Goal: Task Accomplishment & Management: Use online tool/utility

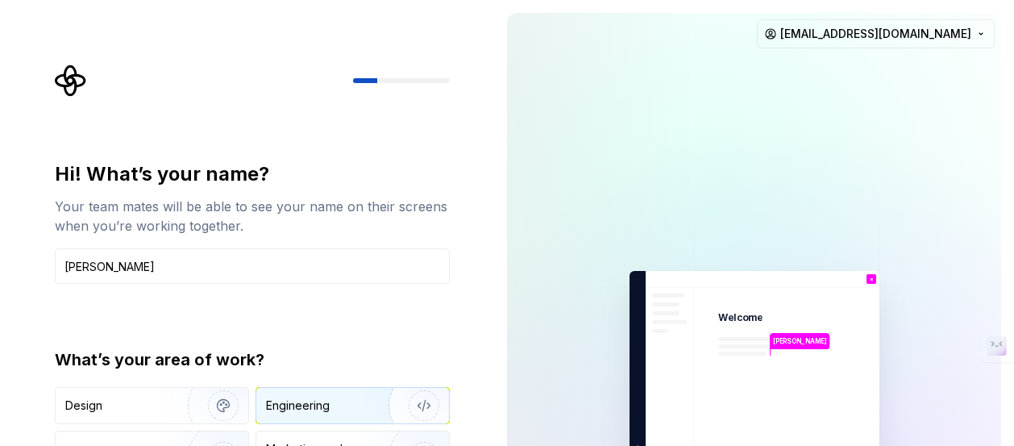
type input "[PERSON_NAME]"
click at [386, 387] on img "button" at bounding box center [413, 405] width 103 height 108
type button "Engineering"
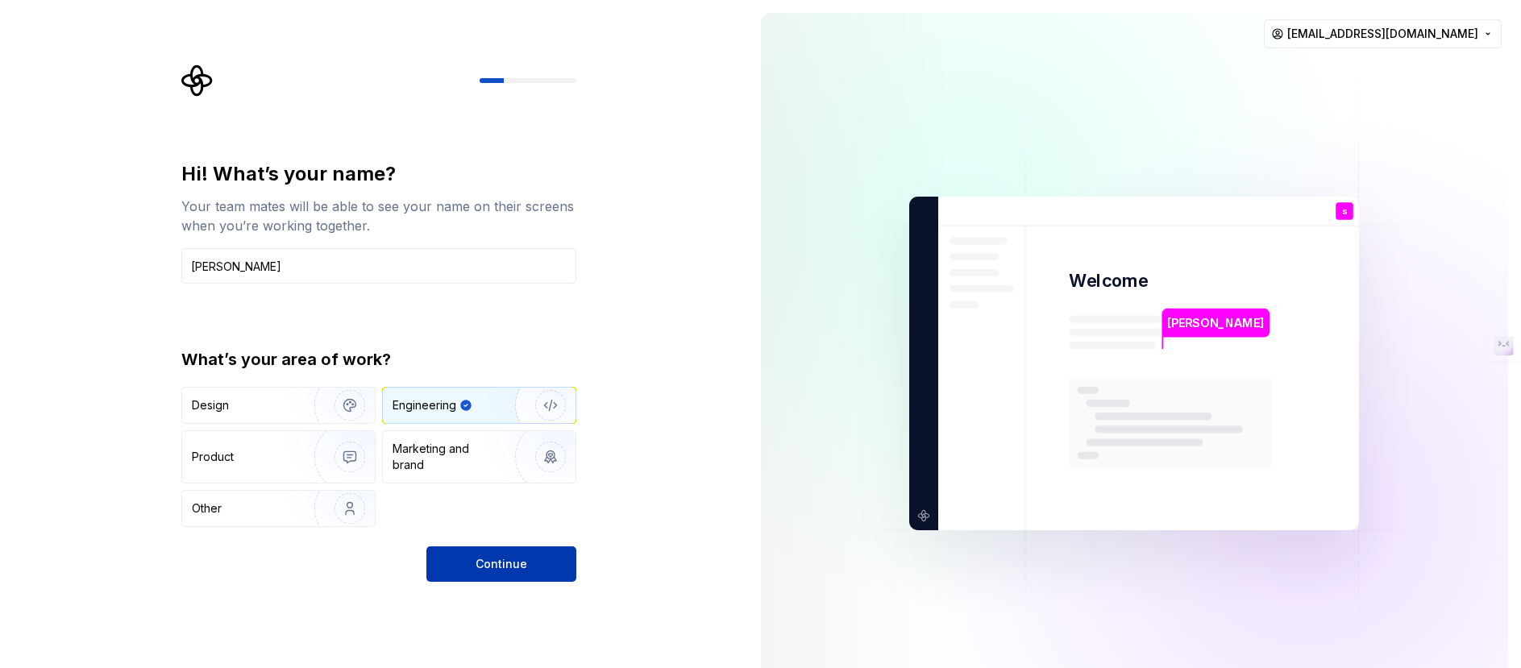
click at [555, 445] on button "Continue" at bounding box center [501, 564] width 150 height 35
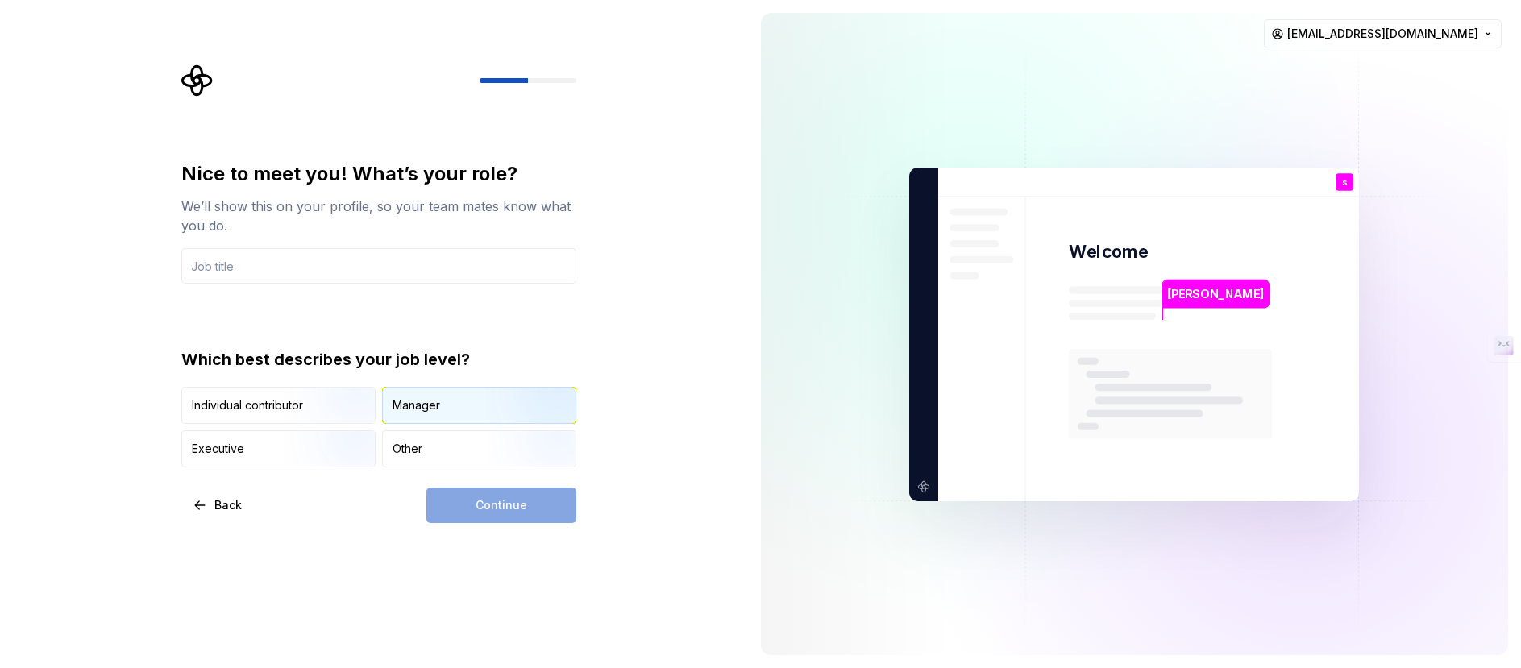
click at [482, 405] on div "Manager" at bounding box center [479, 405] width 193 height 35
click at [418, 263] on input "text" at bounding box center [378, 265] width 395 height 35
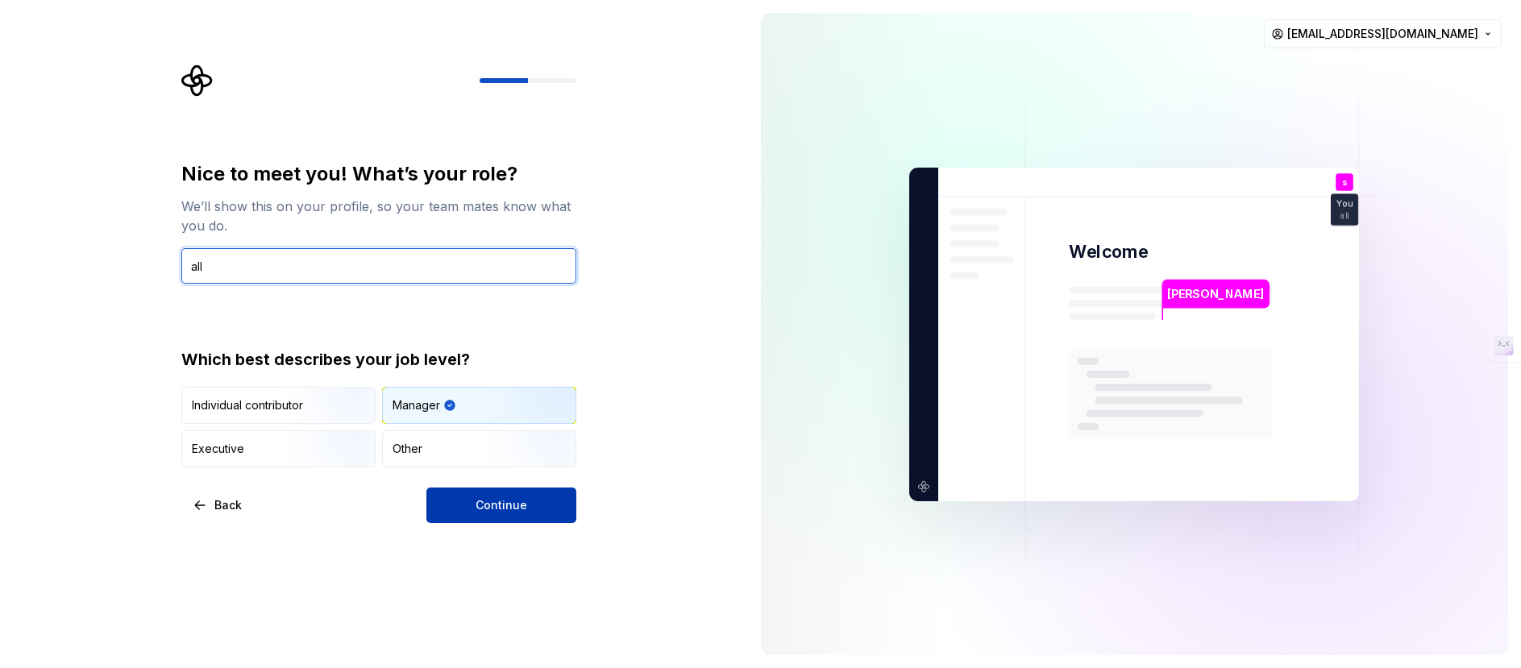
type input "all"
click at [485, 445] on span "Continue" at bounding box center [502, 505] width 52 height 16
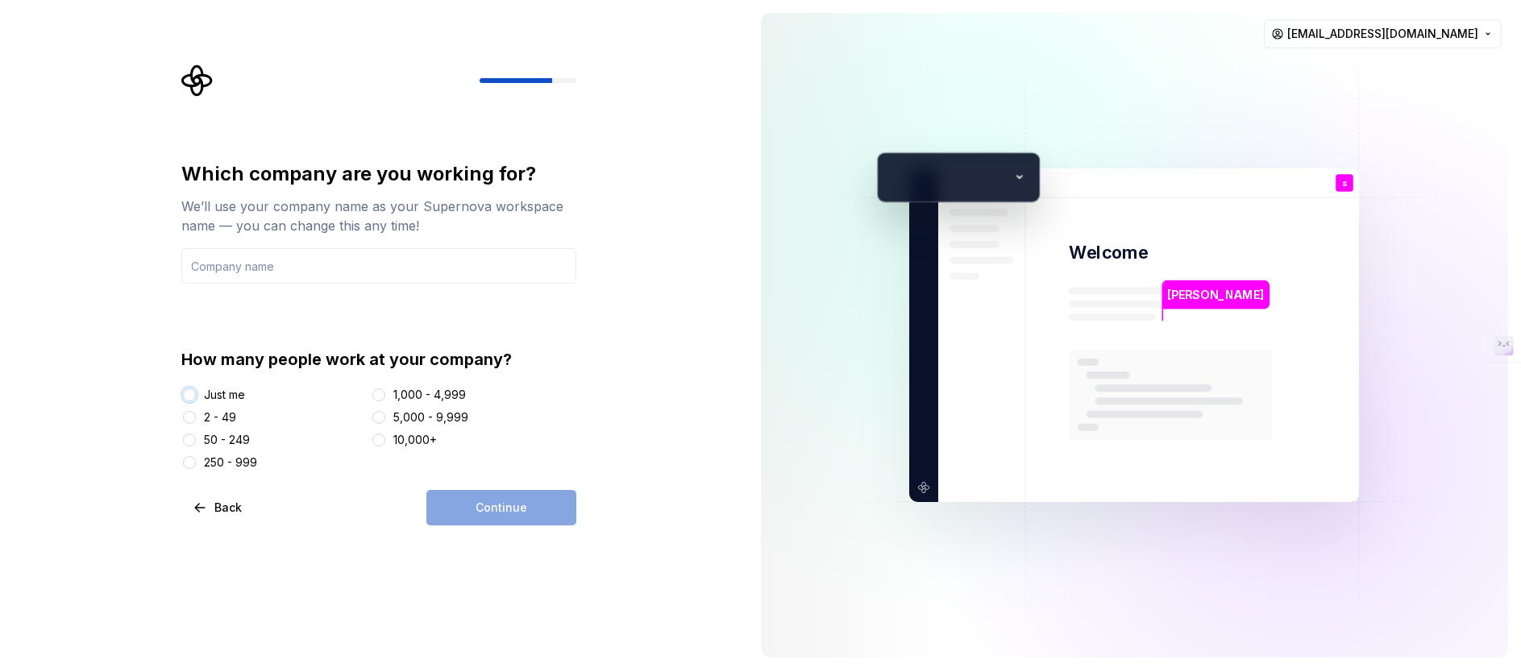
click at [193, 389] on button "Just me" at bounding box center [189, 395] width 13 height 13
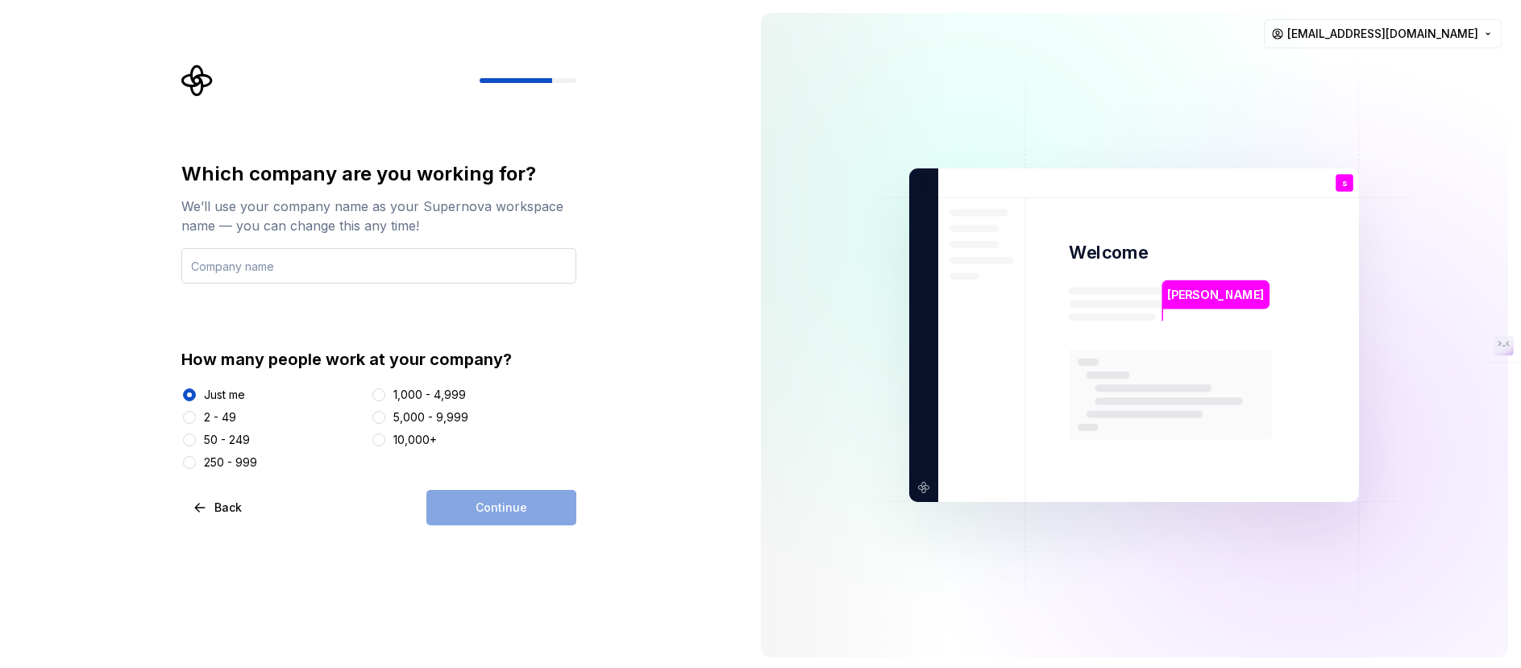
click at [335, 272] on input "text" at bounding box center [378, 265] width 395 height 35
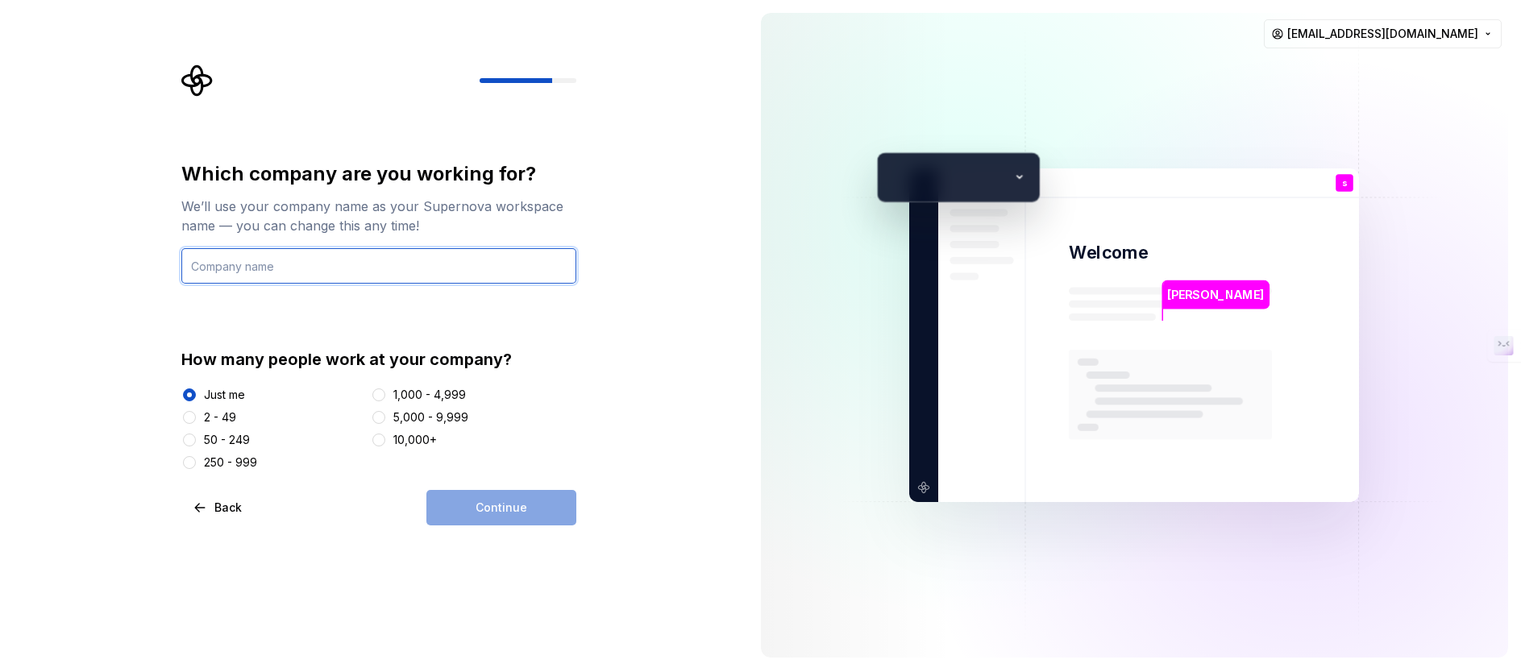
type input "milople pvt ltd"
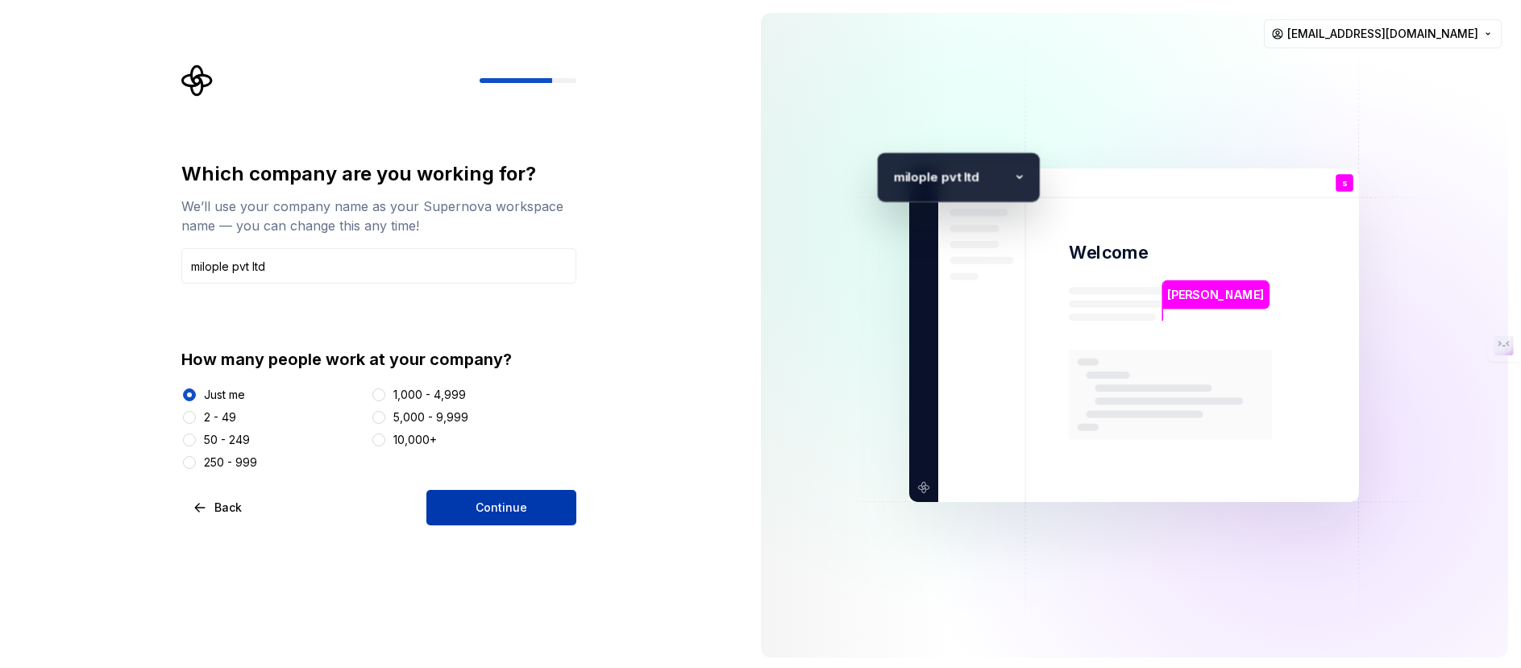
click at [461, 445] on button "Continue" at bounding box center [501, 507] width 150 height 35
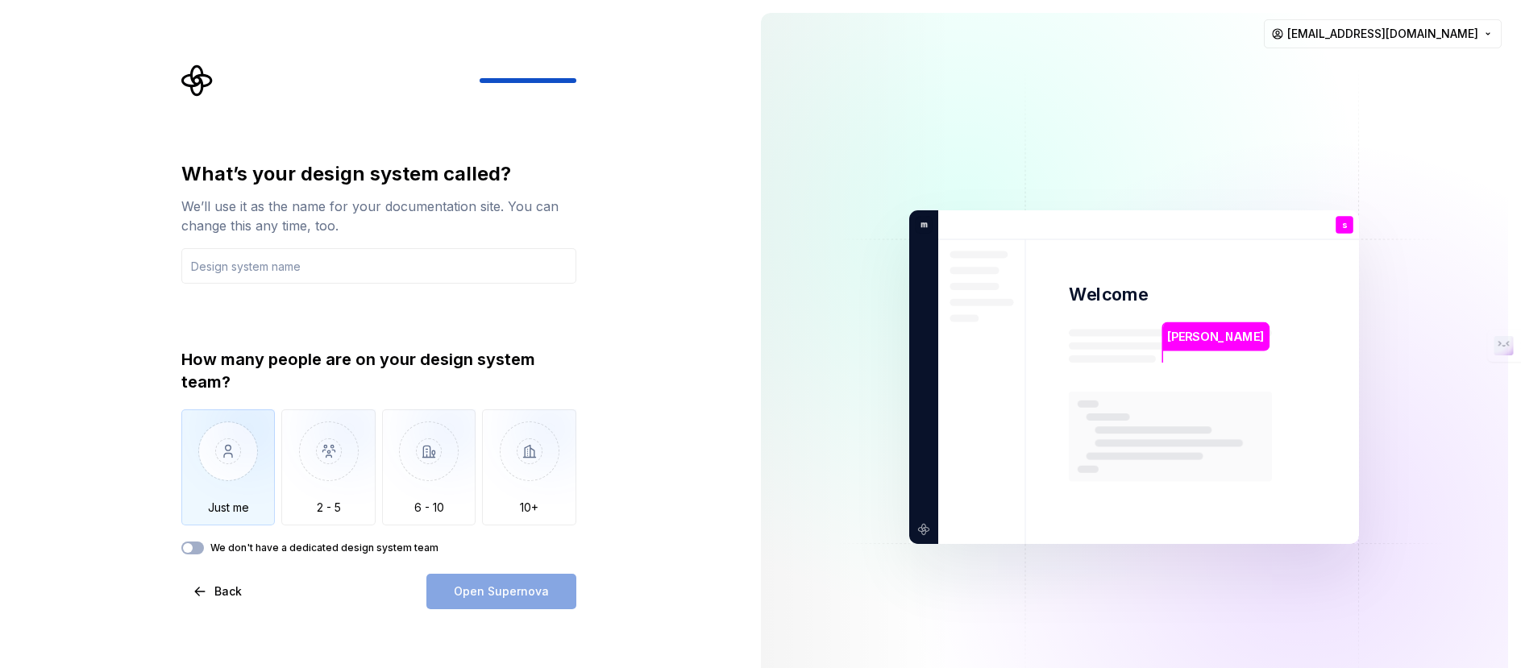
click at [232, 445] on img "button" at bounding box center [228, 463] width 94 height 108
click at [301, 268] on input "text" at bounding box center [378, 265] width 395 height 35
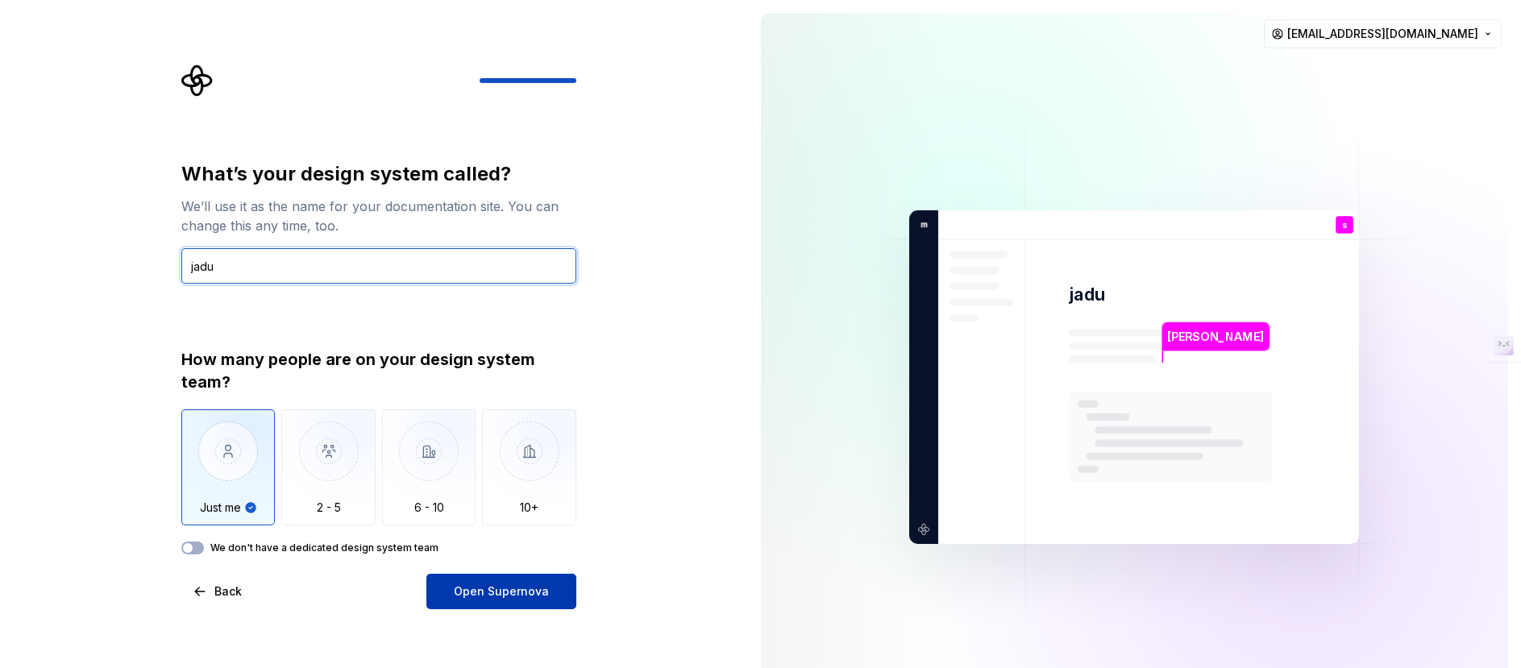
type input "jadu"
click at [527, 445] on span "Open Supernova" at bounding box center [501, 592] width 95 height 16
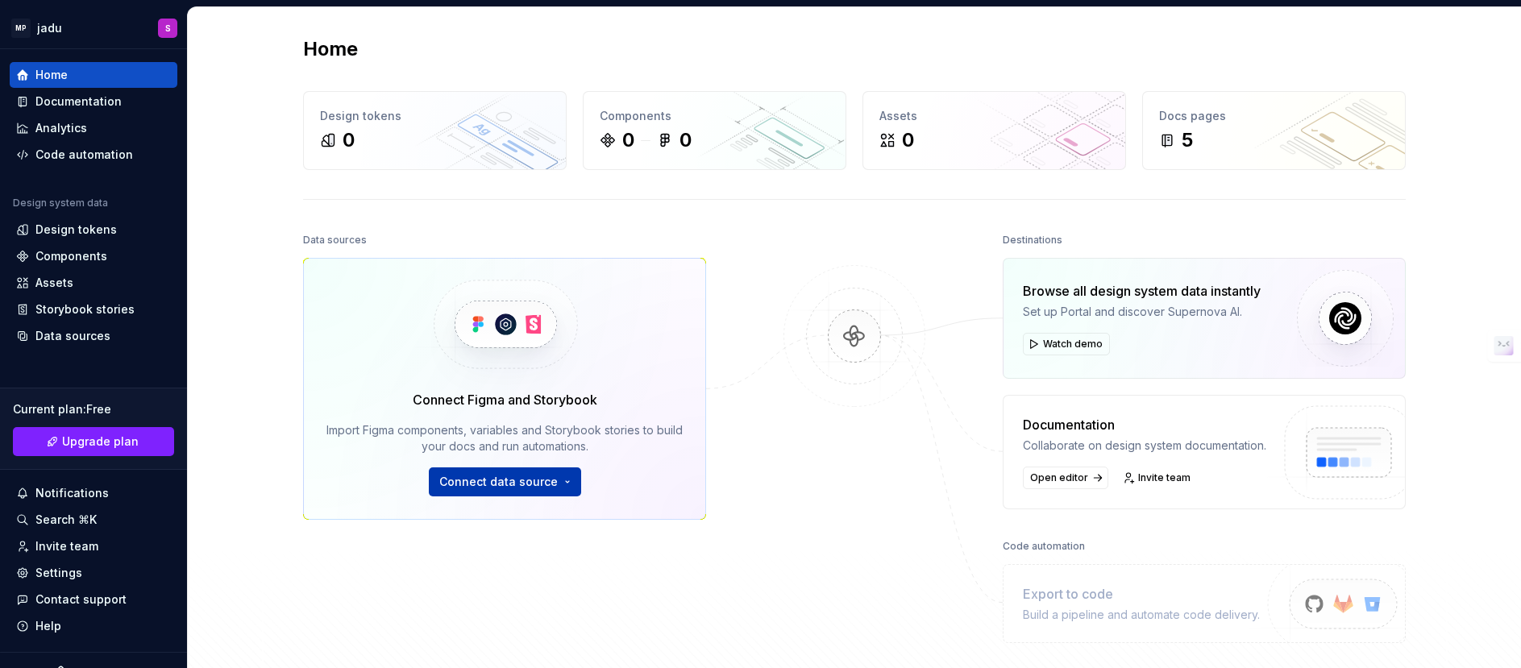
click at [530, 445] on span "Connect data source" at bounding box center [498, 482] width 118 height 16
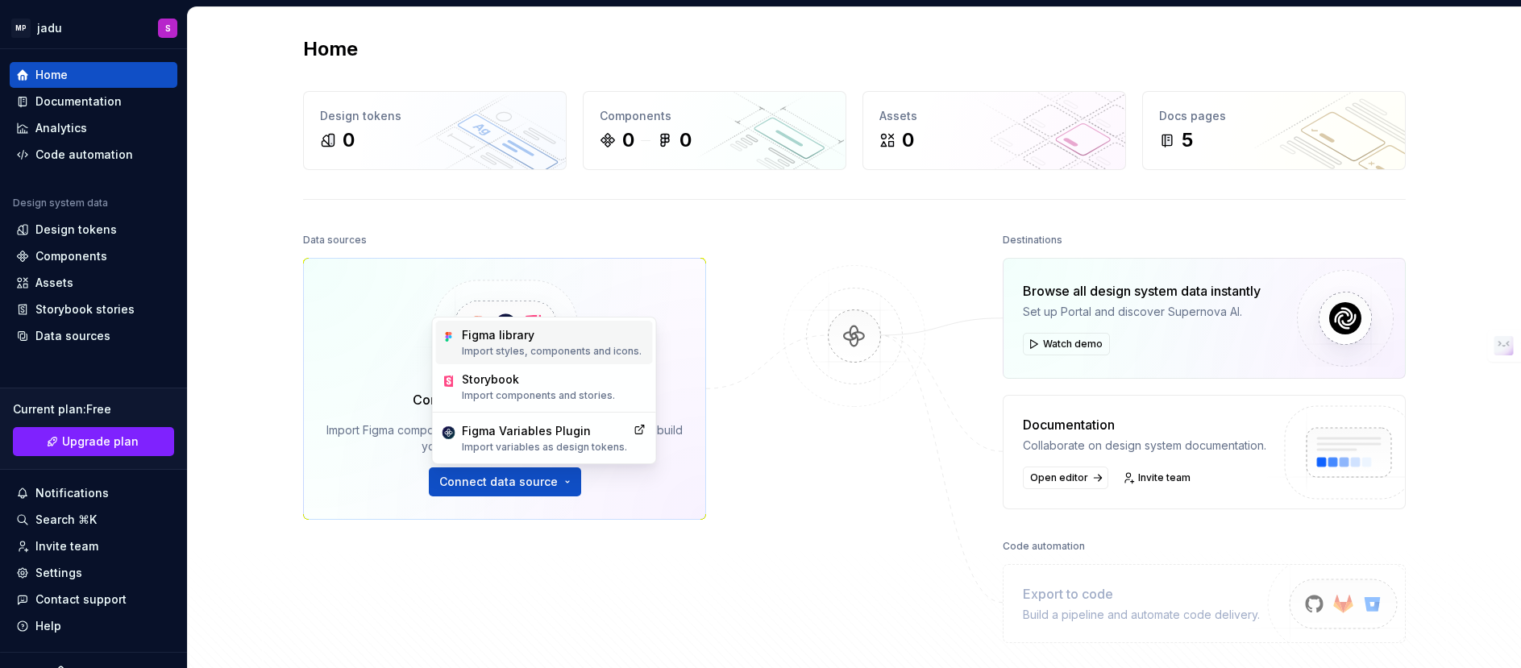
click at [526, 345] on p "Import styles, components and icons." at bounding box center [552, 351] width 180 height 13
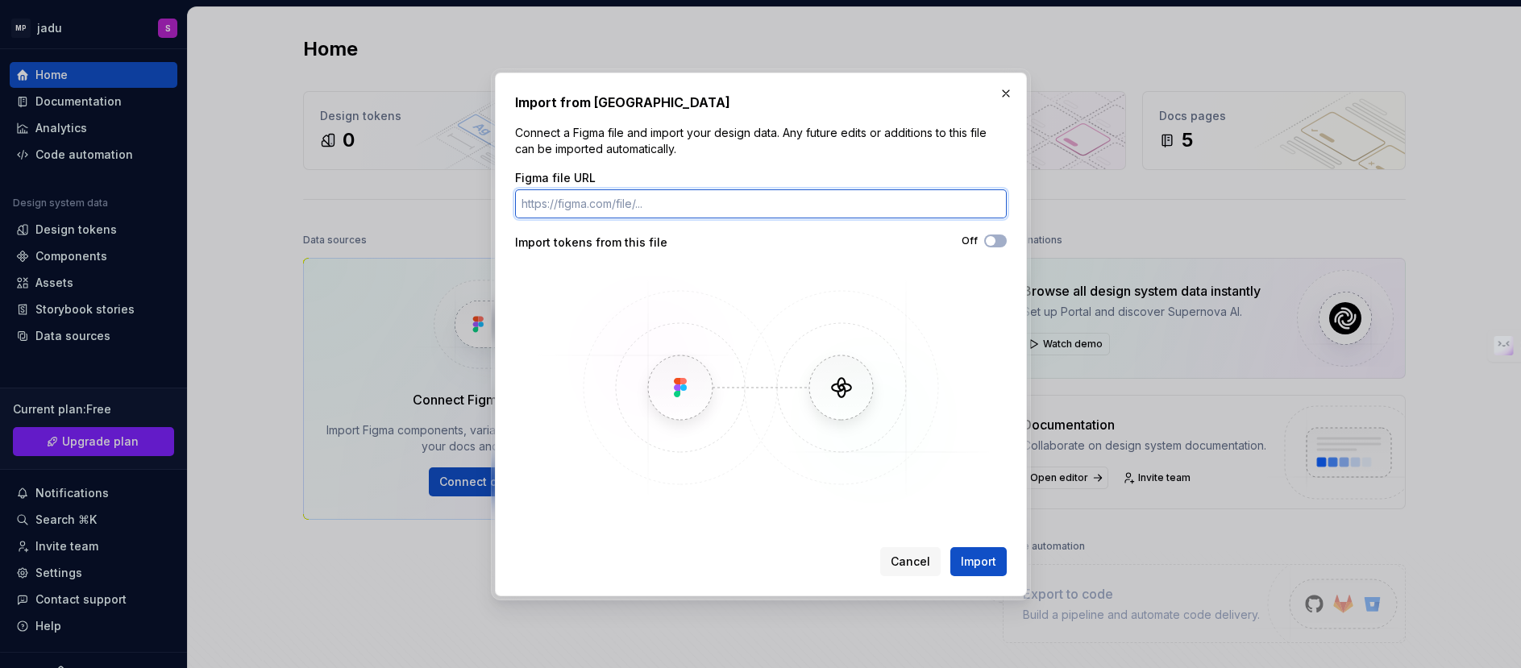
paste input "[URL][DOMAIN_NAME]"
type input "[URL][DOMAIN_NAME]"
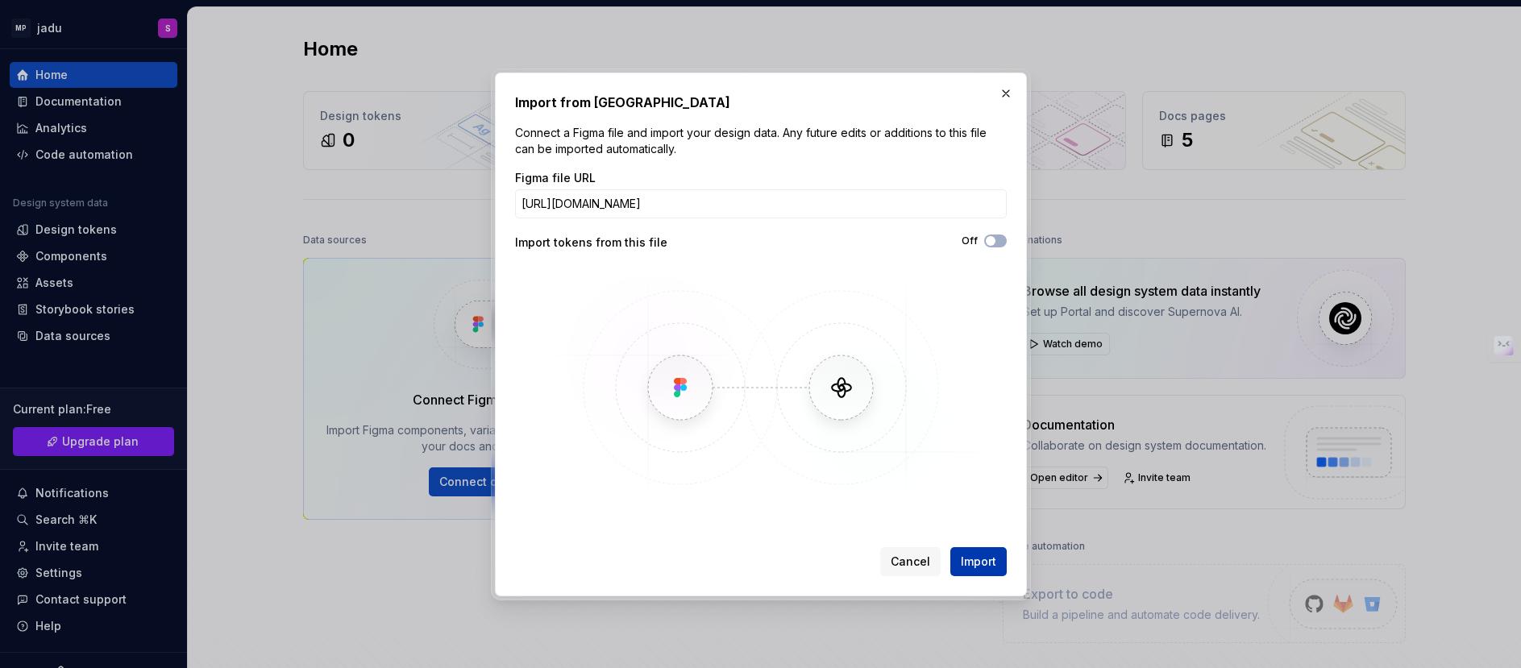
click at [966, 445] on span "Import" at bounding box center [978, 562] width 35 height 16
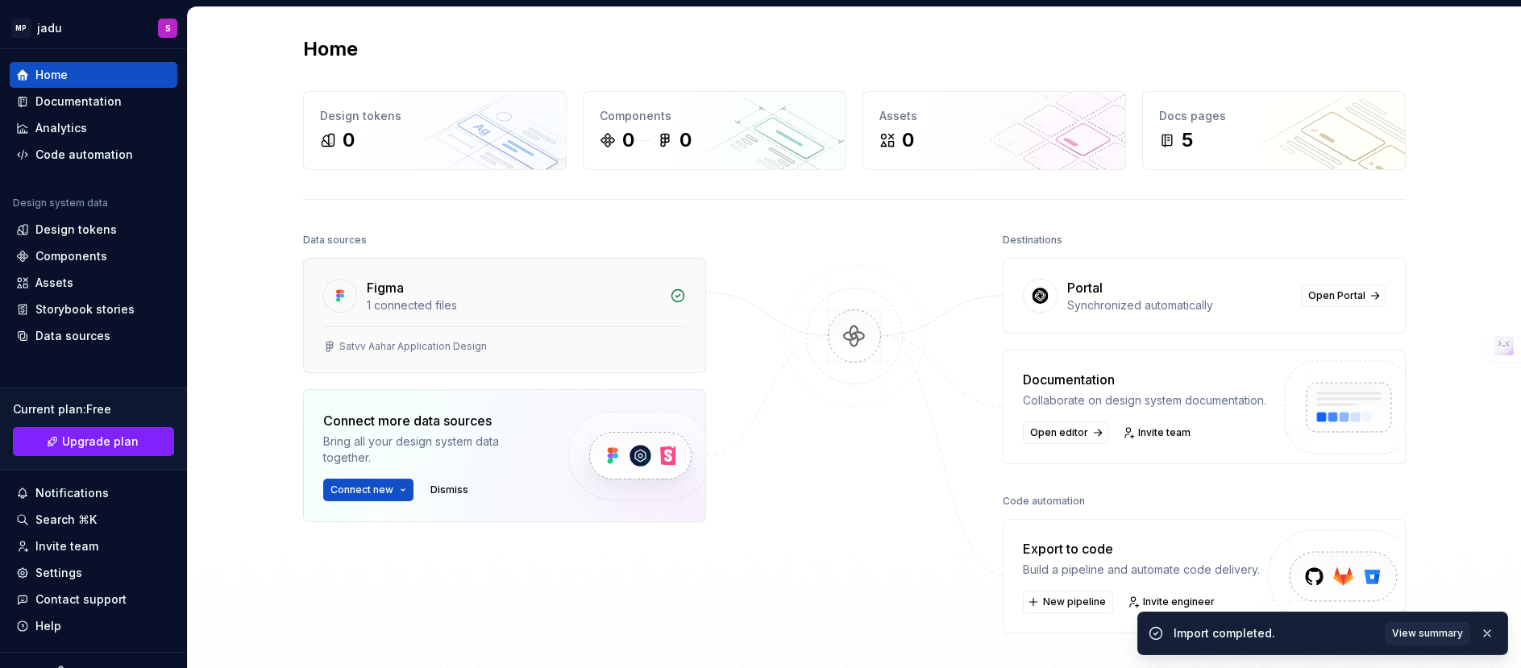
click at [503, 348] on div "Satvv Aahar Application Design" at bounding box center [504, 346] width 363 height 13
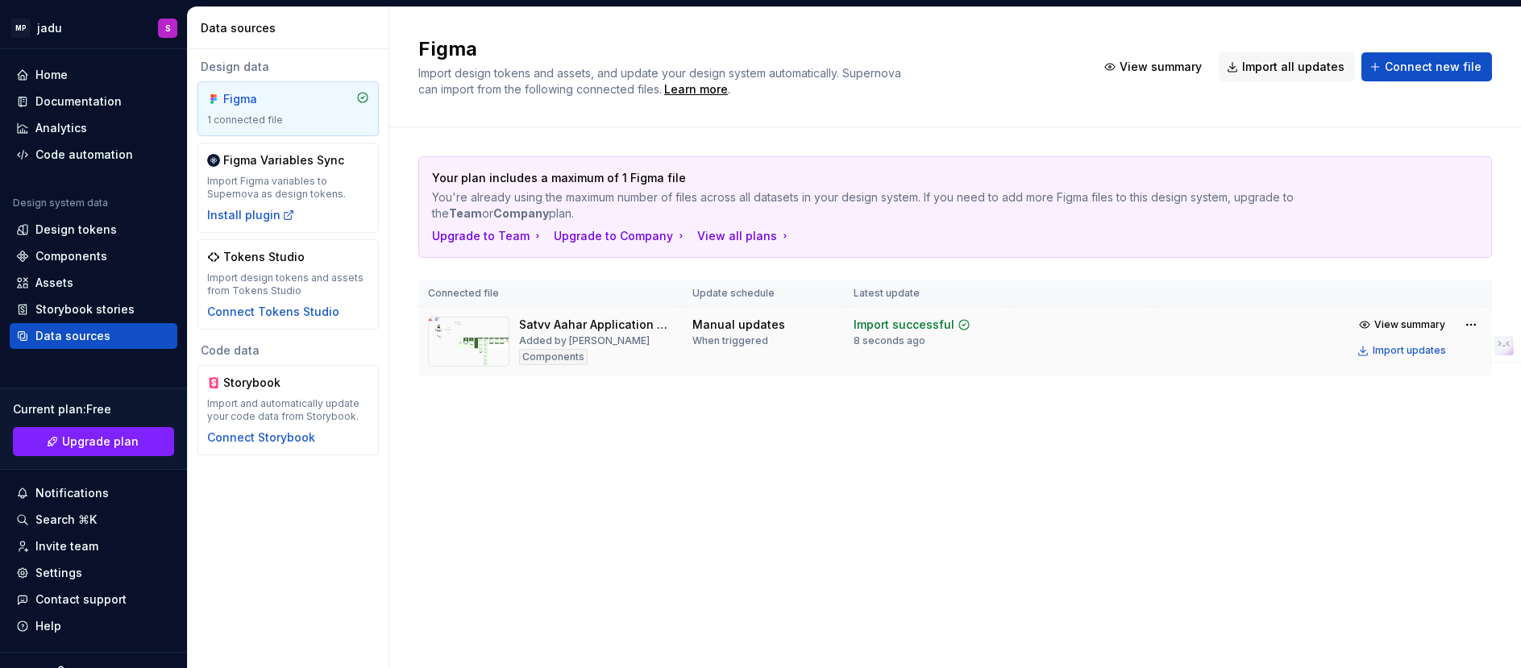
click at [614, 335] on div "Satvv Aahar Application Design Added by [PERSON_NAME] Components" at bounding box center [596, 342] width 154 height 50
click at [1013, 322] on span "View summary" at bounding box center [1409, 324] width 71 height 13
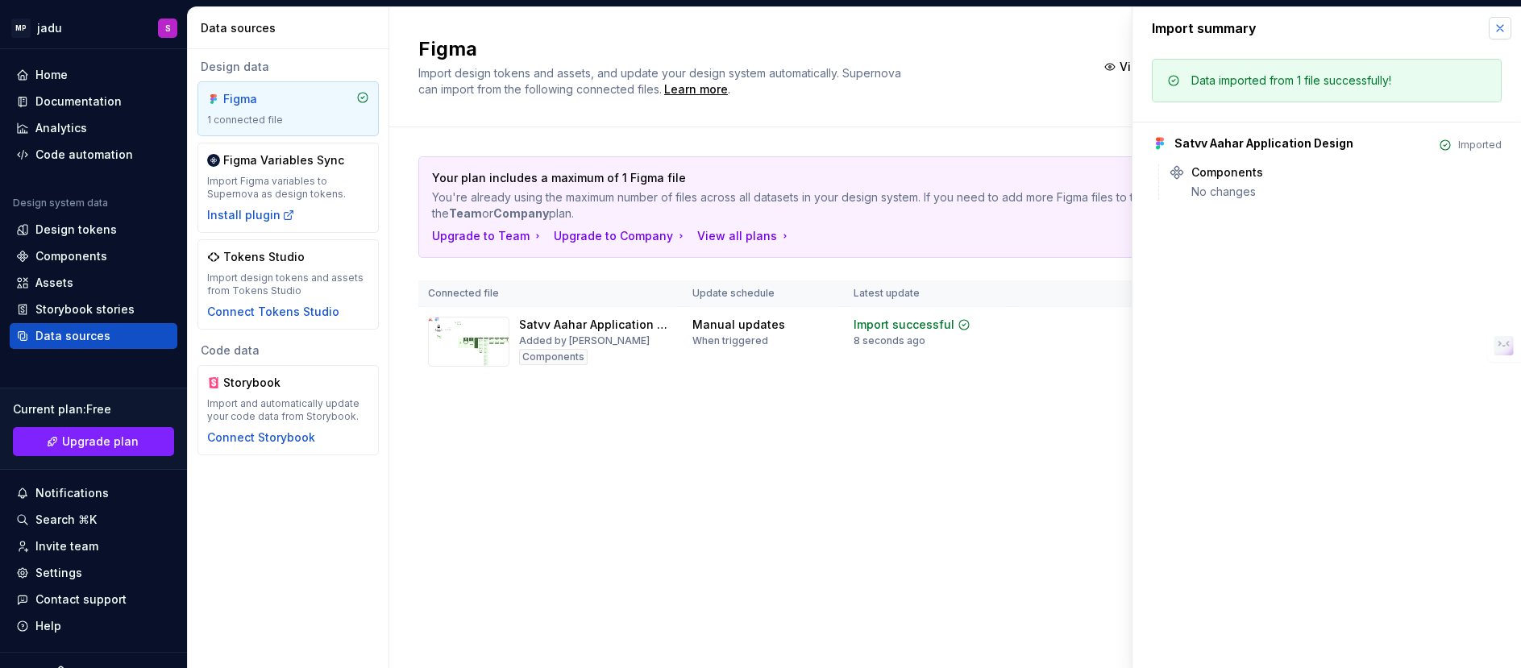
click at [1013, 22] on button "button" at bounding box center [1500, 28] width 23 height 23
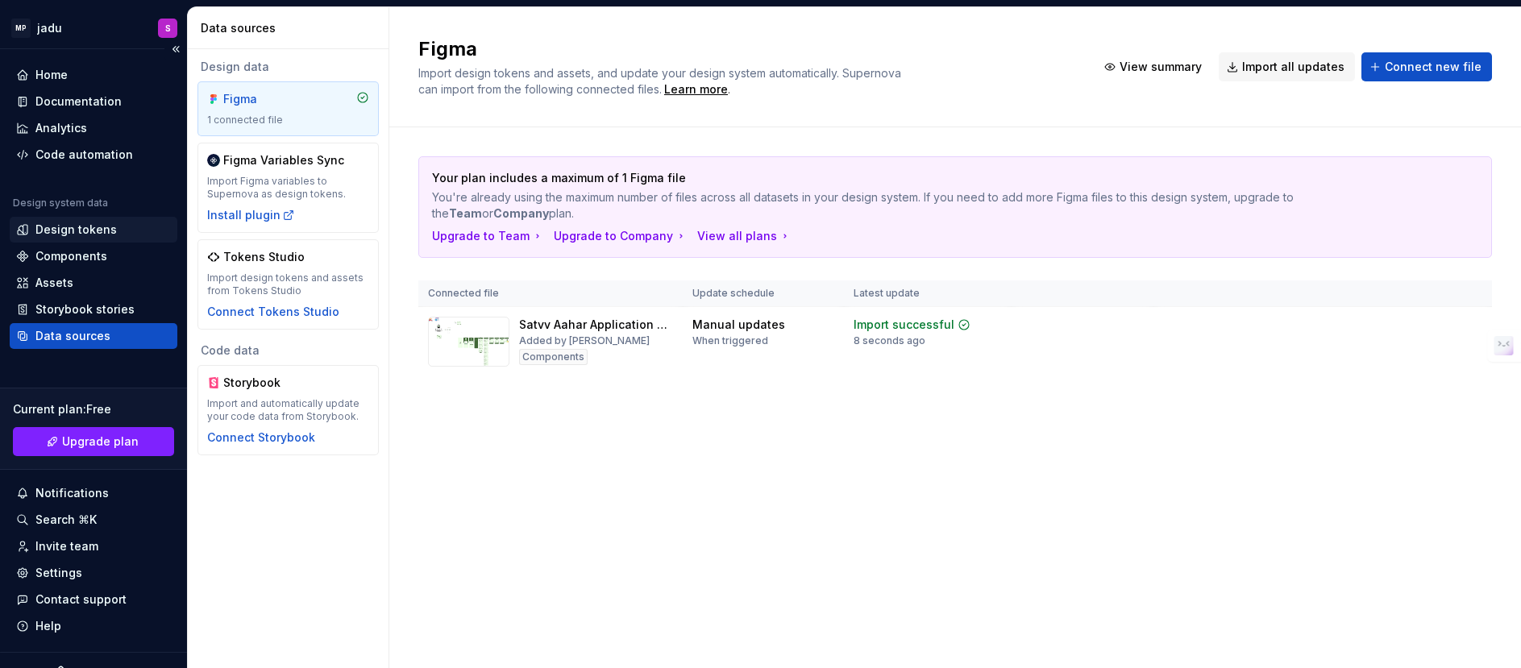
click at [92, 233] on div "Design tokens" at bounding box center [75, 230] width 81 height 16
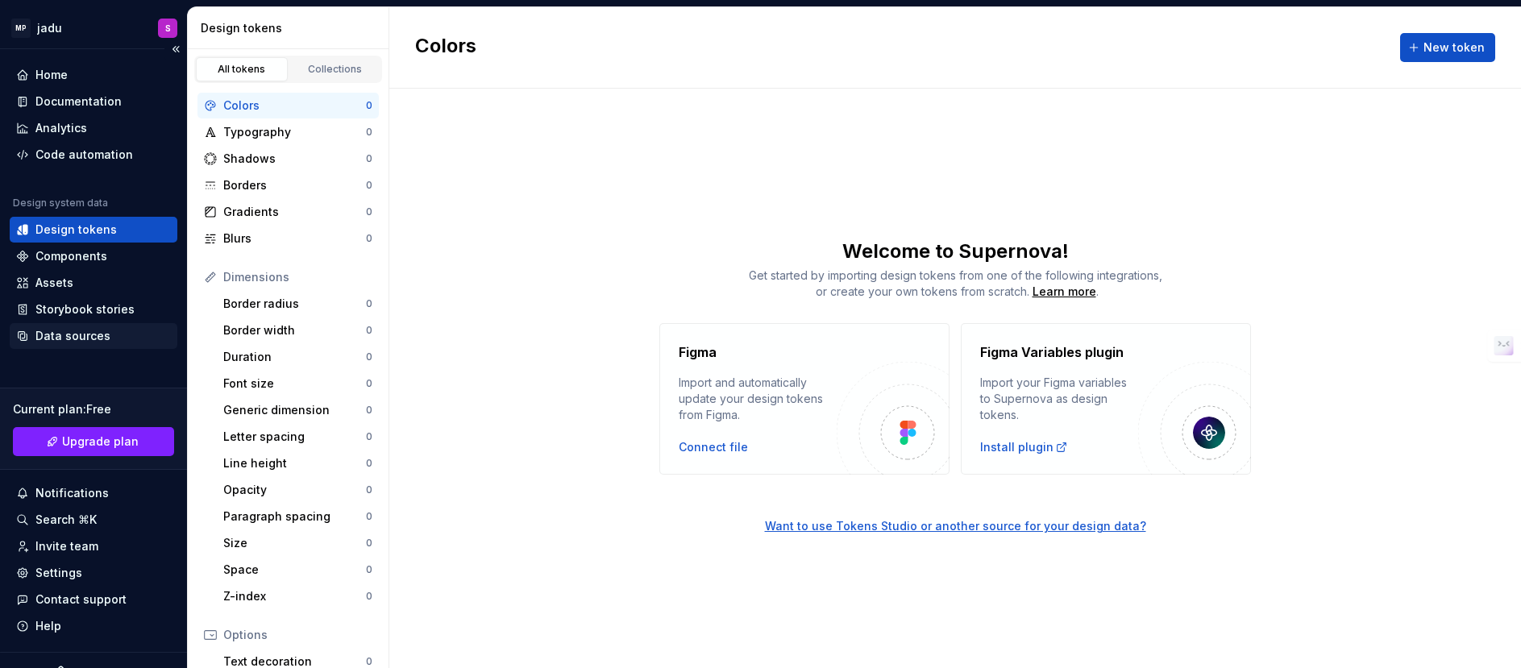
click at [70, 341] on div "Data sources" at bounding box center [72, 336] width 75 height 16
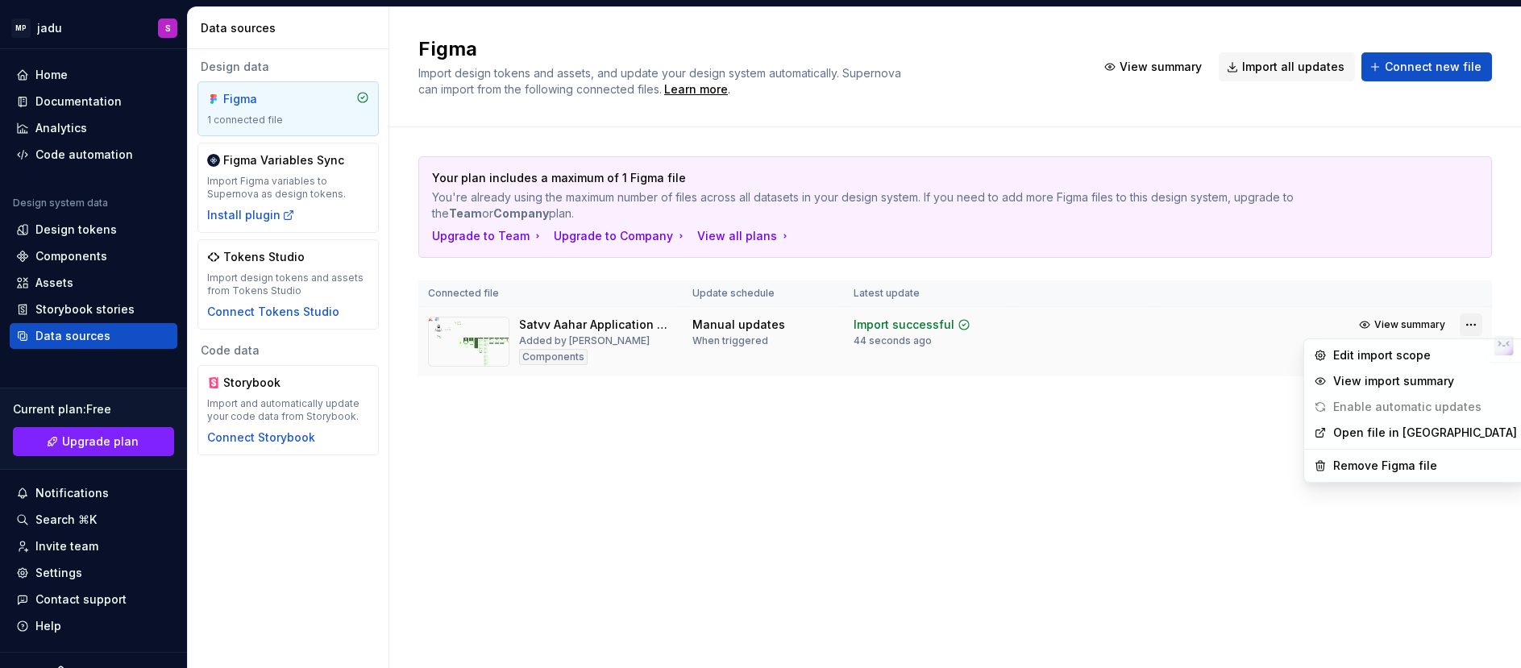
click at [1013, 322] on html "MP jadu S Home Documentation Analytics Code automation Design system data Desig…" at bounding box center [760, 334] width 1521 height 668
click at [73, 84] on html "MP jadu S Home Documentation Analytics Code automation Design system data Desig…" at bounding box center [760, 334] width 1521 height 668
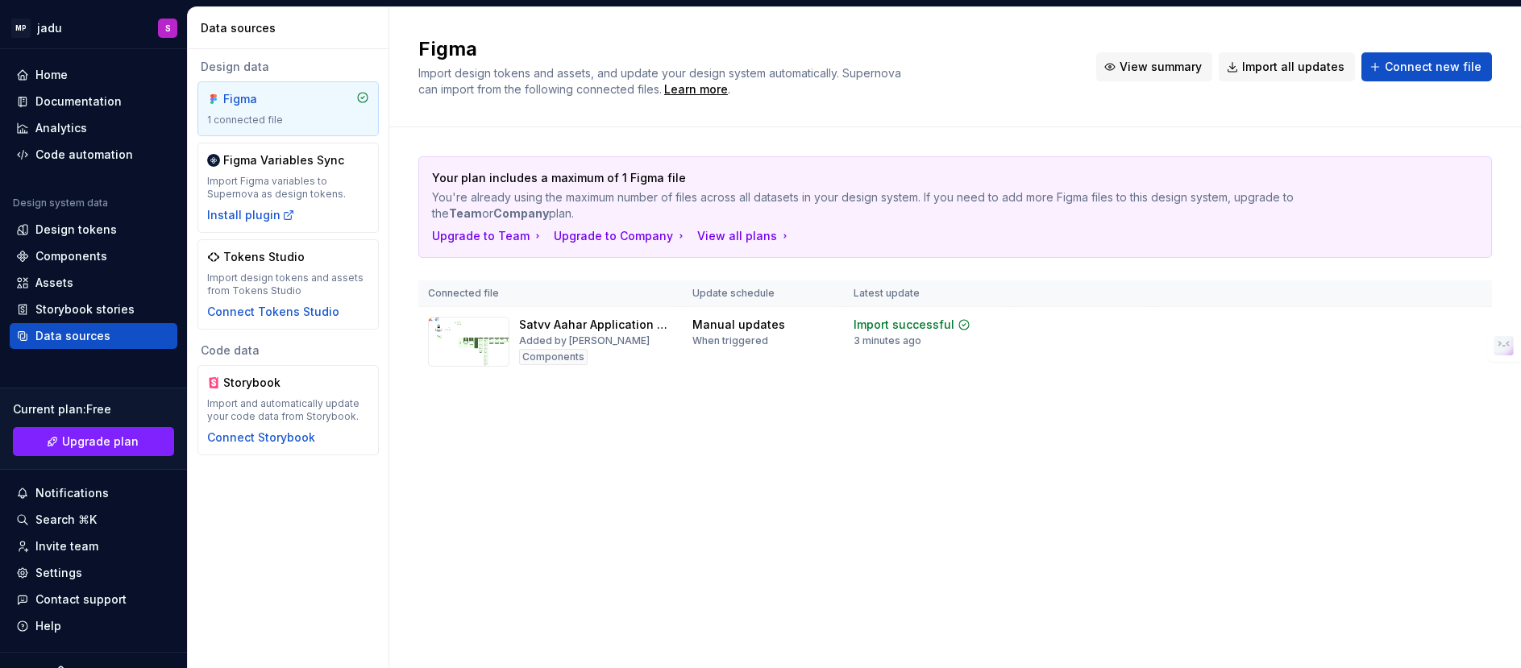
click at [1013, 72] on span "View summary" at bounding box center [1161, 67] width 82 height 16
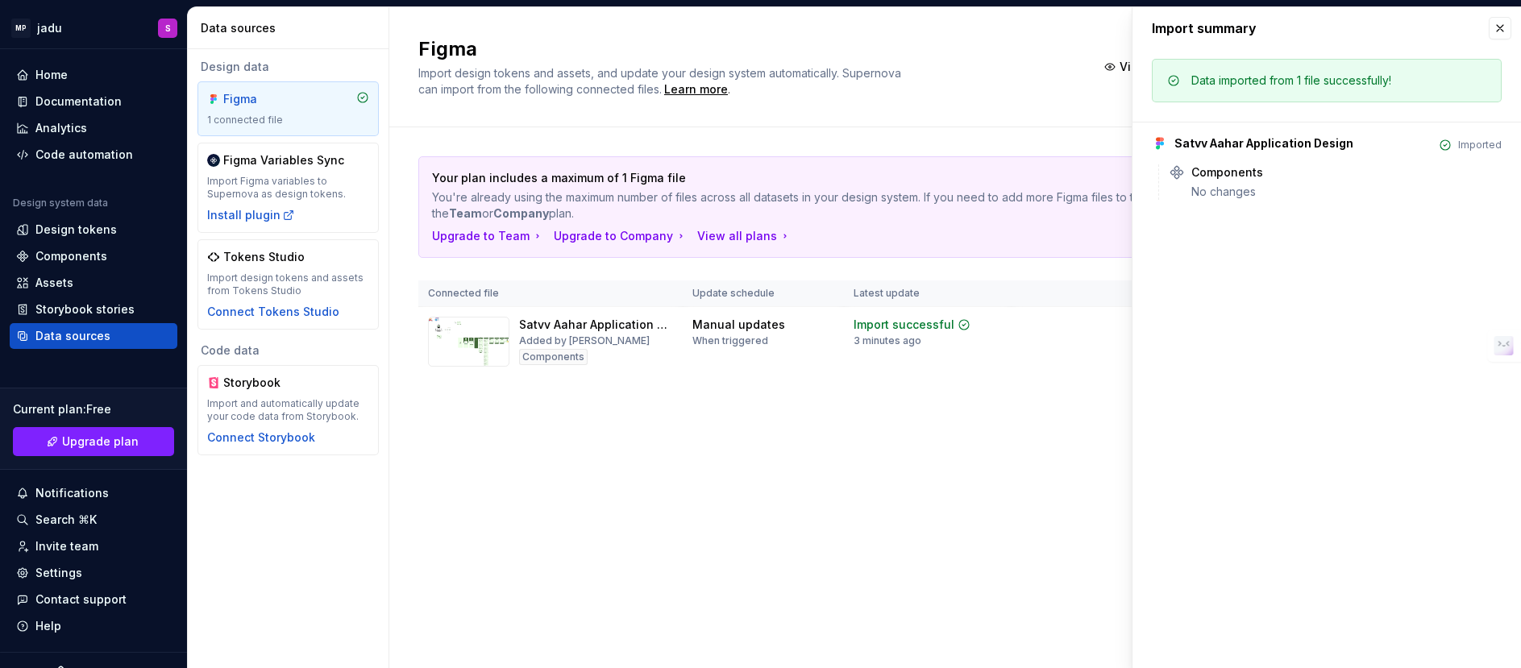
click at [1013, 160] on div "Satvv Aahar Application Design Imported Components No changes" at bounding box center [1327, 161] width 350 height 78
click at [1013, 131] on div "Satvv Aahar Application Design Imported Components No changes" at bounding box center [1327, 161] width 350 height 78
click at [1013, 75] on div "Data imported from 1 file successfully!" at bounding box center [1291, 81] width 200 height 16
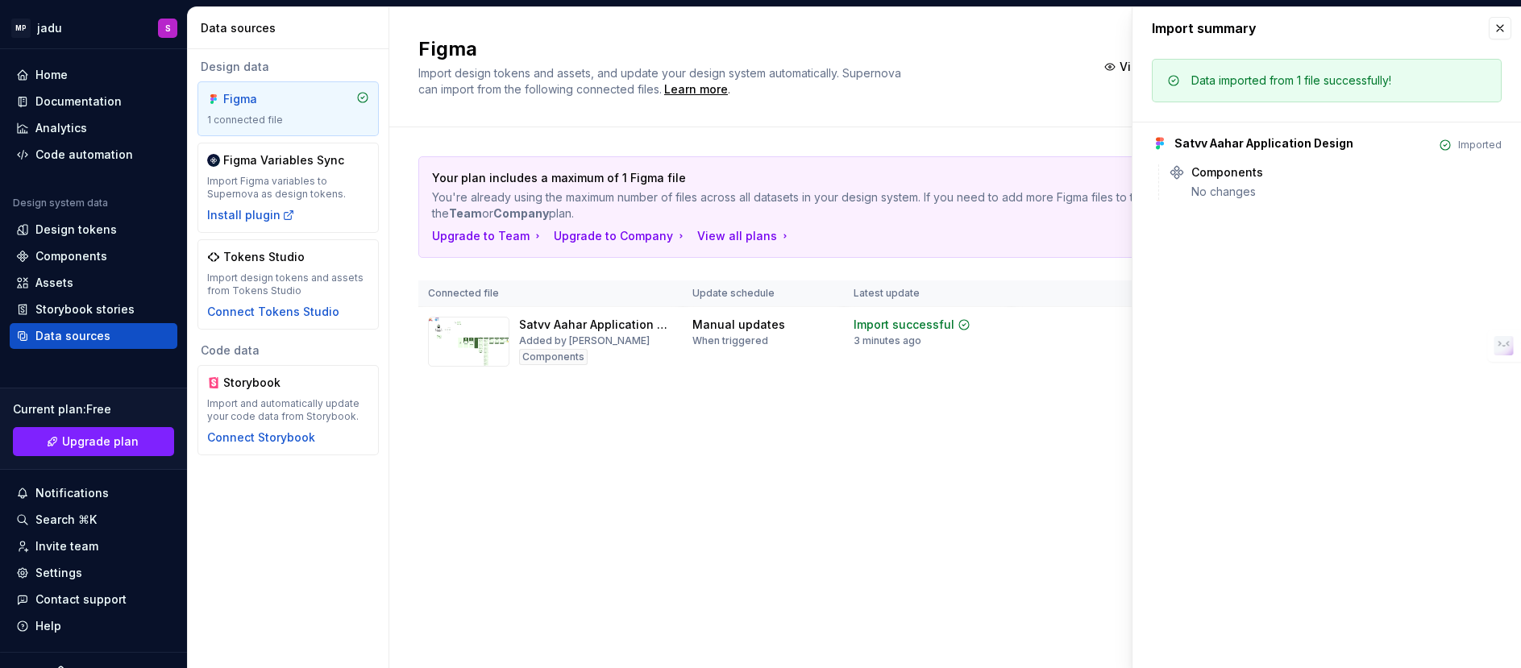
click at [288, 109] on div "Figma 1 connected file" at bounding box center [288, 108] width 162 height 35
click at [68, 145] on div "Code automation" at bounding box center [94, 155] width 168 height 26
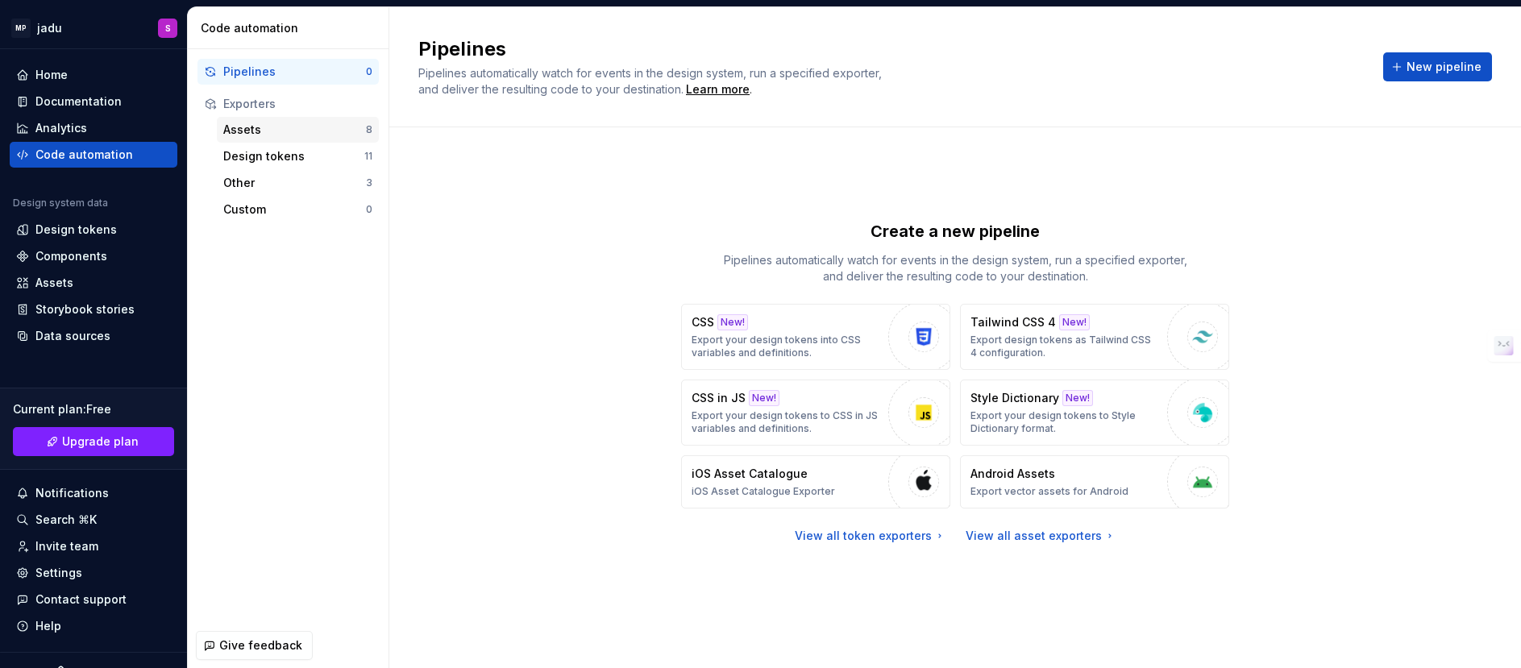
click at [268, 133] on div "Assets" at bounding box center [294, 130] width 143 height 16
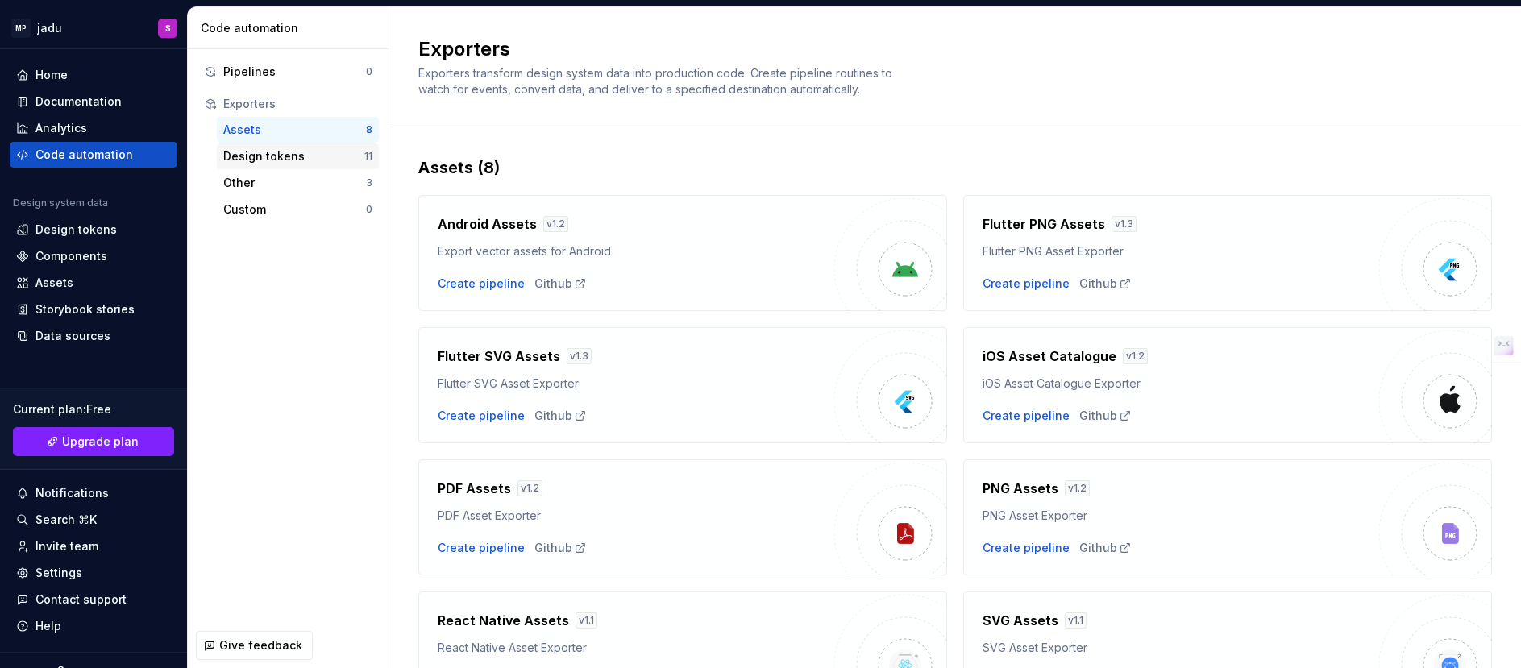
click at [298, 159] on div "Design tokens" at bounding box center [293, 156] width 141 height 16
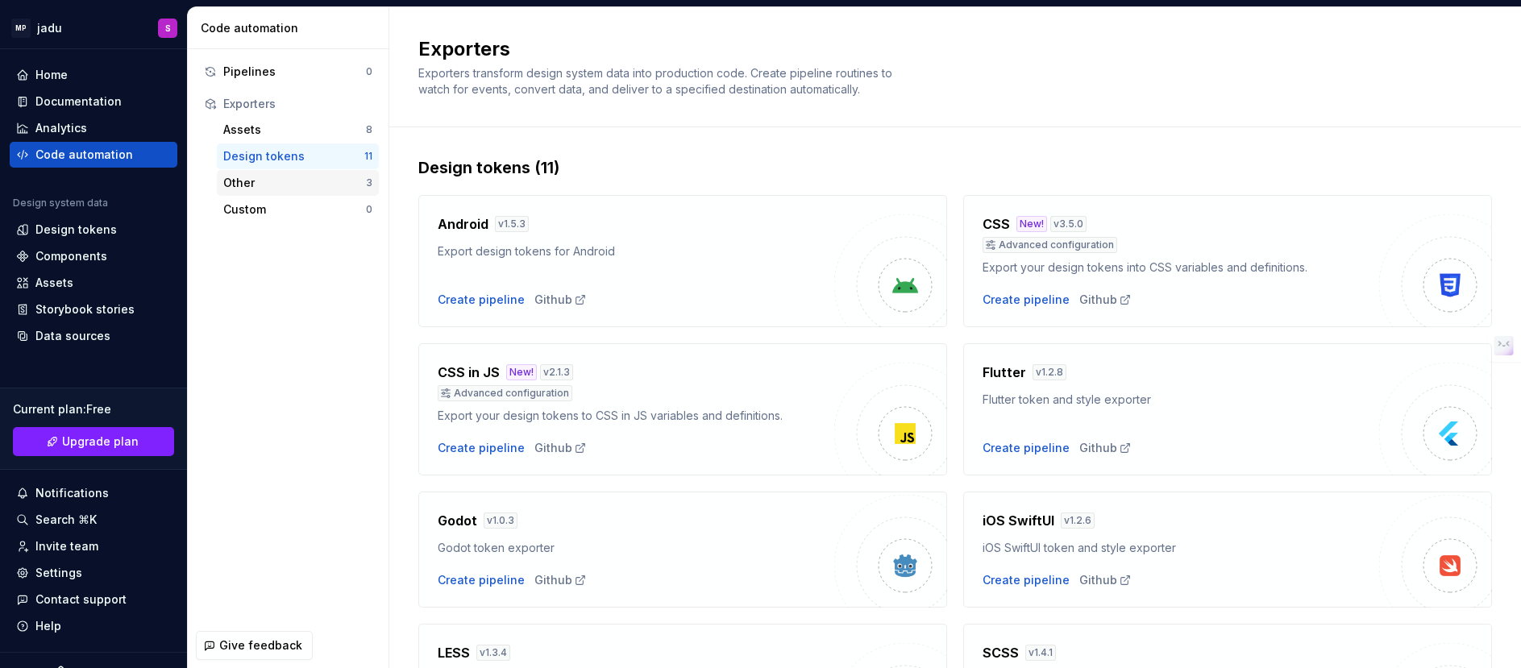
click at [292, 187] on div "Other" at bounding box center [294, 183] width 143 height 16
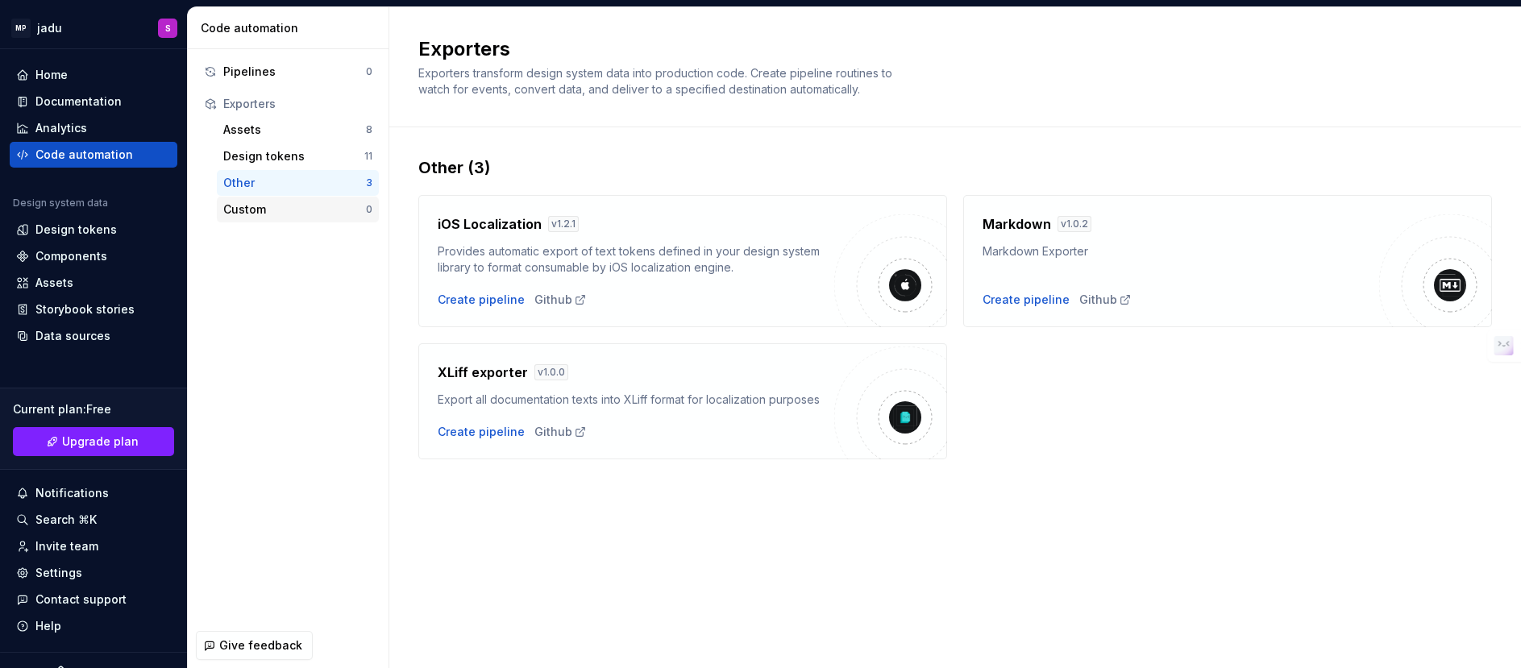
click at [292, 207] on div "Custom" at bounding box center [294, 210] width 143 height 16
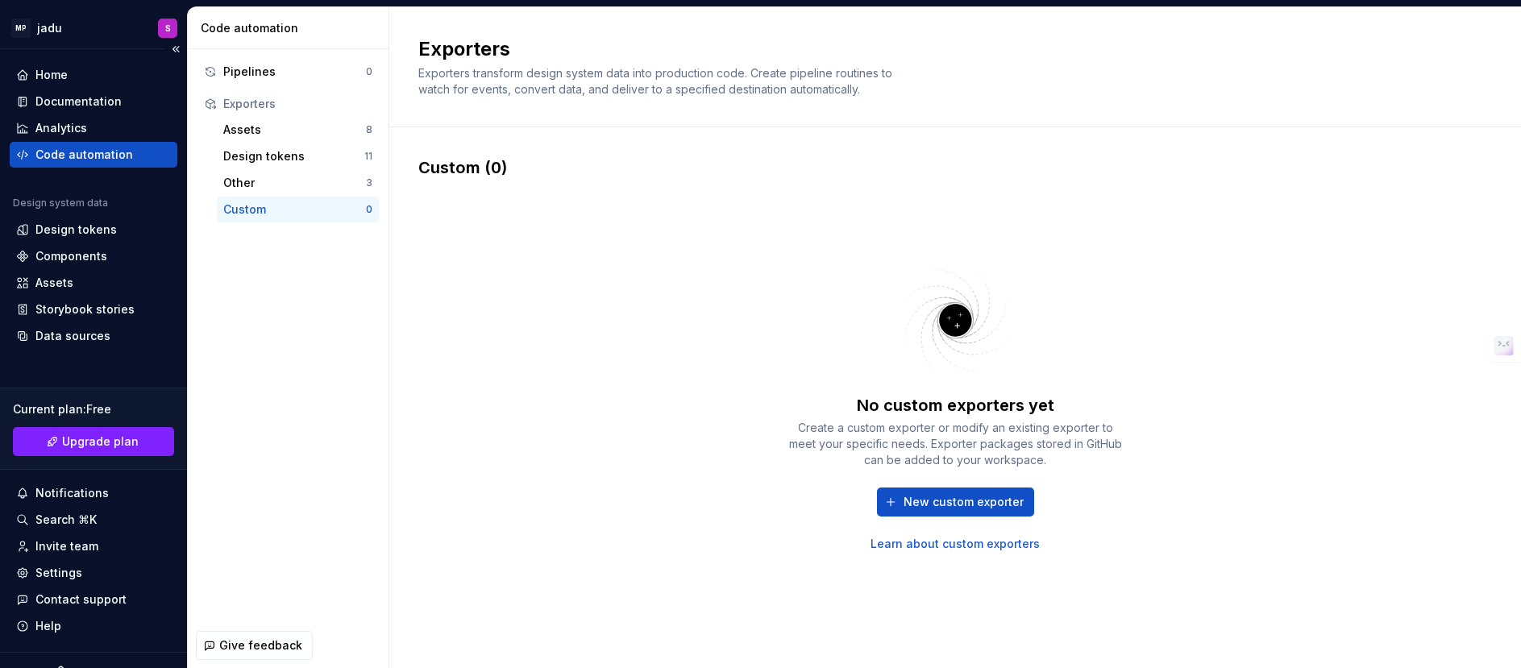
scroll to position [25, 0]
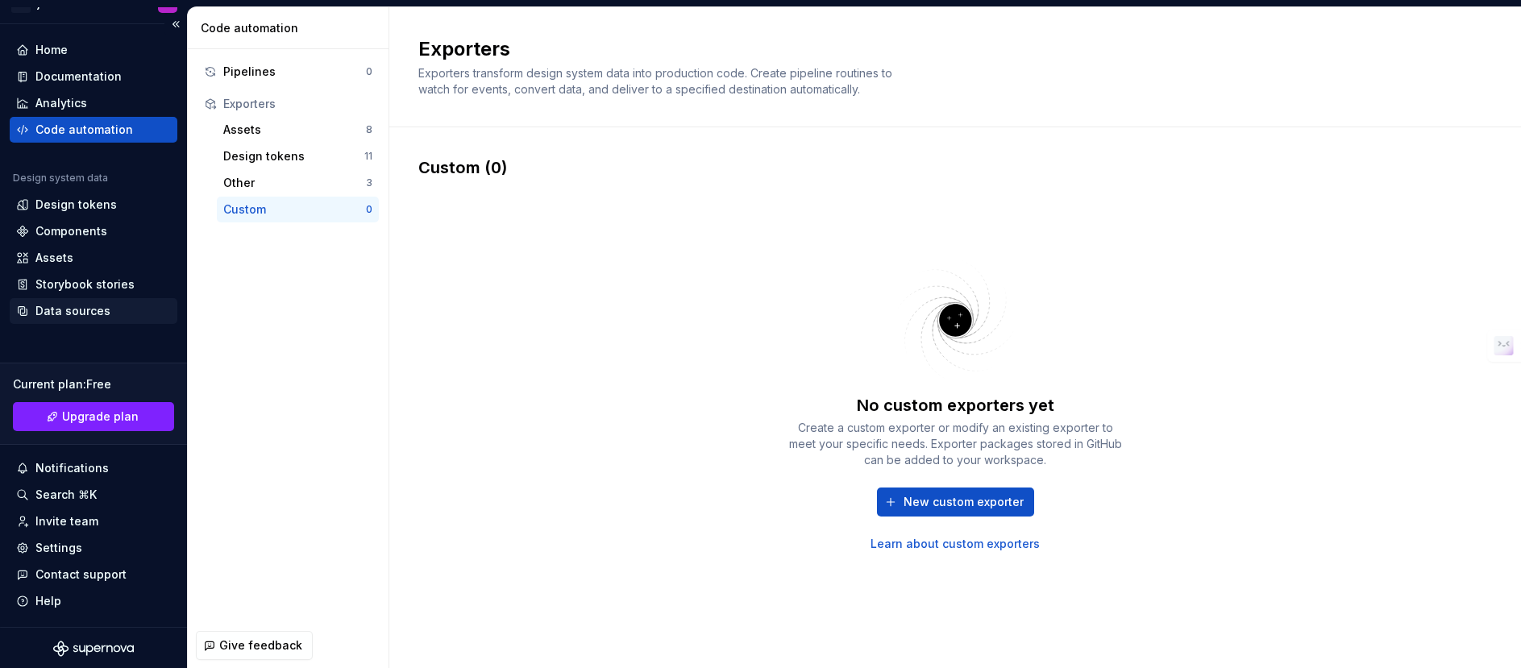
click at [55, 308] on div "Data sources" at bounding box center [72, 311] width 75 height 16
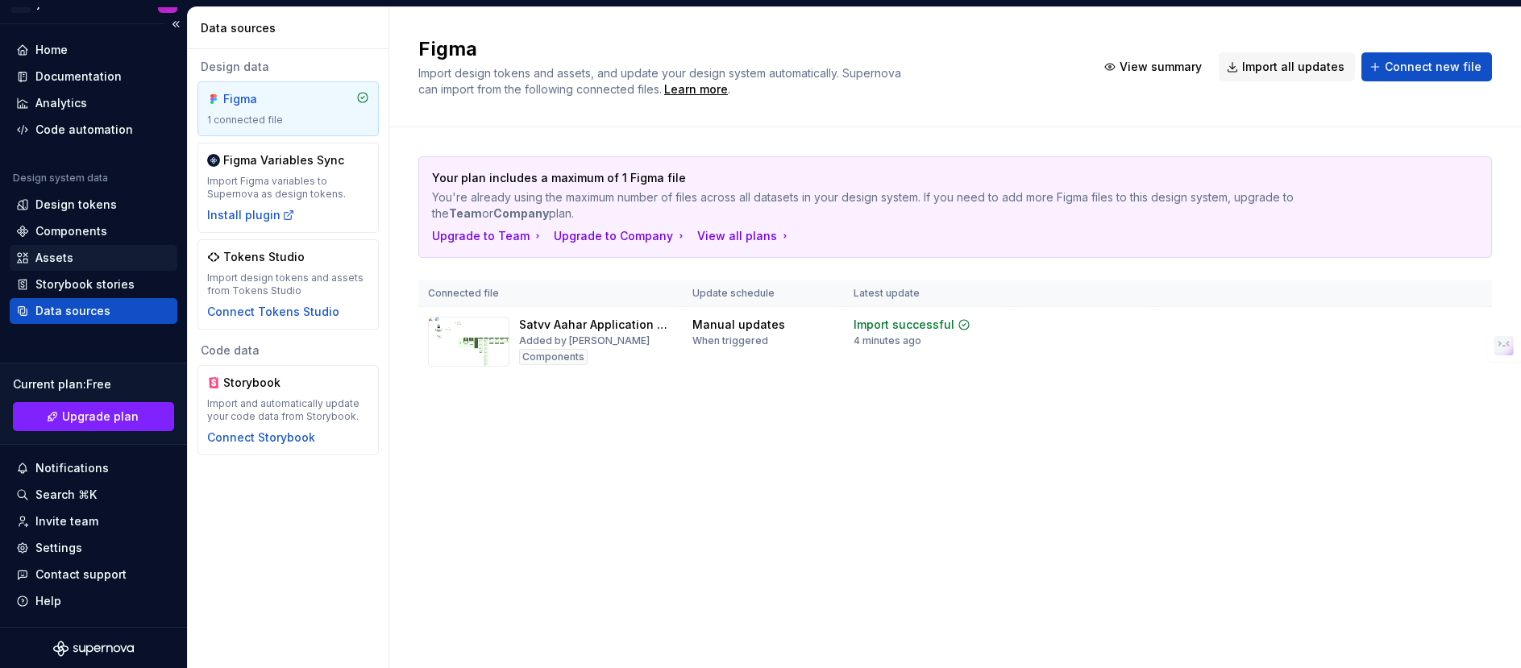
click at [82, 250] on div "Assets" at bounding box center [93, 258] width 155 height 16
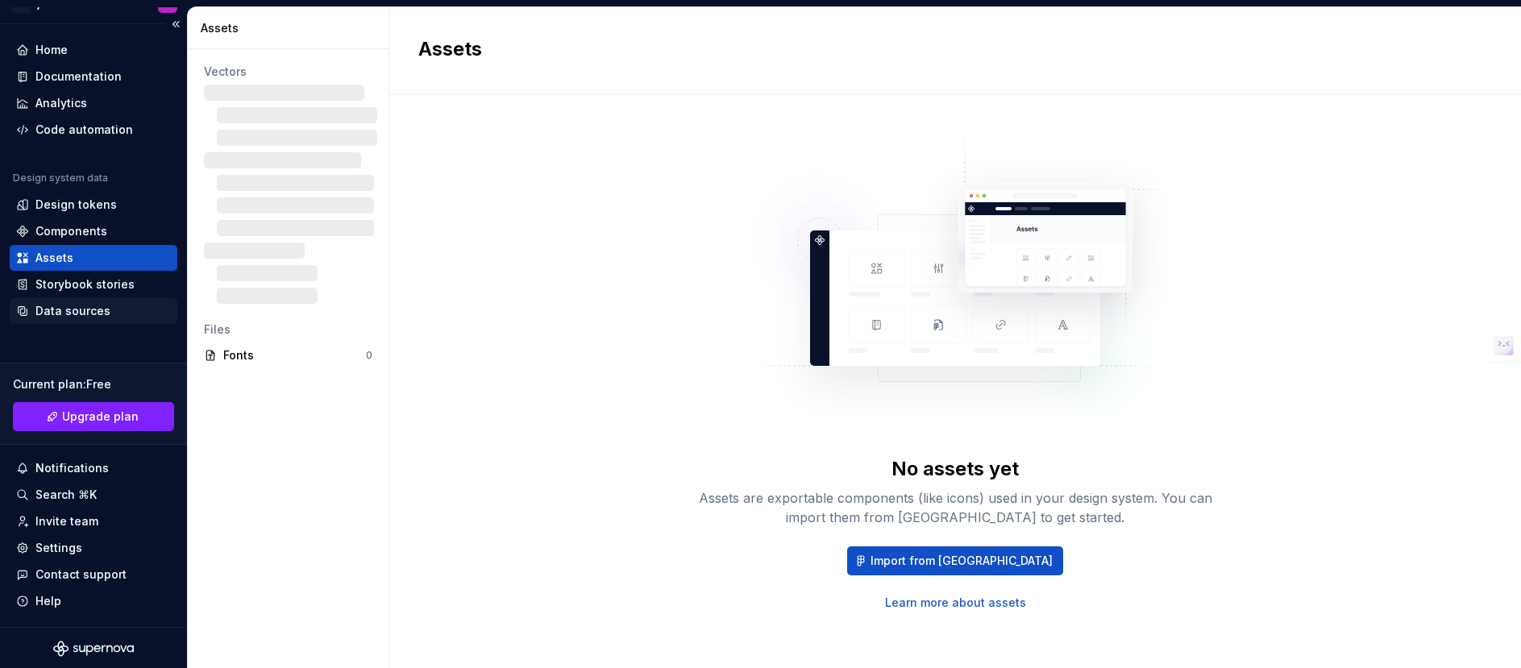
click at [82, 308] on div "Data sources" at bounding box center [72, 311] width 75 height 16
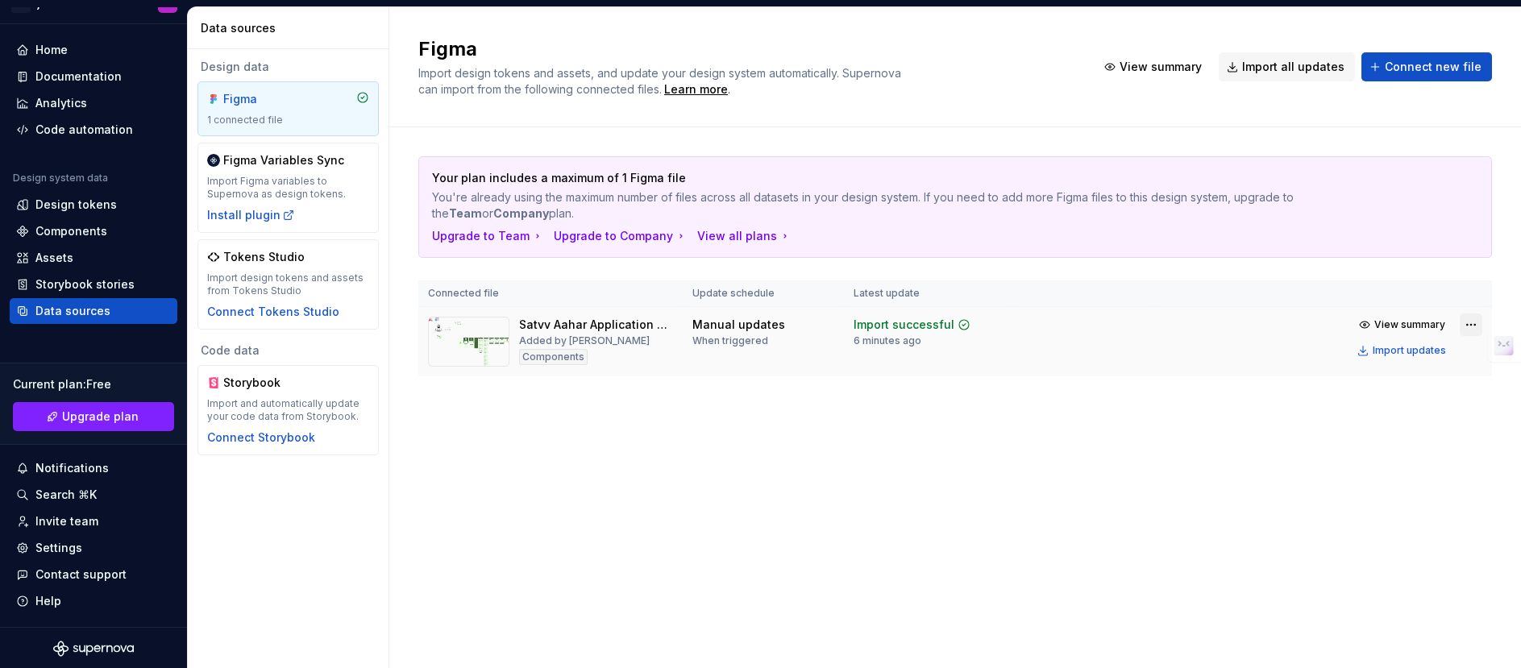
click at [1013, 330] on html "MP jadu S Home Documentation Analytics Code automation Design system data Desig…" at bounding box center [760, 334] width 1521 height 668
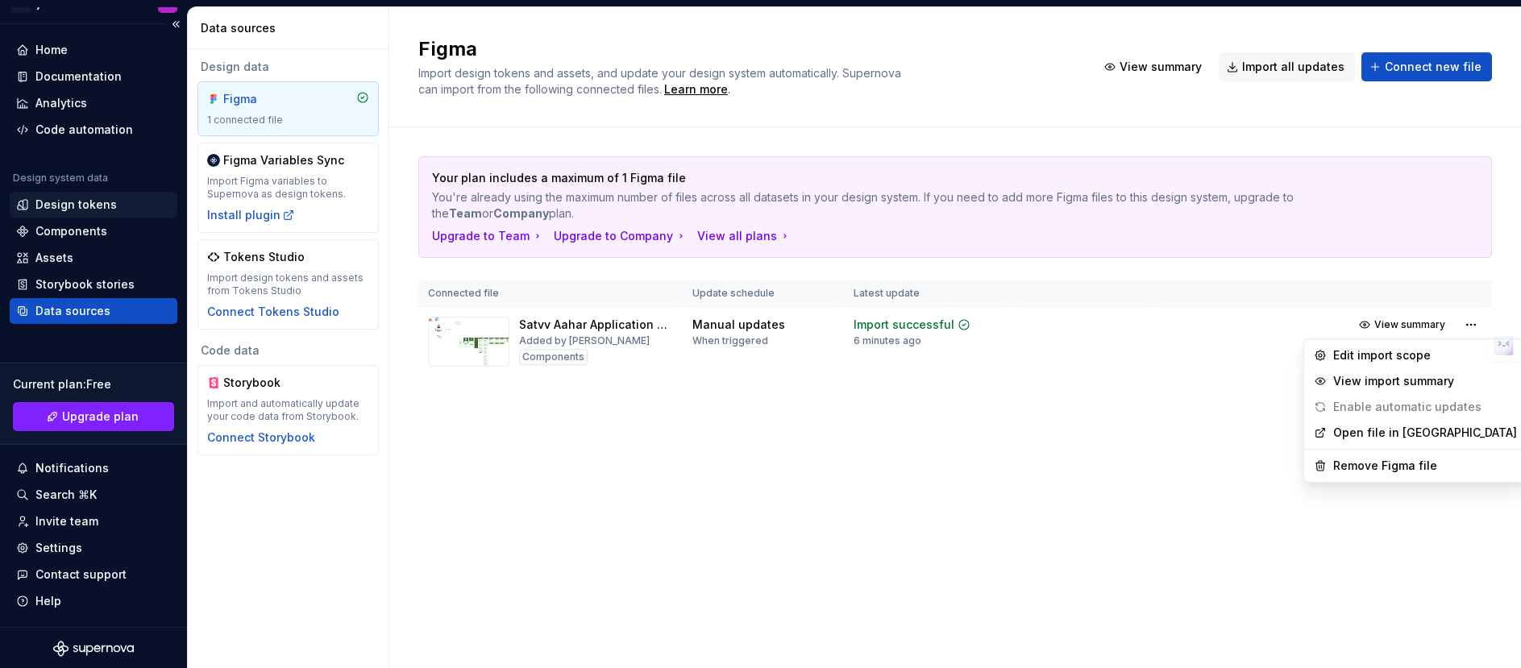
click at [96, 199] on html "MP jadu S Home Documentation Analytics Code automation Design system data Desig…" at bounding box center [760, 334] width 1521 height 668
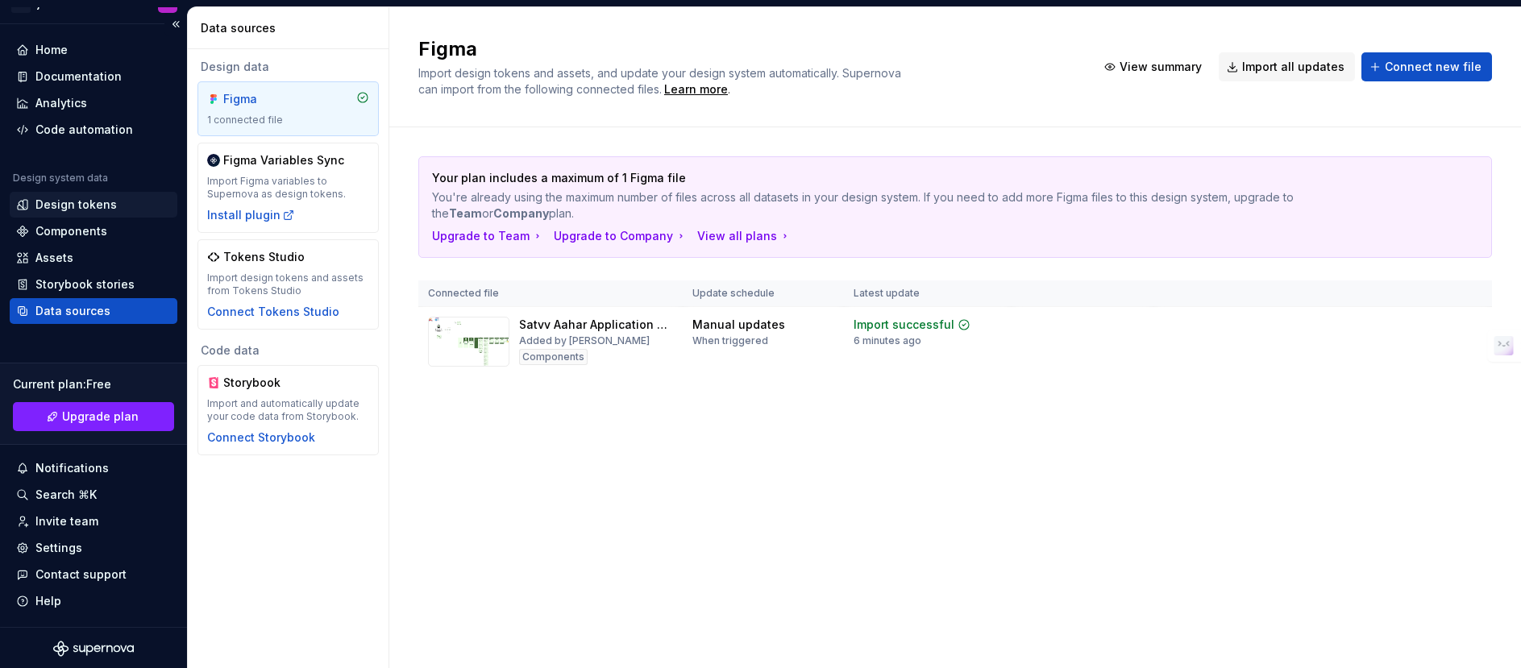
click at [104, 197] on div "Design tokens" at bounding box center [75, 205] width 81 height 16
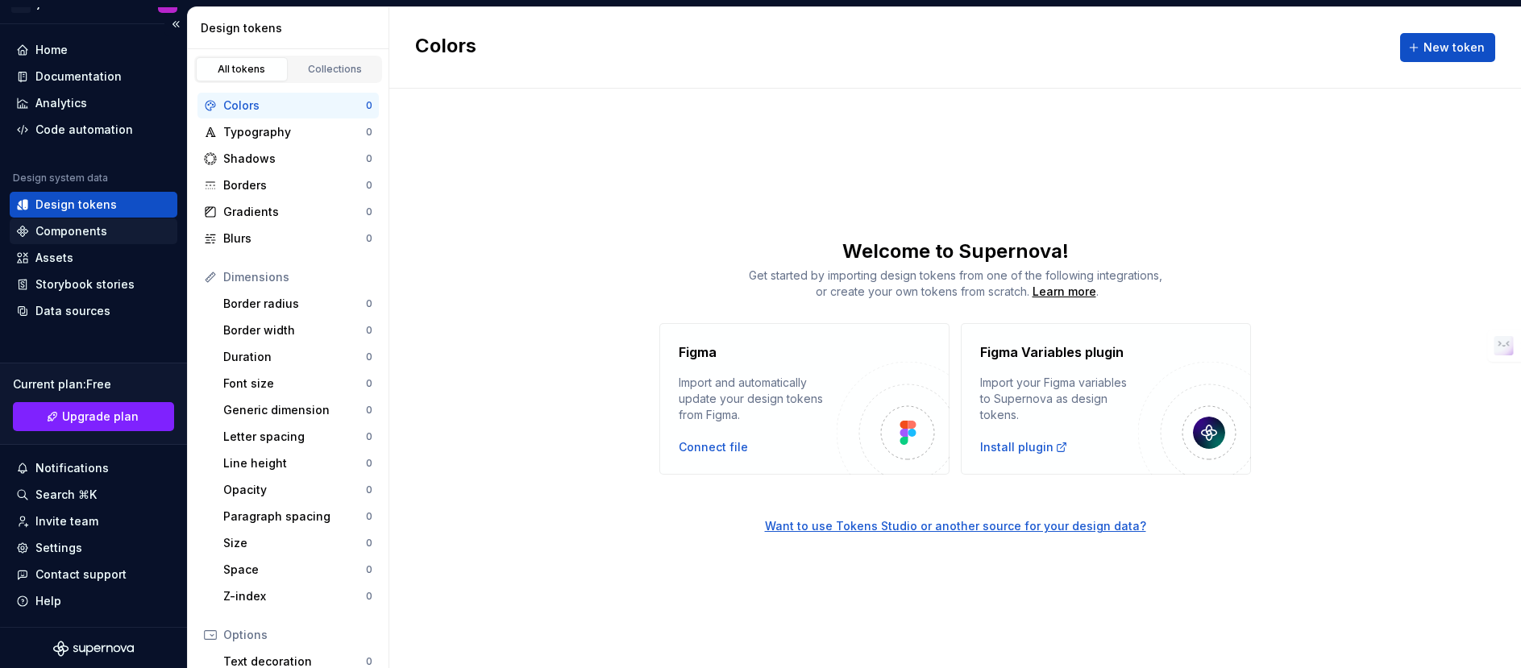
click at [115, 226] on div "Components" at bounding box center [93, 231] width 155 height 16
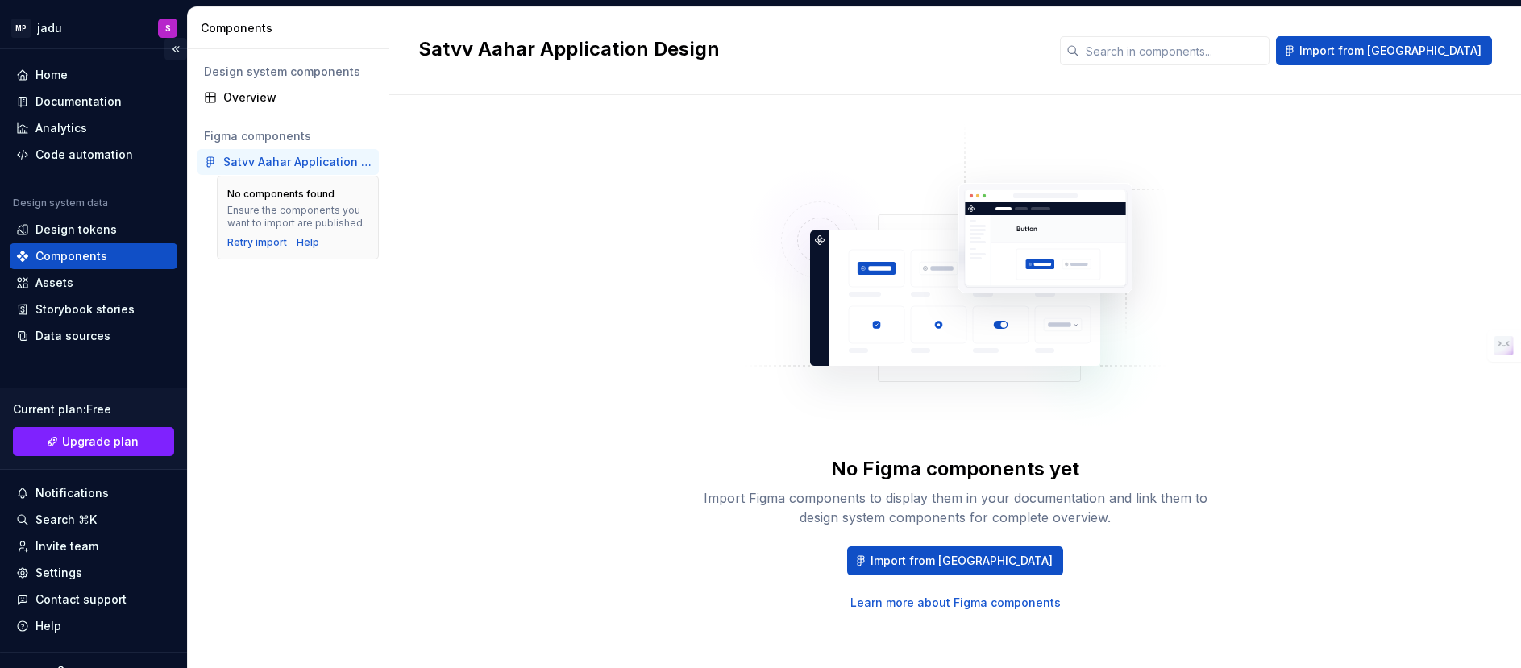
click at [177, 46] on button "Collapse sidebar" at bounding box center [175, 49] width 23 height 23
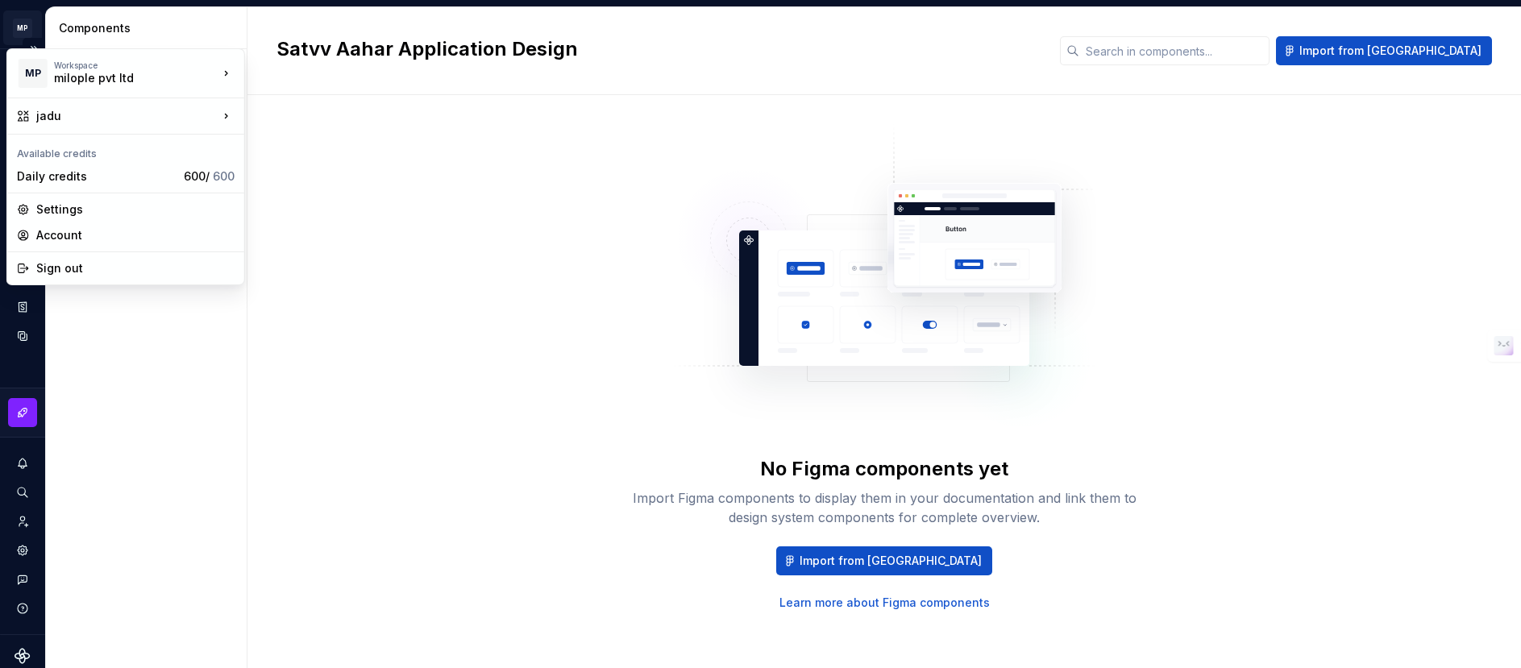
click at [29, 32] on html "MP jadu S Design system data Components Design system components Overview Figma…" at bounding box center [760, 334] width 1521 height 668
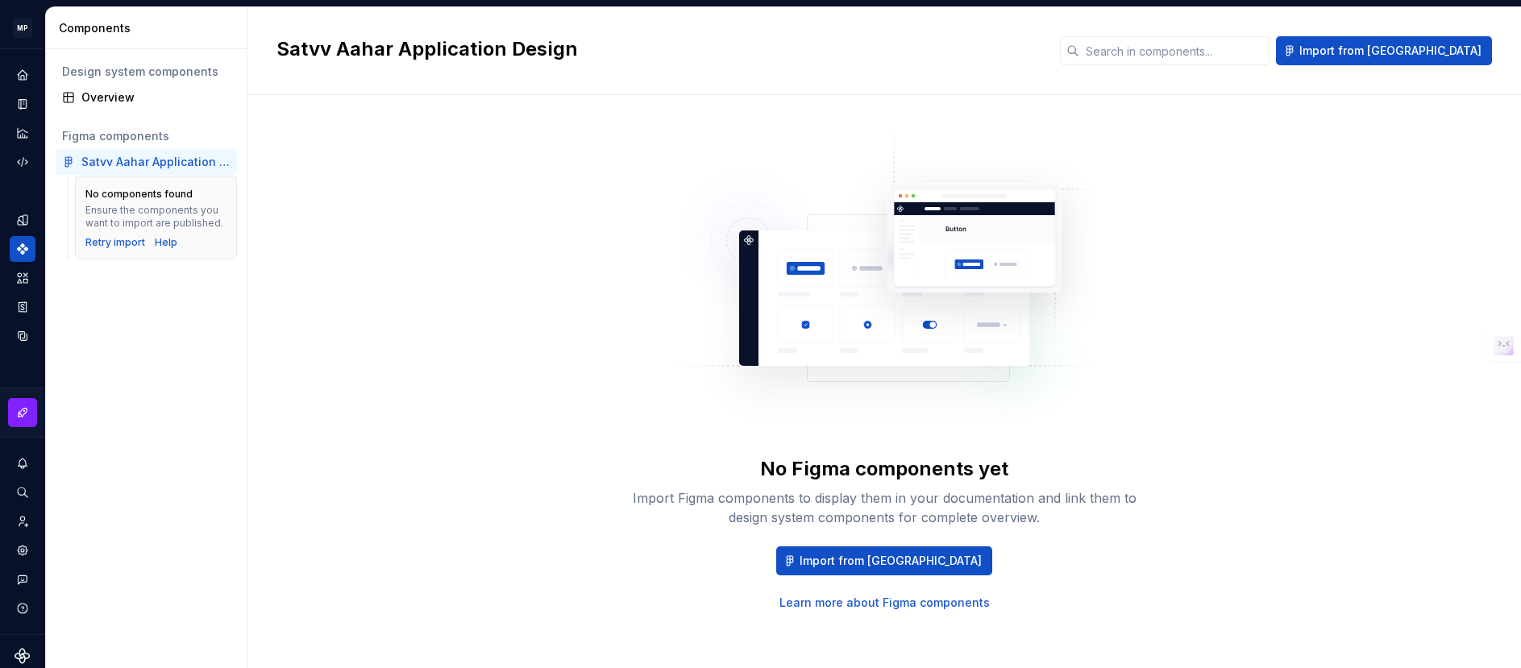
click at [29, 29] on html "MP jadu S Design system data Components Design system components Overview Figma…" at bounding box center [760, 334] width 1521 height 668
click at [31, 45] on button "Expand sidebar" at bounding box center [34, 49] width 23 height 23
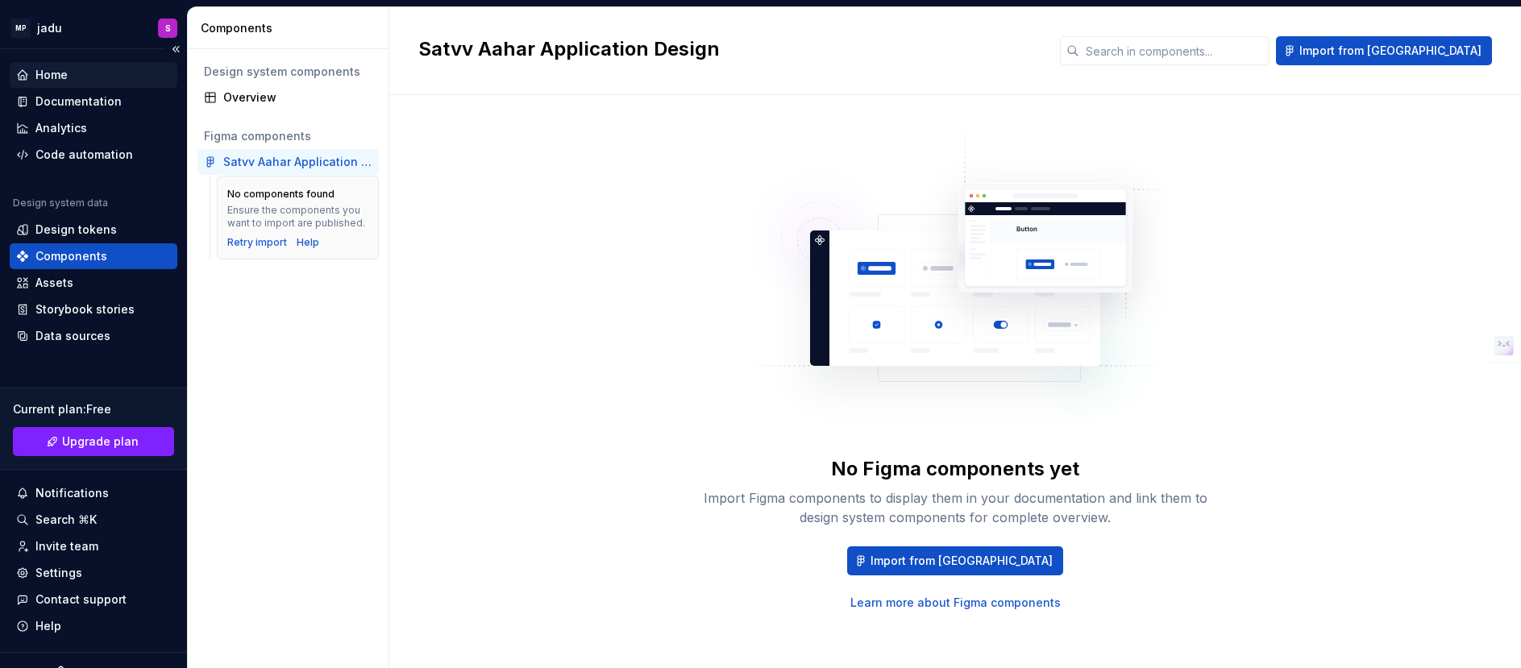
click at [45, 78] on div "Home" at bounding box center [51, 75] width 32 height 16
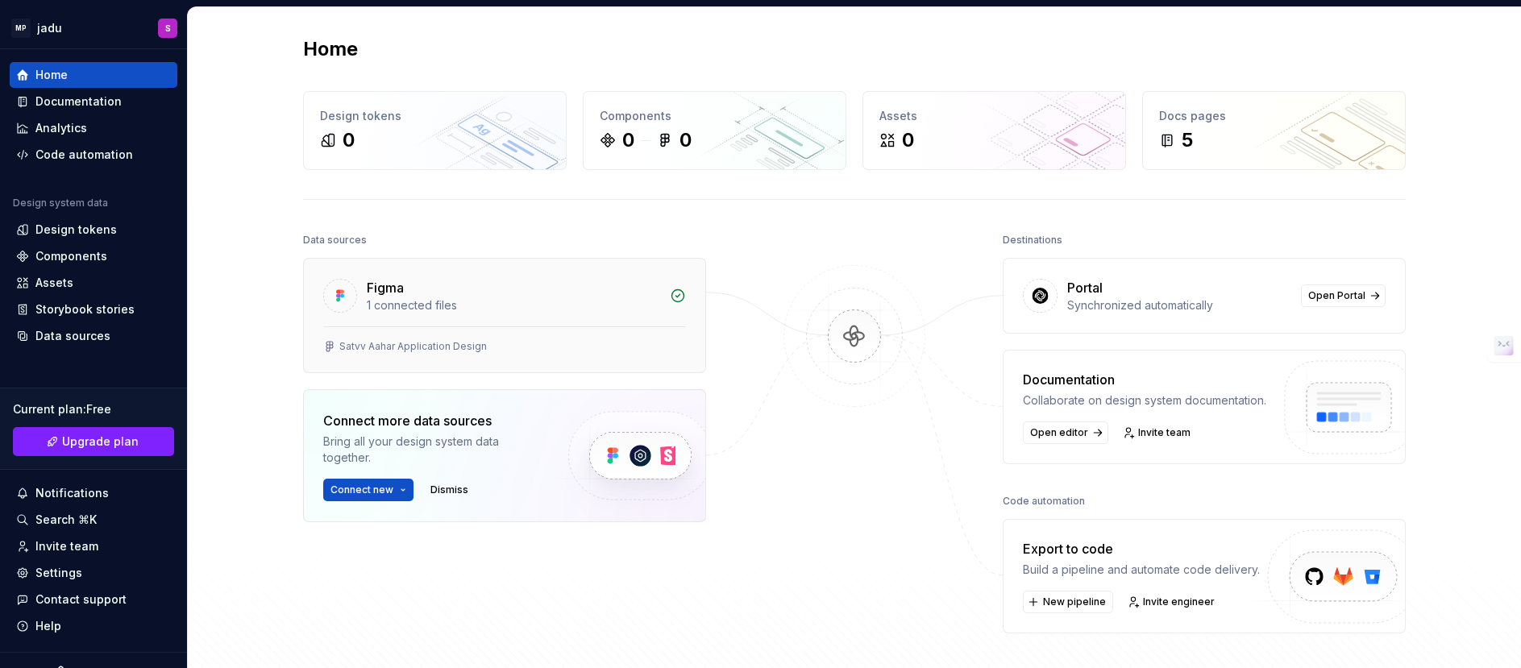
click at [437, 294] on div "Figma" at bounding box center [513, 287] width 293 height 19
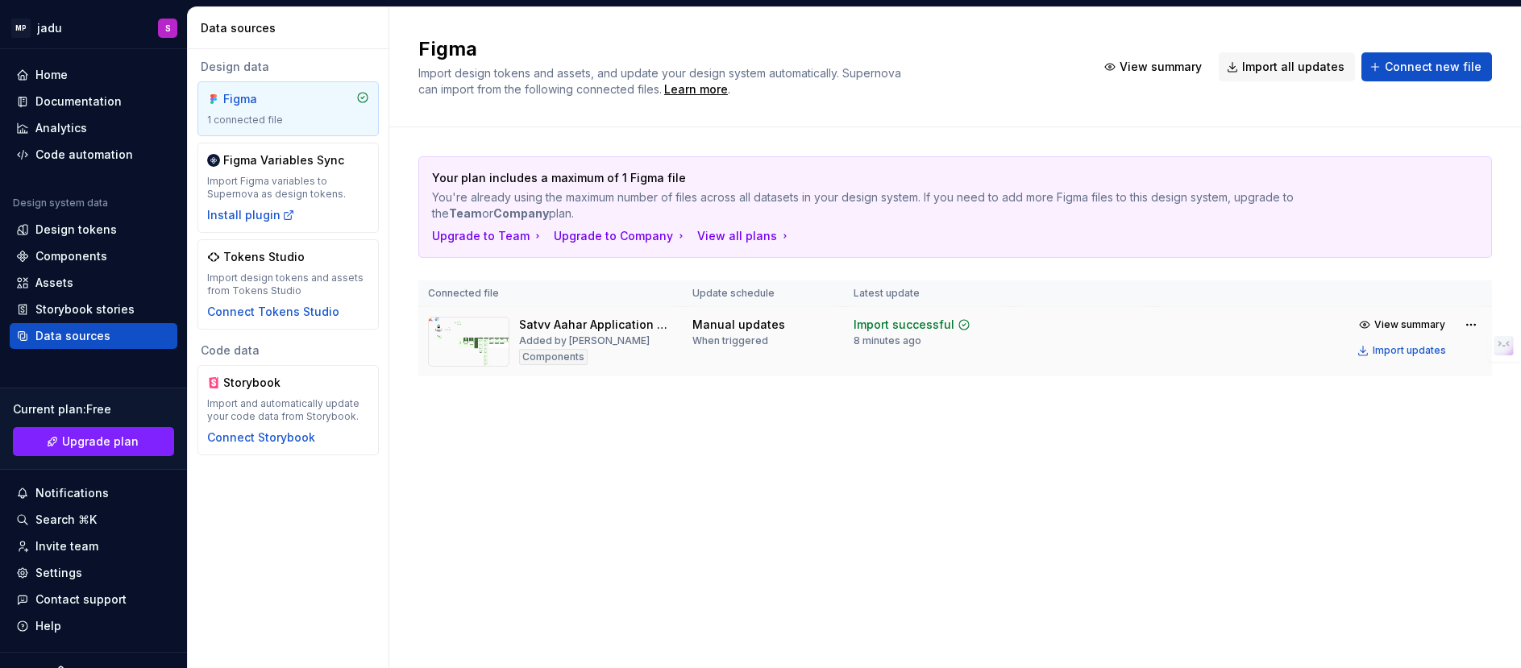
click at [472, 335] on img at bounding box center [468, 342] width 81 height 50
click at [133, 427] on link "Upgrade plan" at bounding box center [93, 441] width 161 height 29
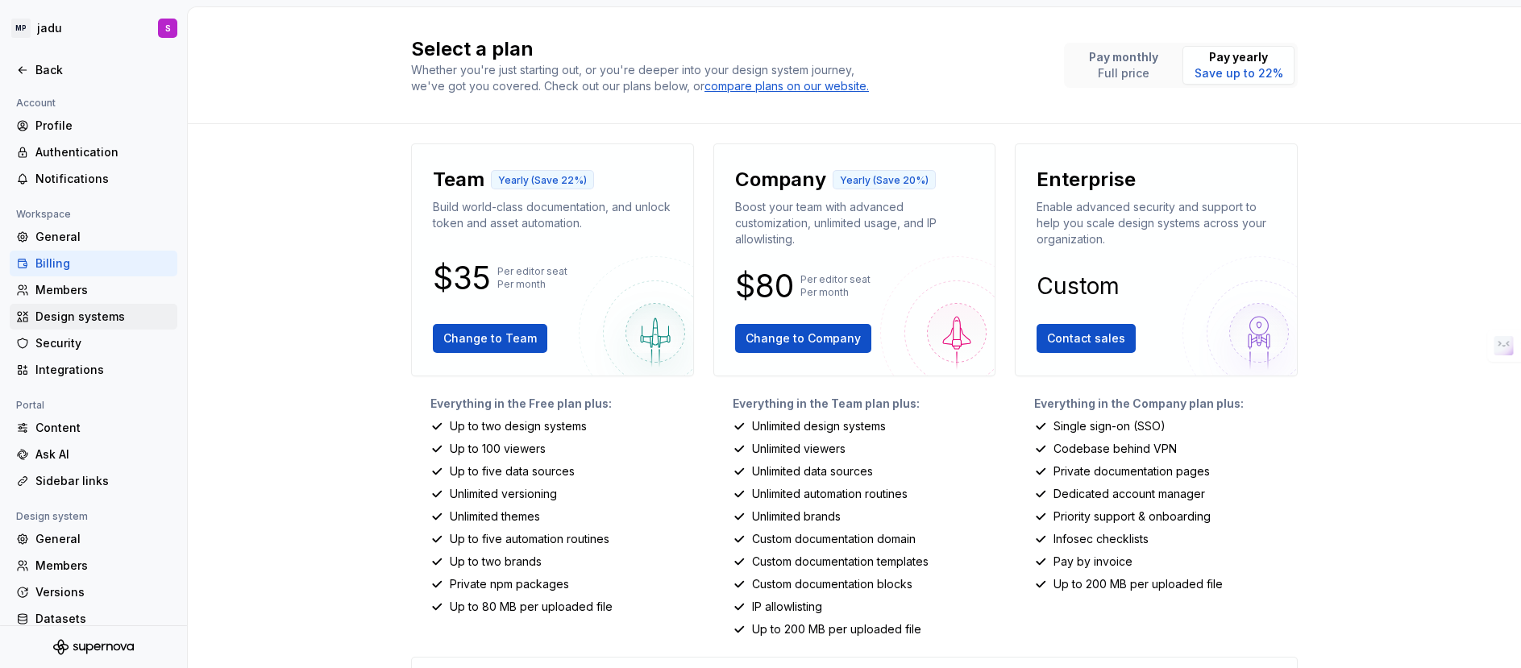
click at [103, 314] on div "Design systems" at bounding box center [102, 317] width 135 height 16
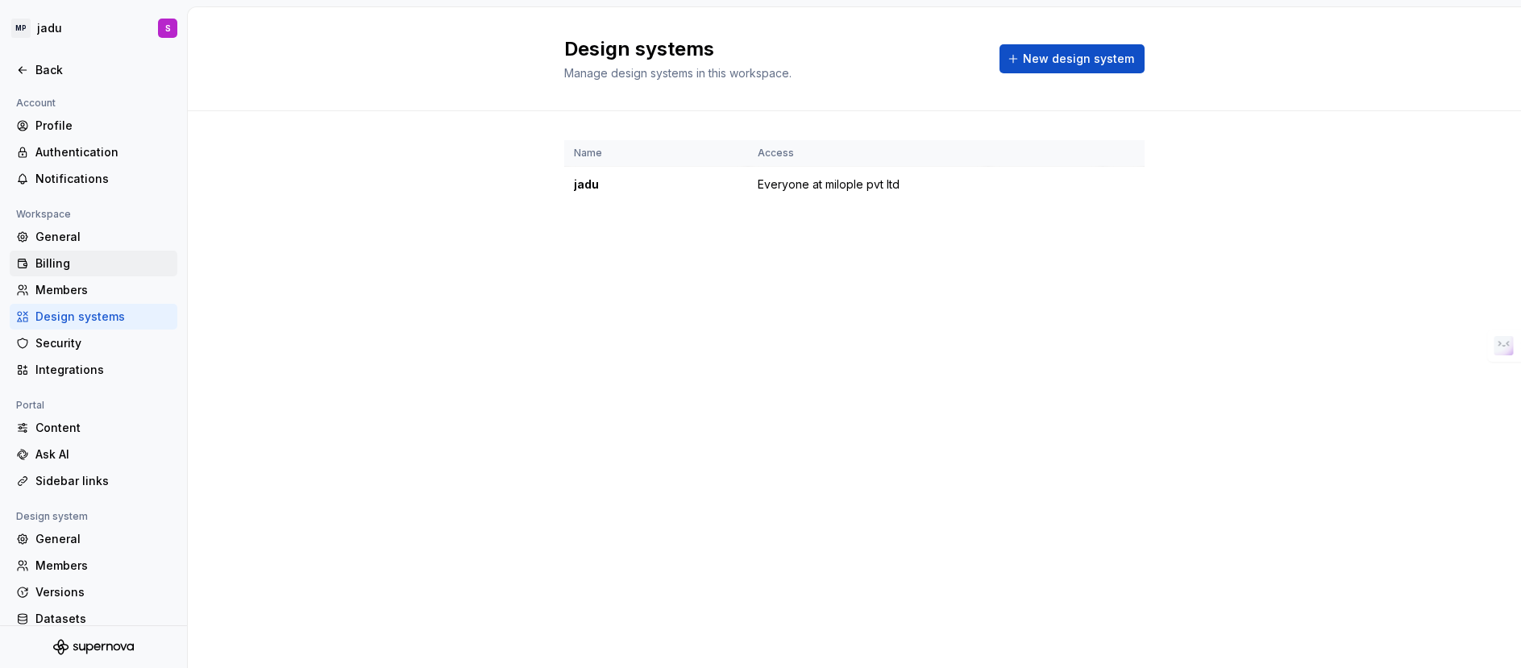
click at [109, 256] on div "Billing" at bounding box center [102, 264] width 135 height 16
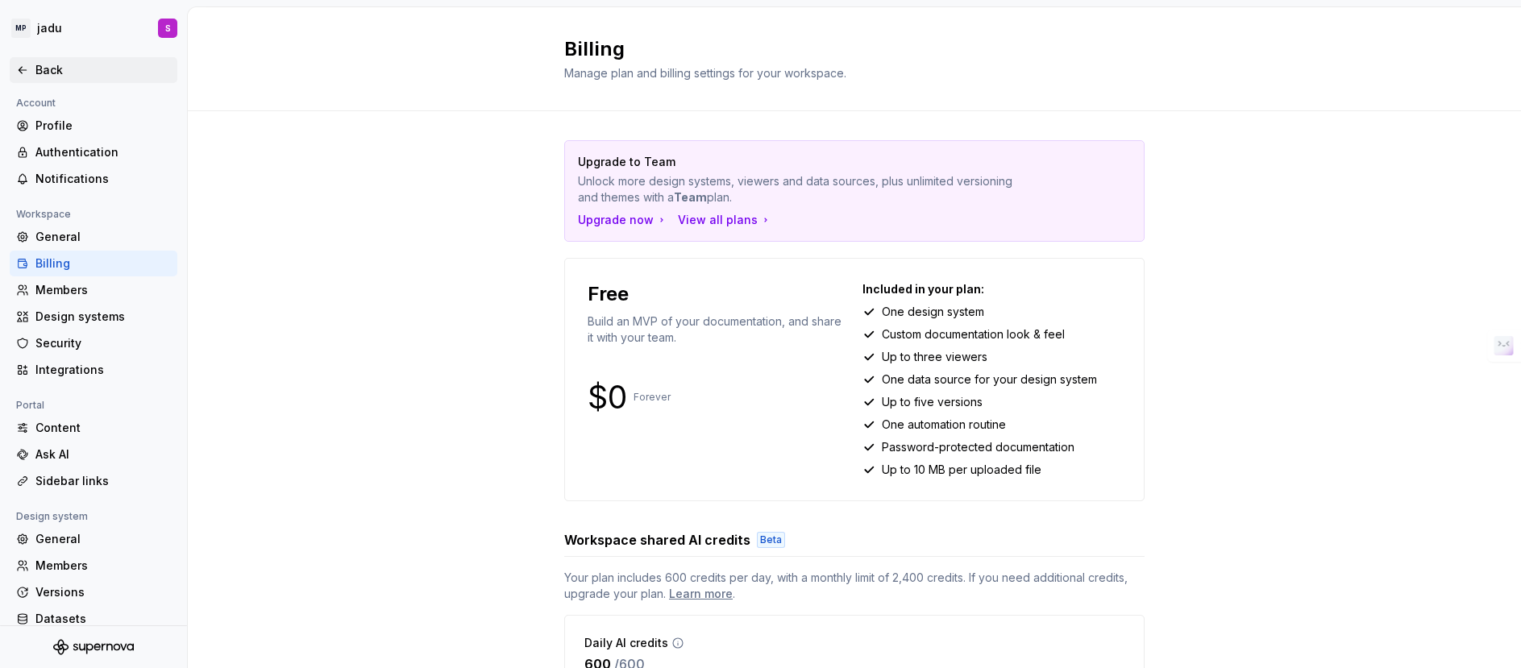
click at [86, 63] on div "Back" at bounding box center [102, 70] width 135 height 16
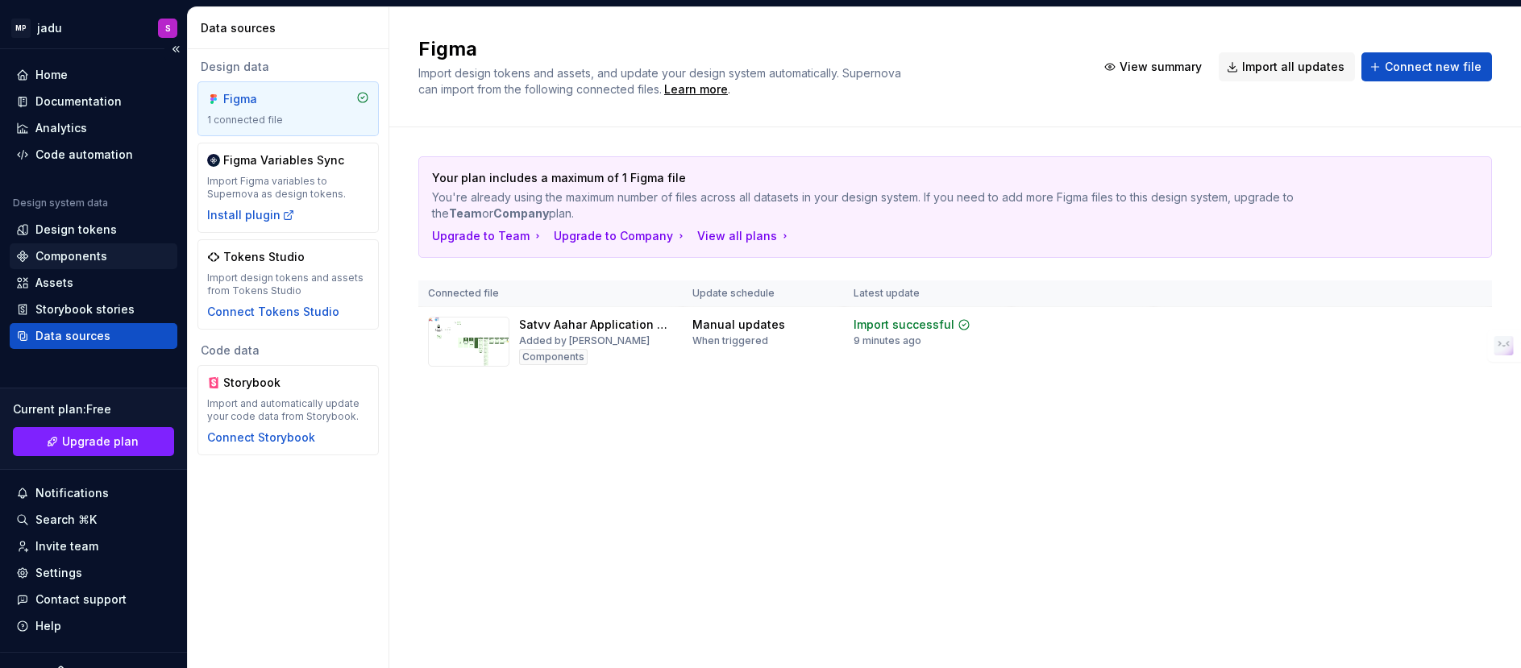
click at [113, 255] on div "Components" at bounding box center [93, 256] width 155 height 16
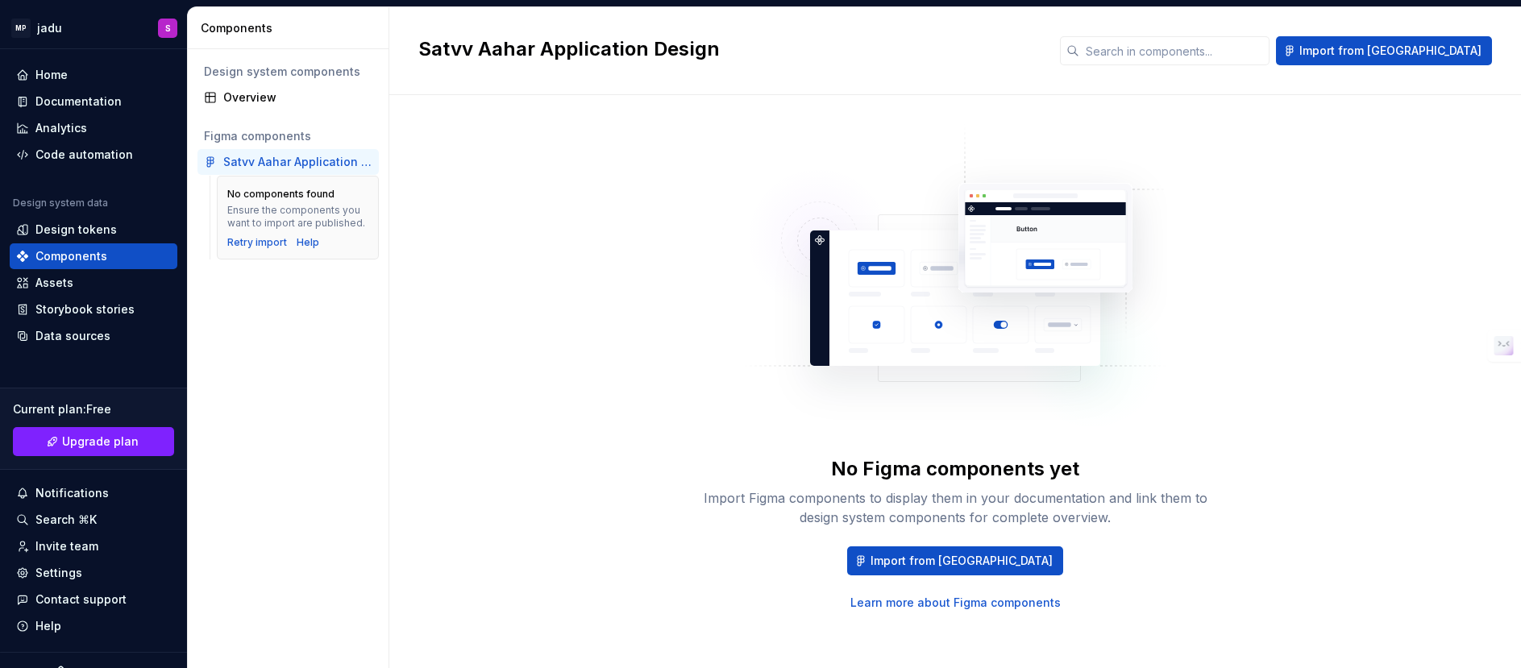
click at [285, 163] on div "Satvv Aahar Application Design" at bounding box center [297, 162] width 149 height 16
click at [274, 240] on div "Retry import" at bounding box center [257, 242] width 60 height 13
click at [988, 445] on link "Learn more about Figma components" at bounding box center [955, 600] width 210 height 16
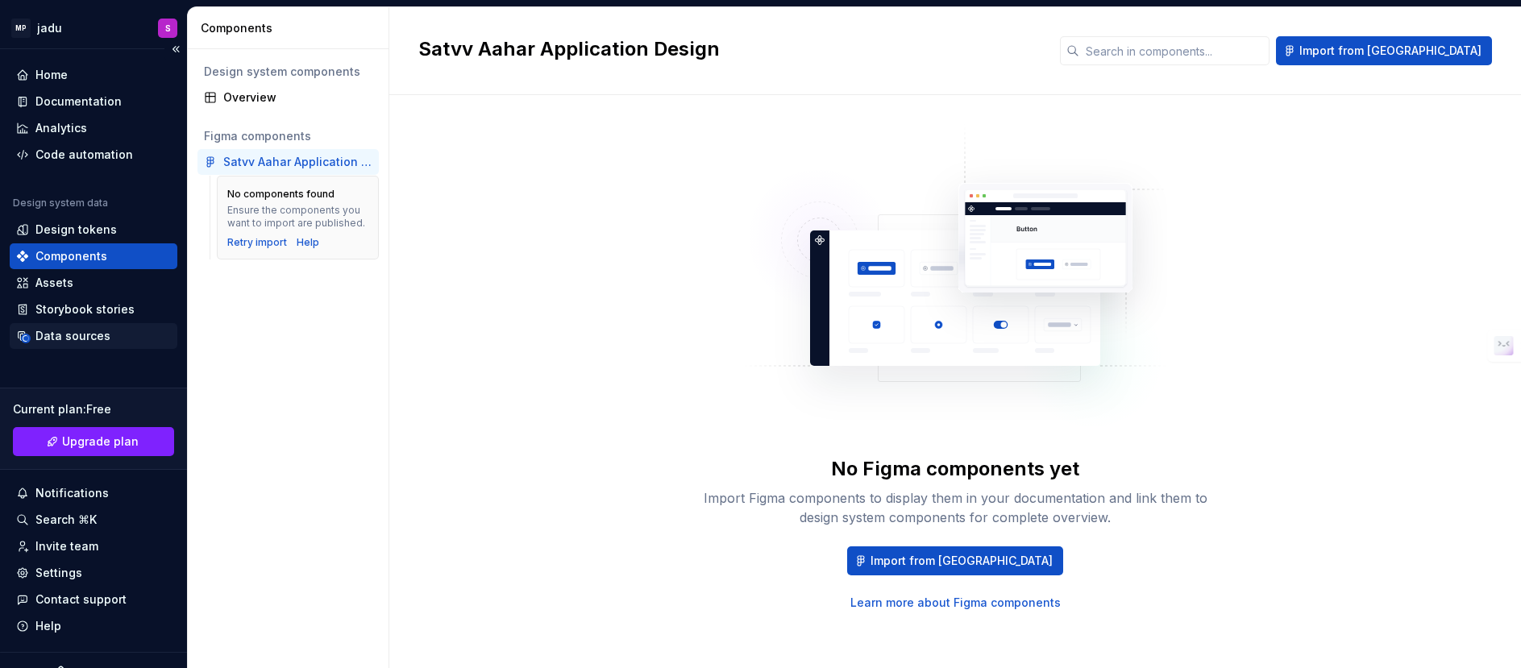
click at [77, 333] on div "Data sources" at bounding box center [72, 336] width 75 height 16
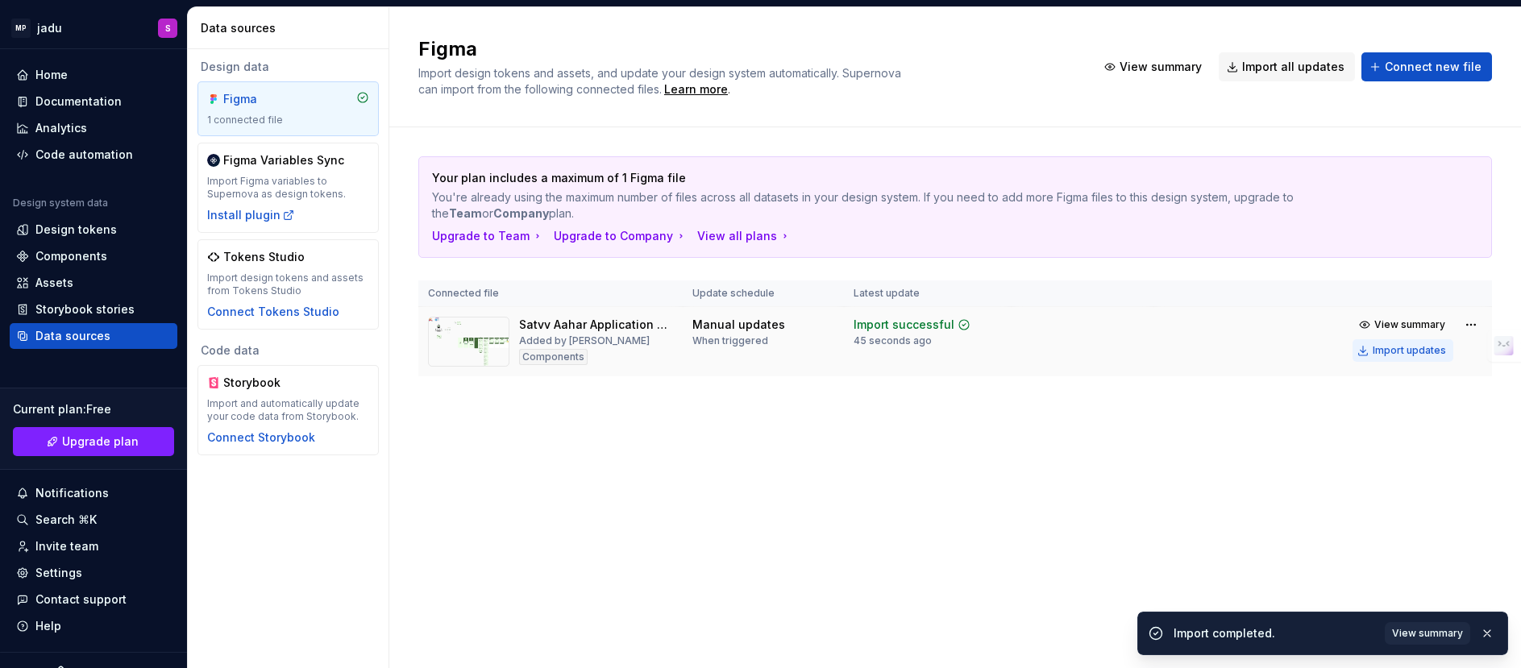
click at [1013, 344] on div "Import updates" at bounding box center [1409, 350] width 73 height 13
click at [1013, 324] on html "MP jadu S Home Documentation Analytics Code automation Design system data Desig…" at bounding box center [760, 334] width 1521 height 668
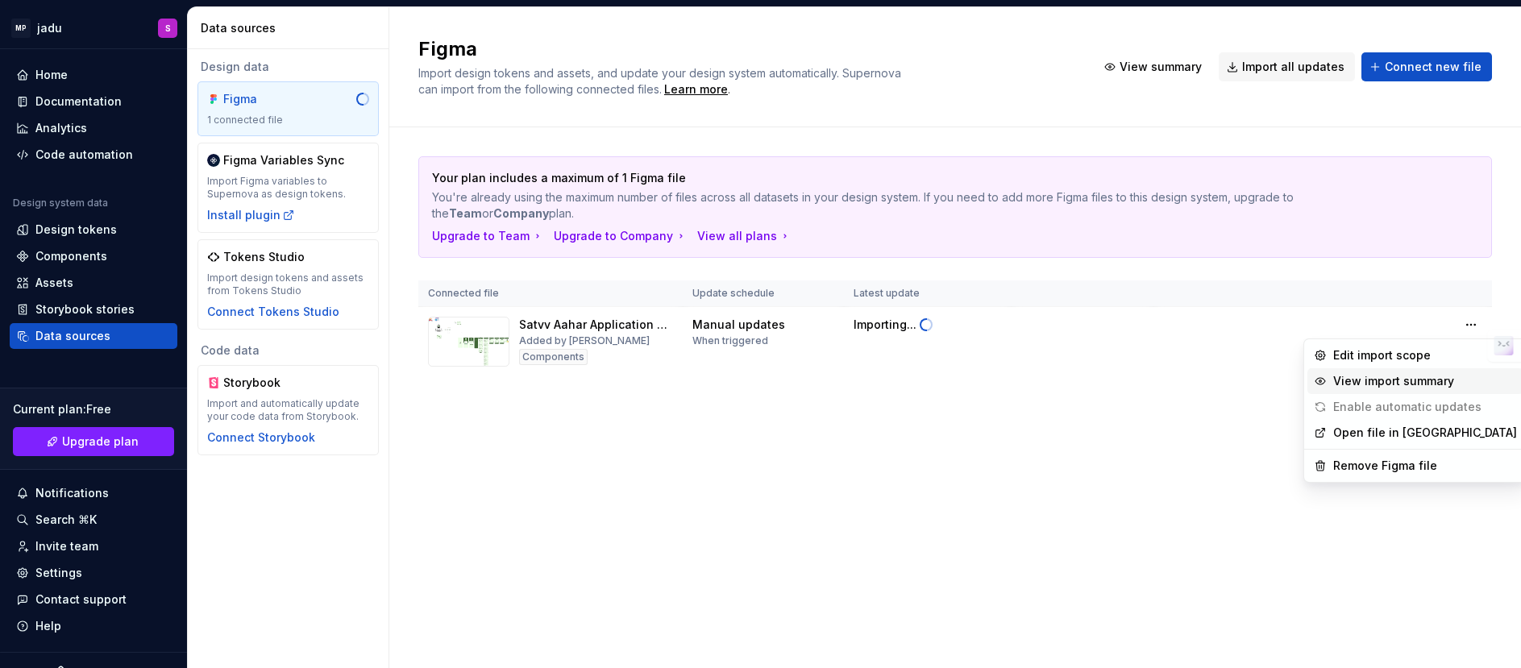
click at [1013, 384] on div "View import summary" at bounding box center [1425, 381] width 184 height 16
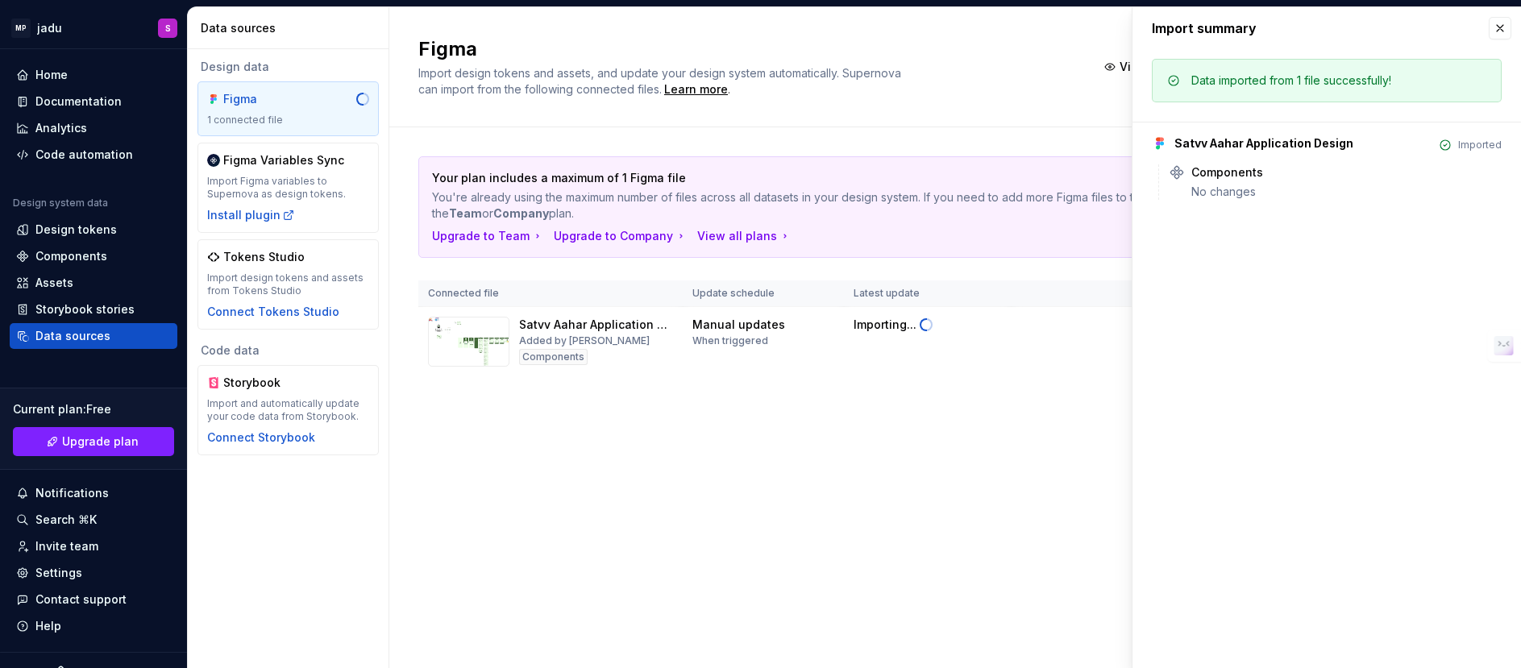
click at [889, 430] on div "Your plan includes a maximum of 1 Figma file You're already using the maximum n…" at bounding box center [955, 282] width 1074 height 310
click at [109, 157] on div "Code automation" at bounding box center [84, 155] width 98 height 16
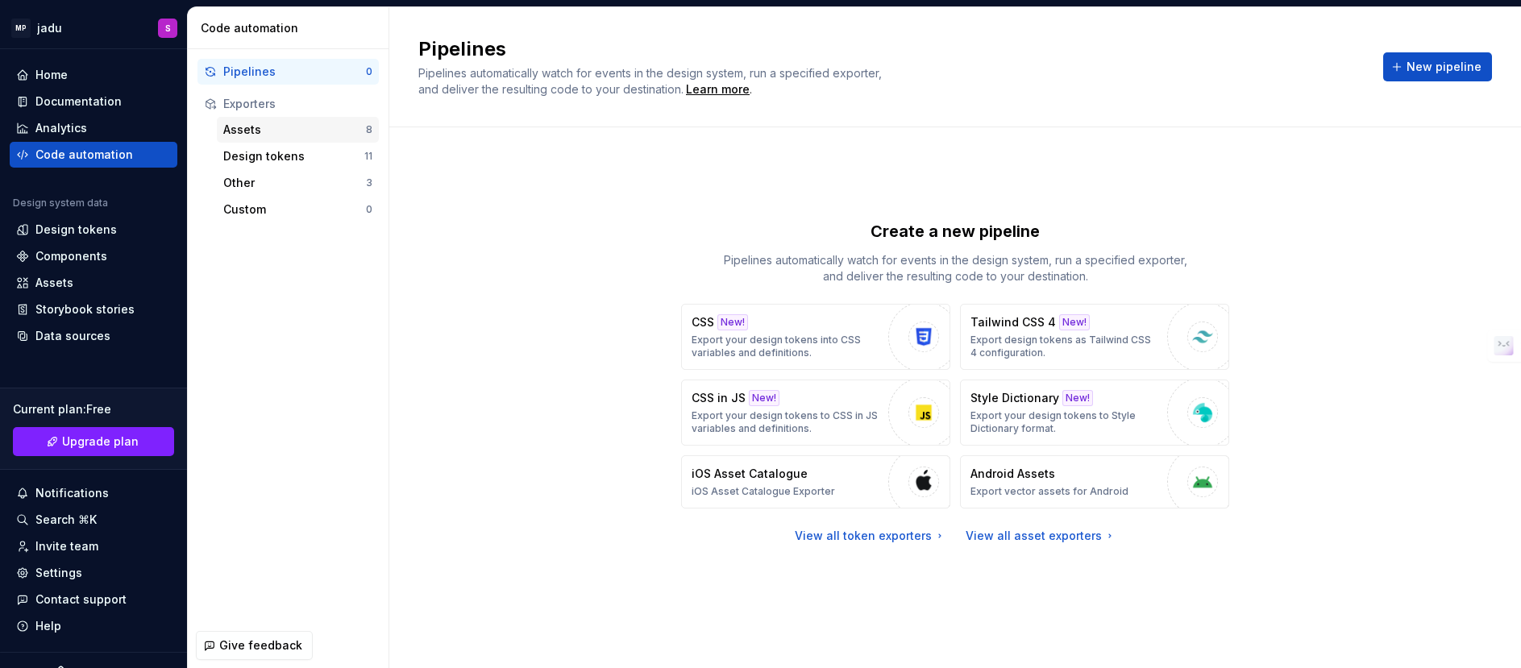
click at [260, 127] on div "Assets" at bounding box center [294, 130] width 143 height 16
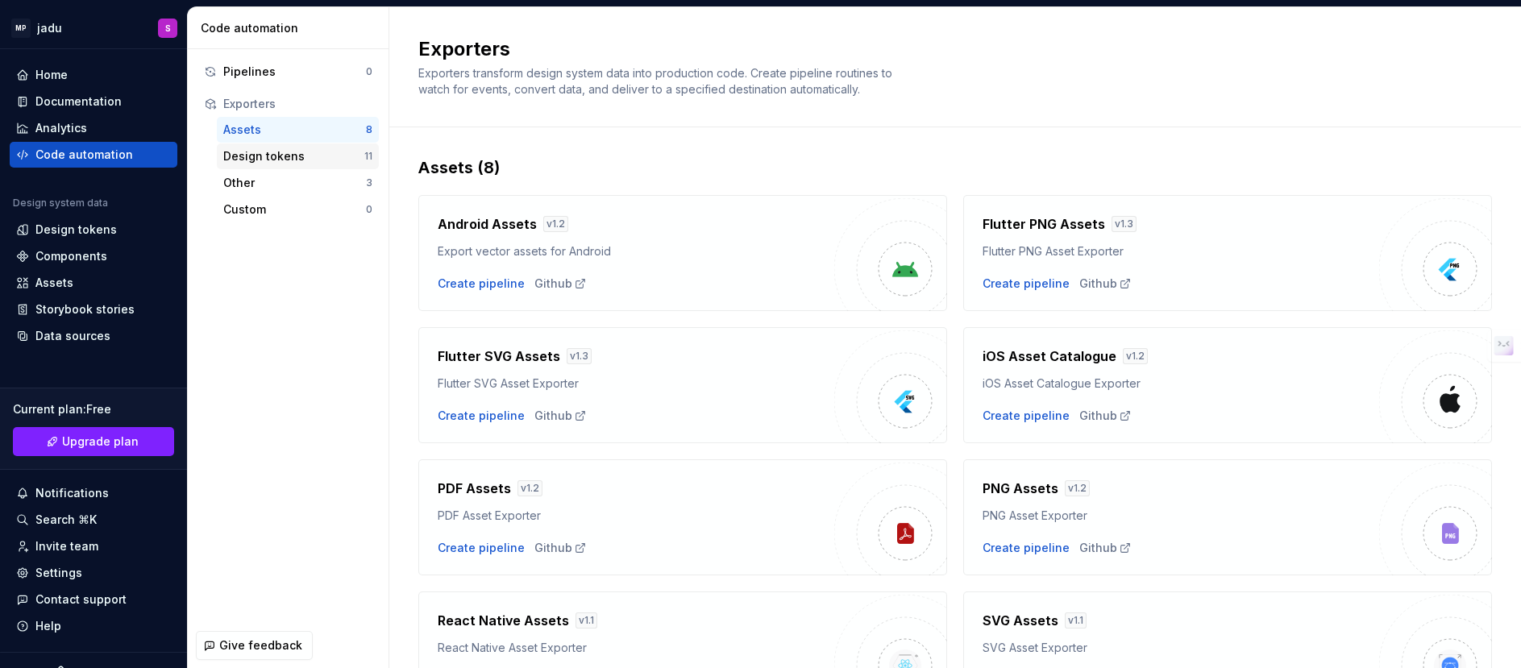
click at [327, 157] on div "Design tokens" at bounding box center [293, 156] width 141 height 16
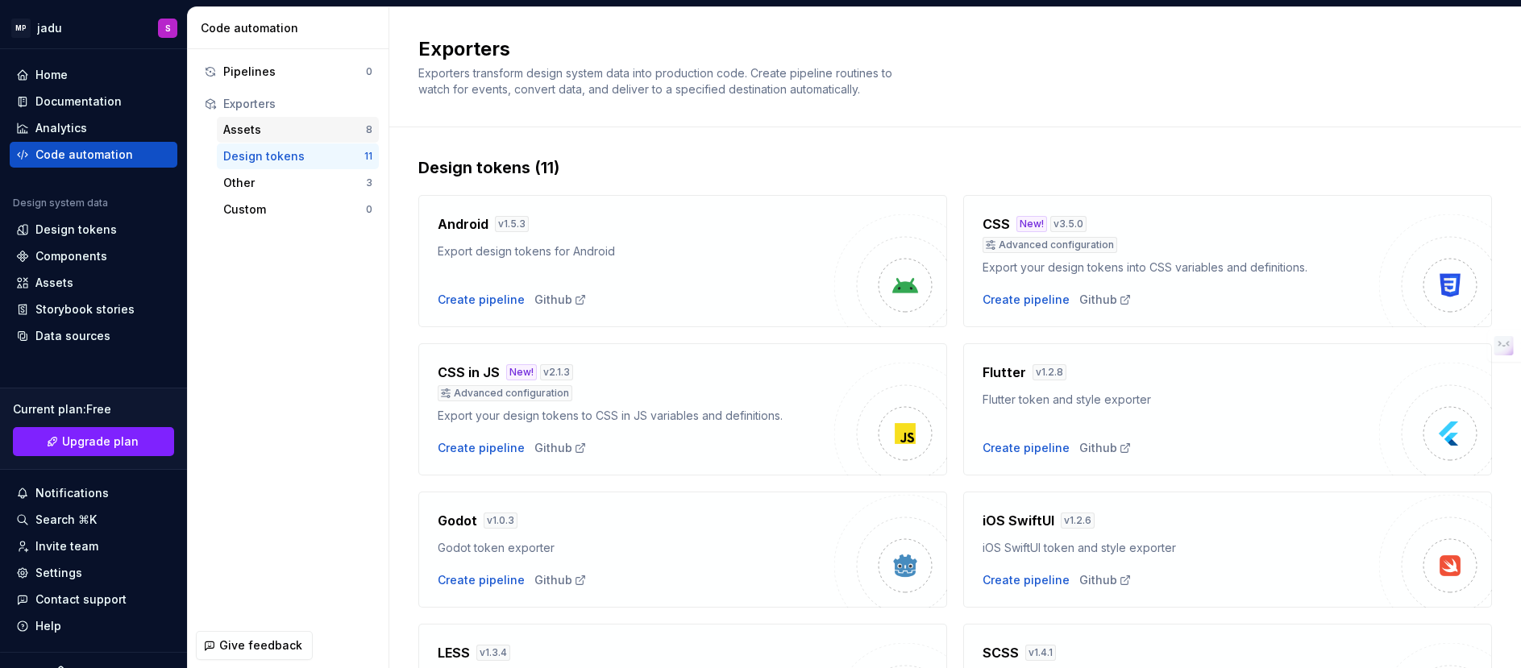
click at [305, 135] on div "Assets" at bounding box center [294, 130] width 143 height 16
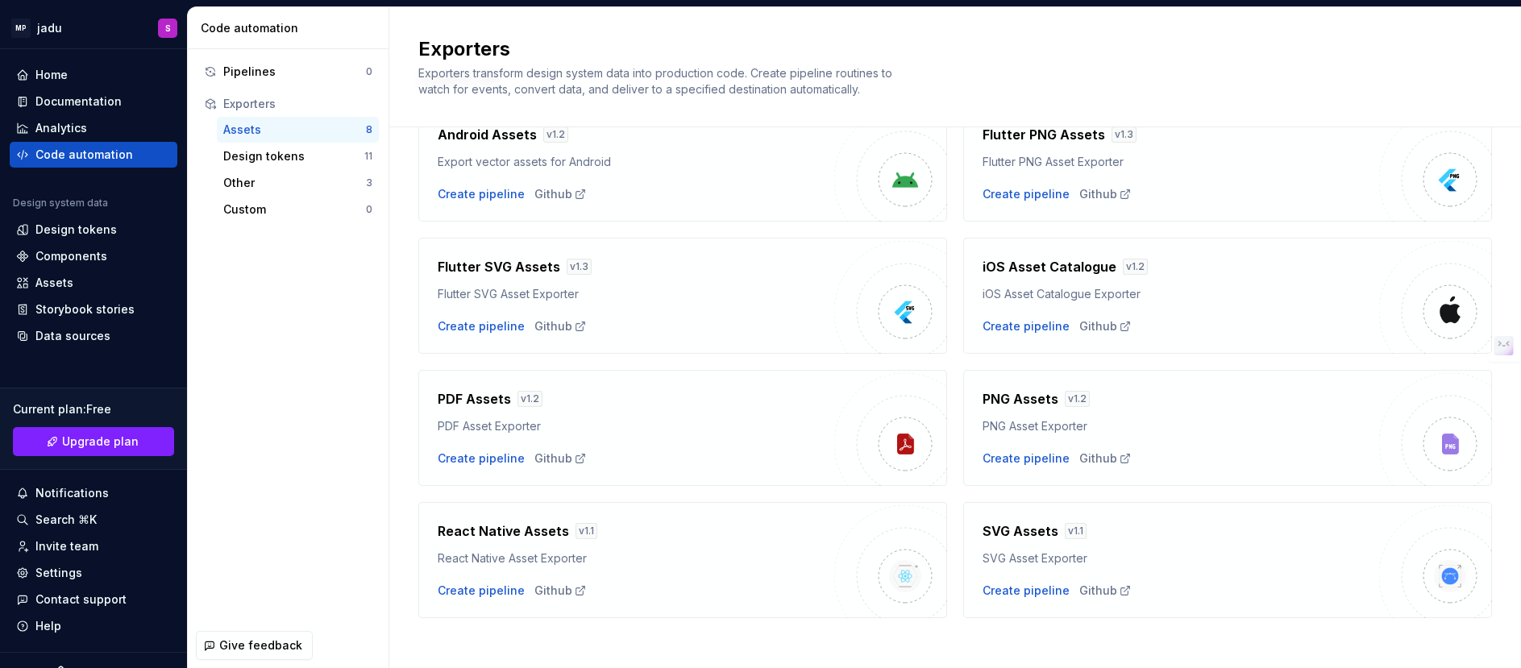
scroll to position [93, 0]
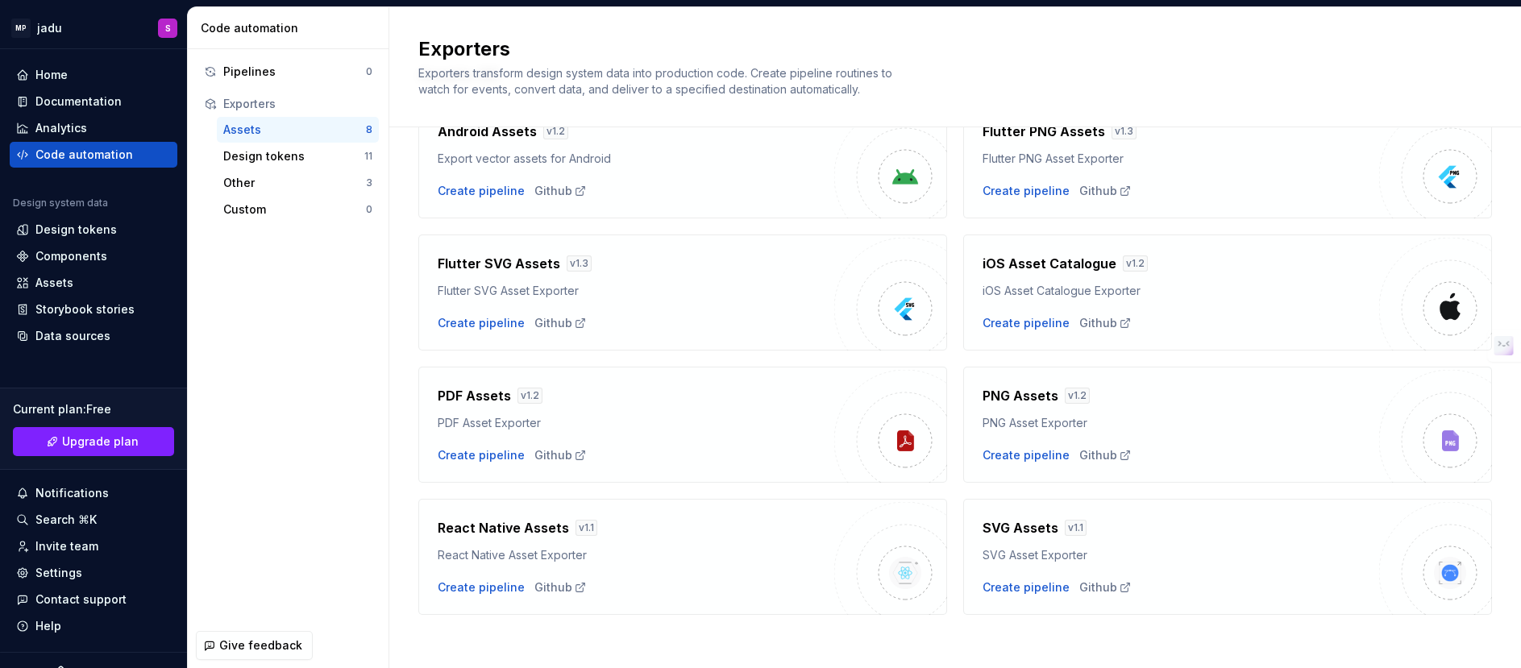
click at [512, 277] on div "Flutter SVG Assets v 1.3 Flutter SVG Asset Exporter" at bounding box center [636, 276] width 397 height 45
click at [501, 324] on div "Create pipeline" at bounding box center [481, 323] width 87 height 16
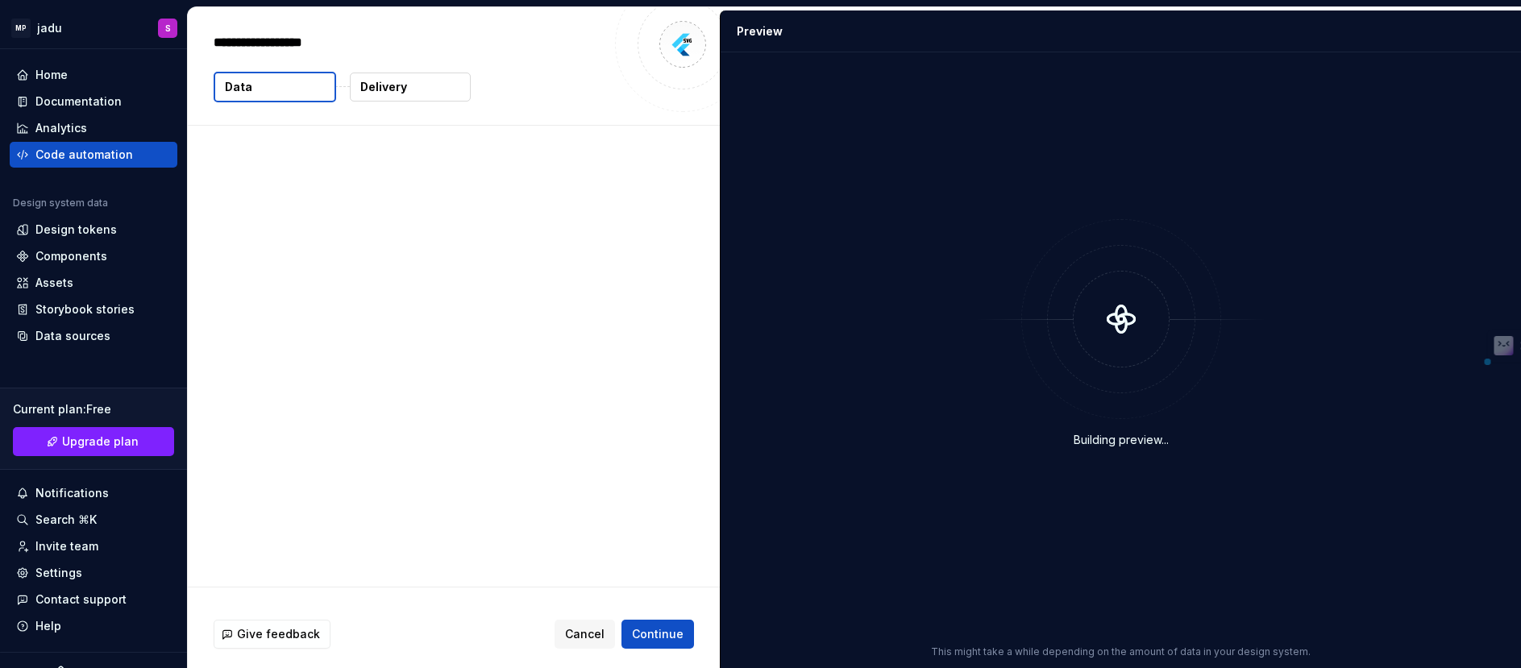
type textarea "*"
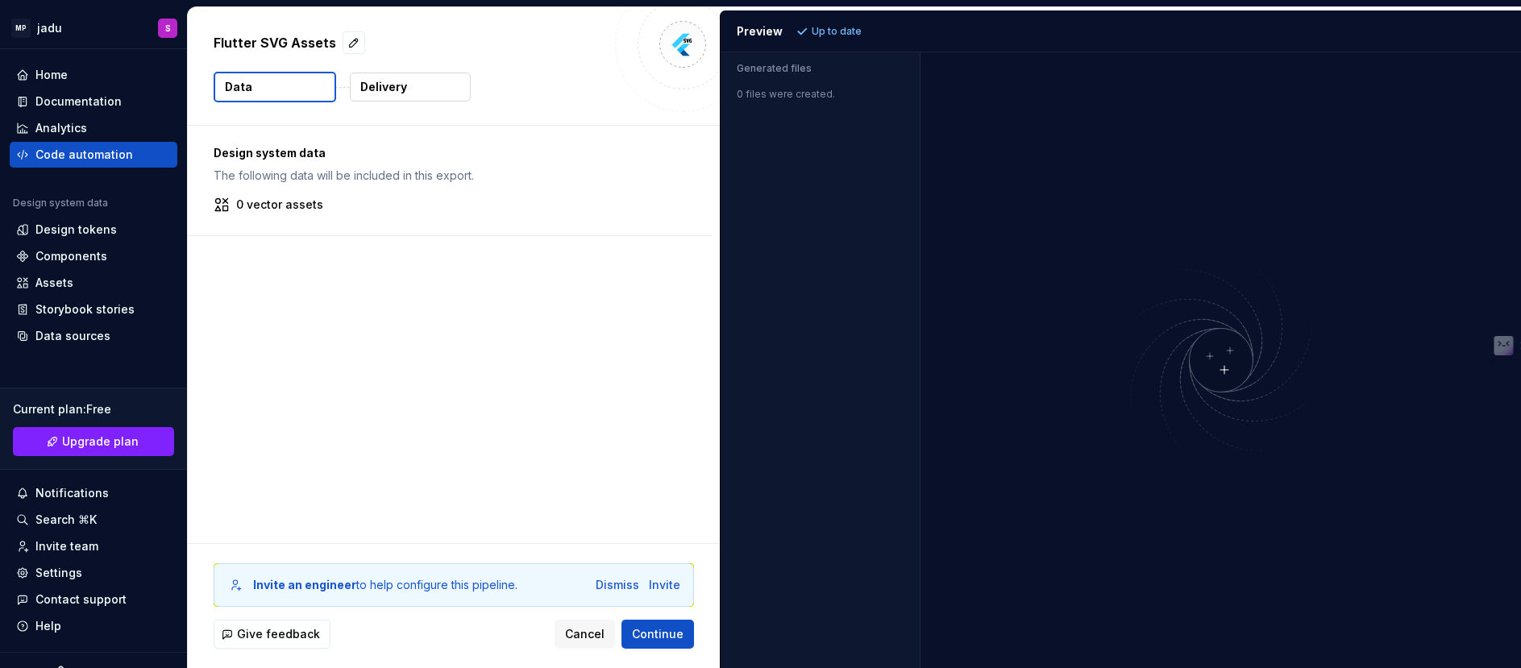
click at [405, 88] on button "Delivery" at bounding box center [410, 87] width 121 height 29
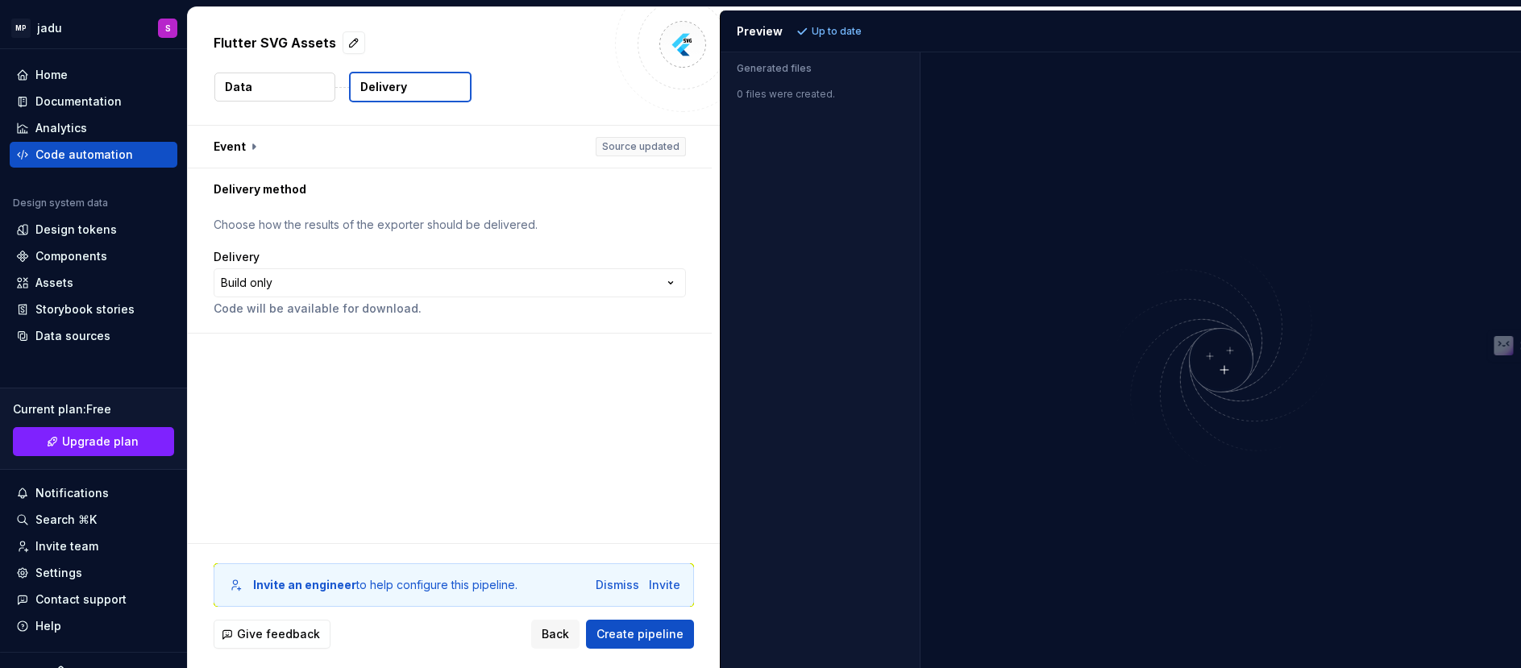
click at [319, 85] on button "Data" at bounding box center [274, 87] width 121 height 29
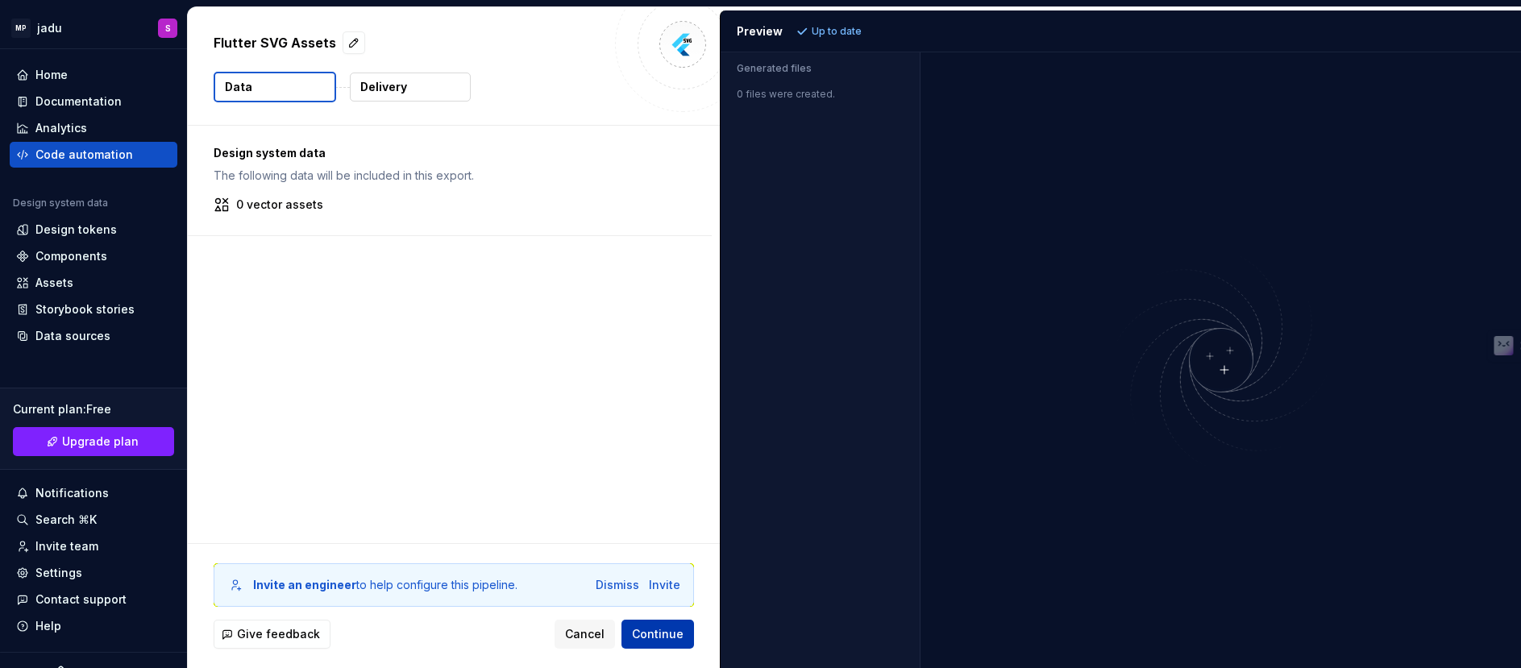
click at [664, 445] on button "Continue" at bounding box center [657, 634] width 73 height 29
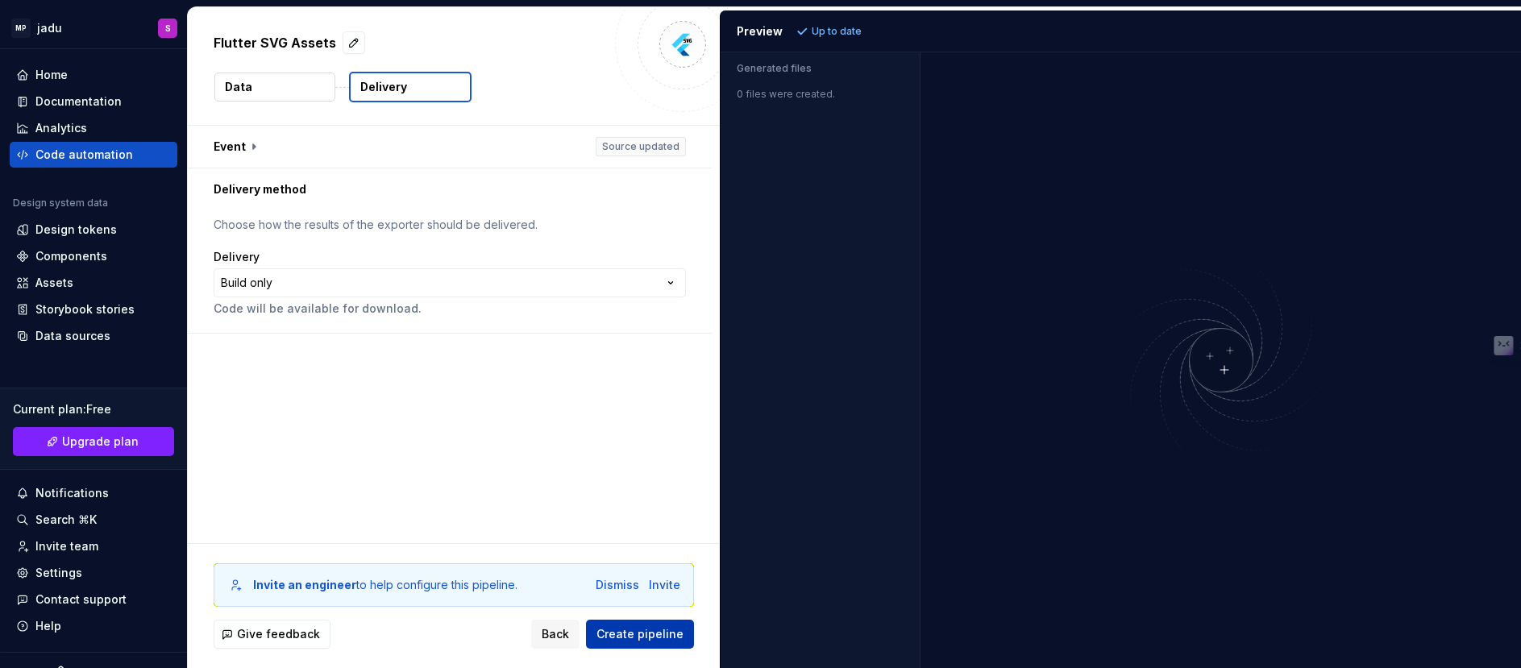
click at [664, 445] on button "Create pipeline" at bounding box center [640, 634] width 108 height 29
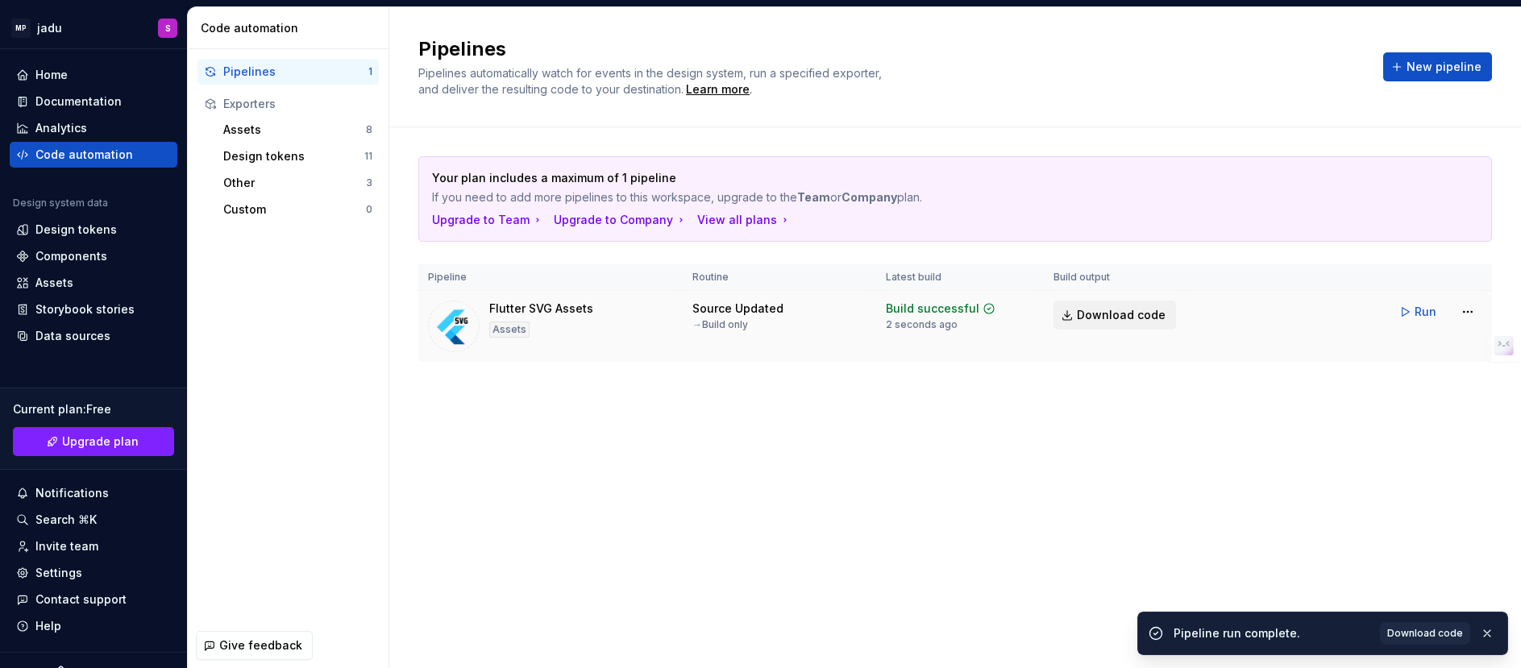
click at [1013, 315] on link "Download code" at bounding box center [1115, 315] width 123 height 29
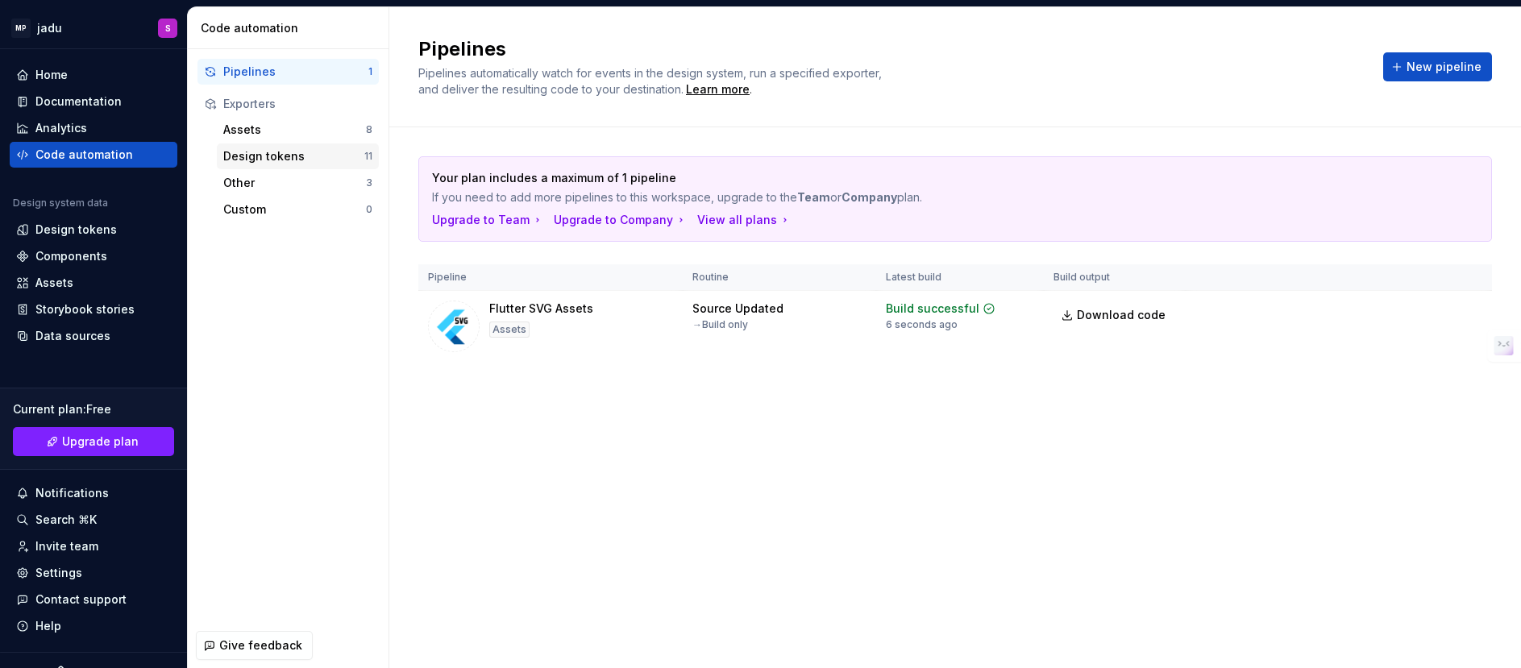
click at [310, 159] on div "Design tokens" at bounding box center [293, 156] width 141 height 16
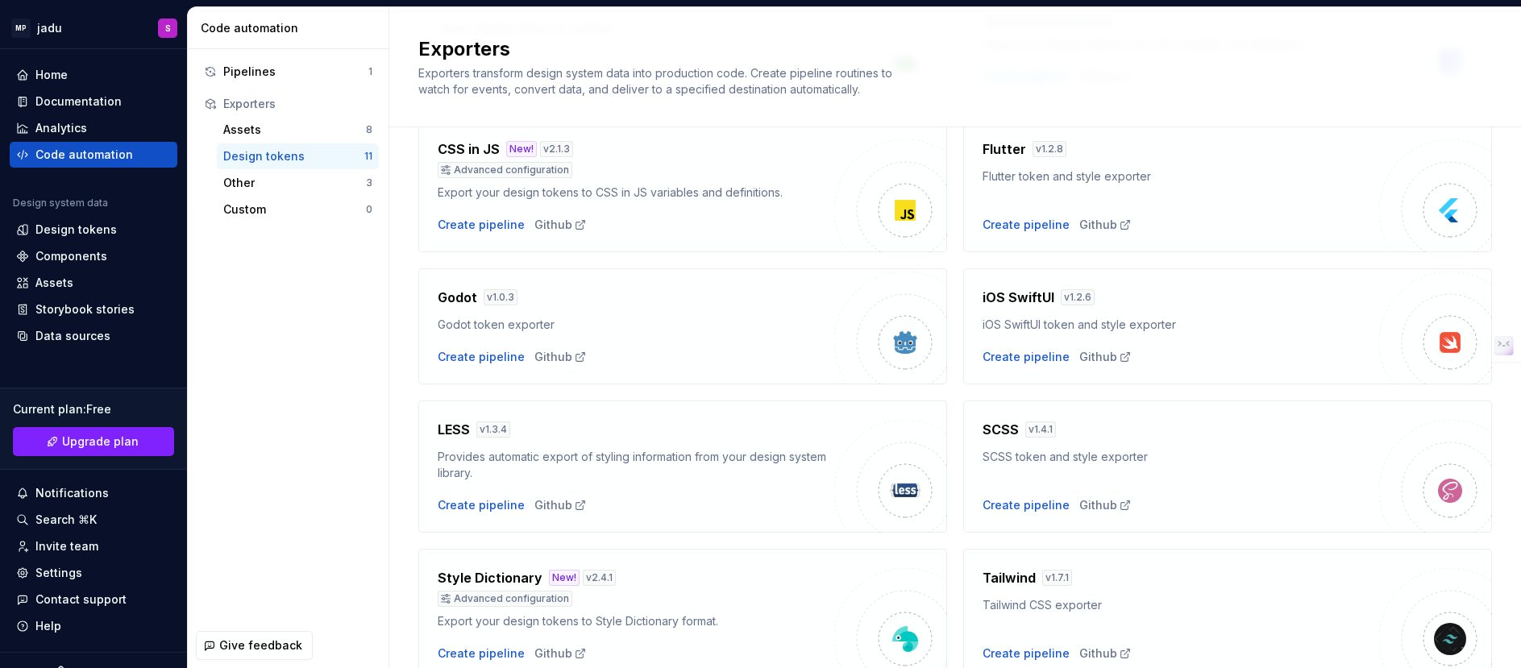
scroll to position [3, 0]
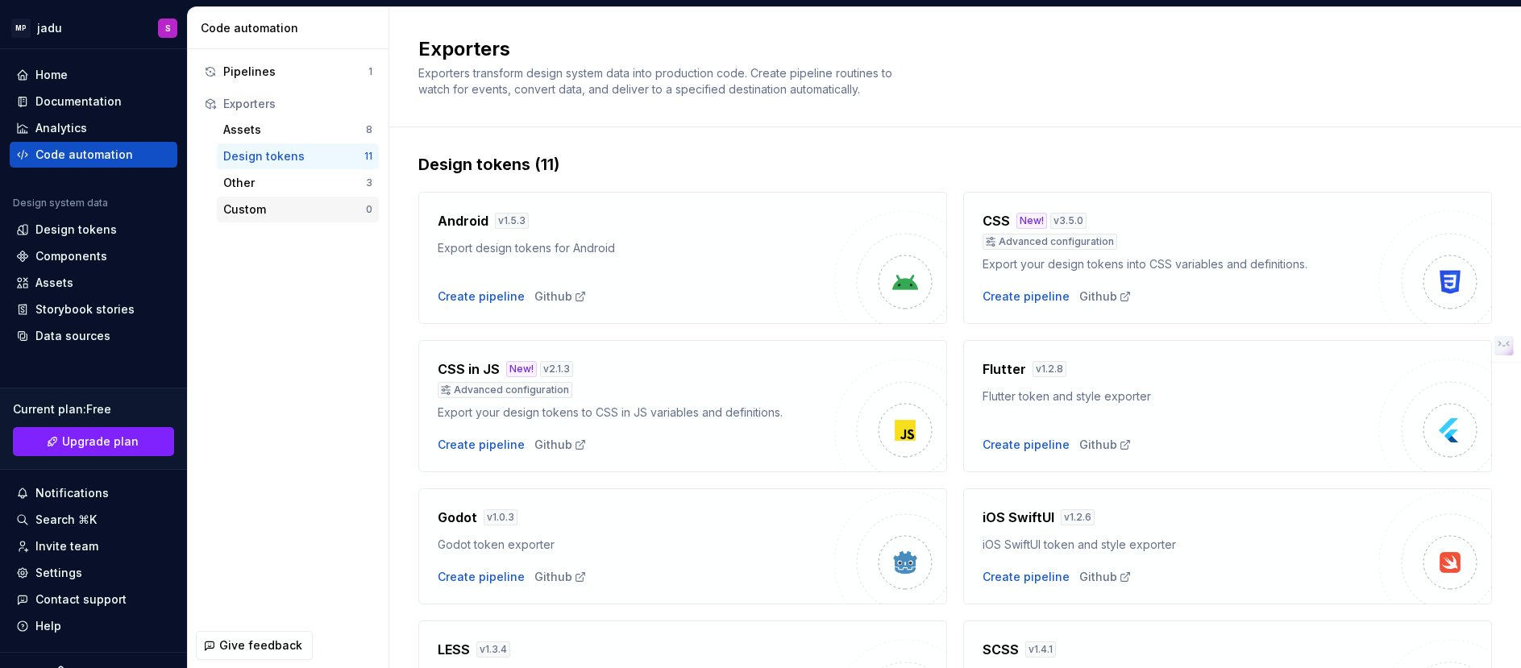
click at [272, 213] on div "Custom" at bounding box center [294, 210] width 143 height 16
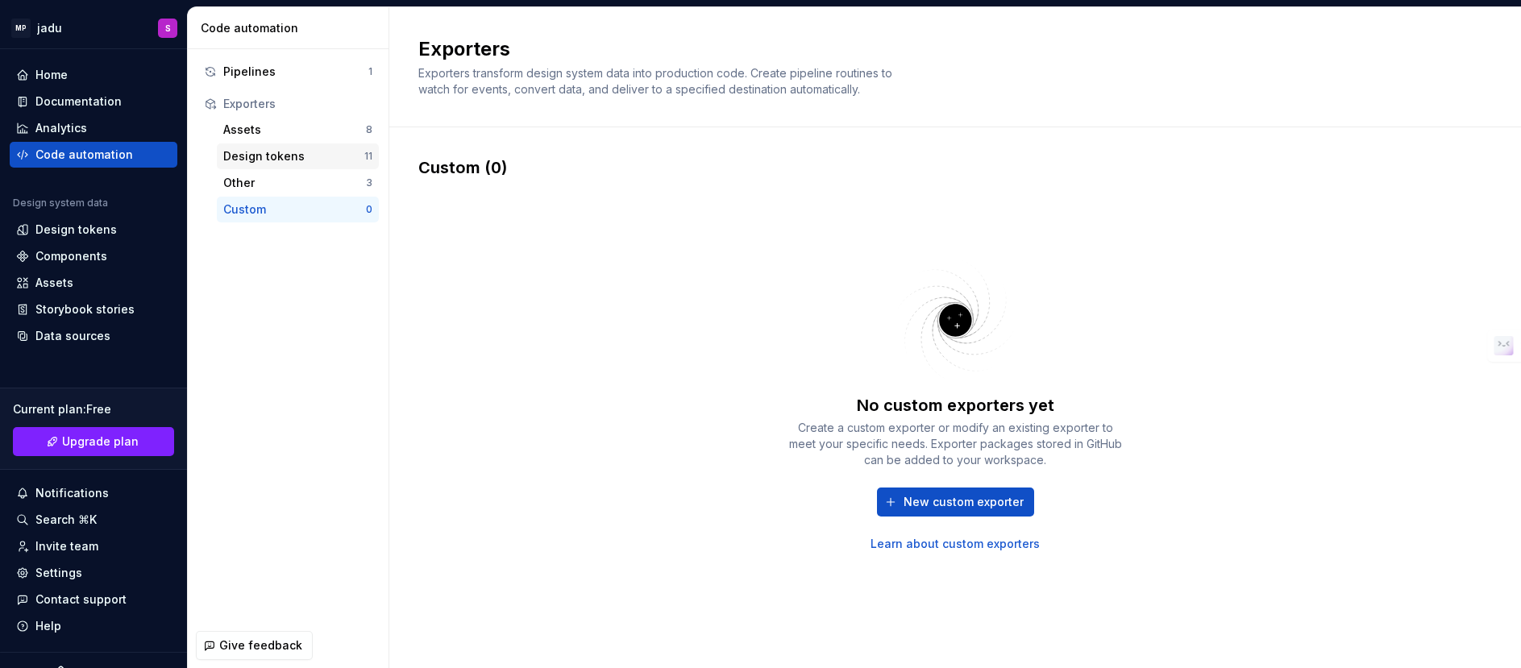
click at [294, 168] on div "Design tokens 11" at bounding box center [298, 156] width 162 height 26
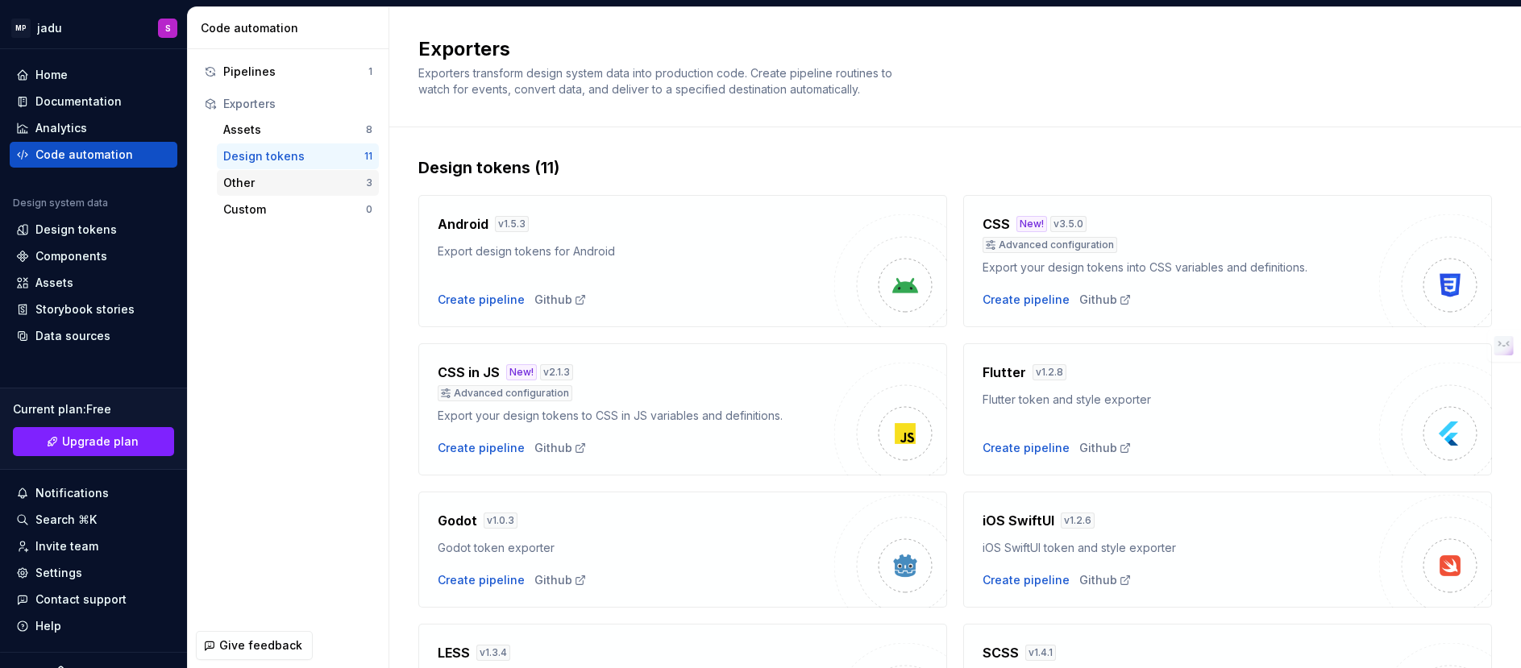
click at [300, 181] on div "Other" at bounding box center [294, 183] width 143 height 16
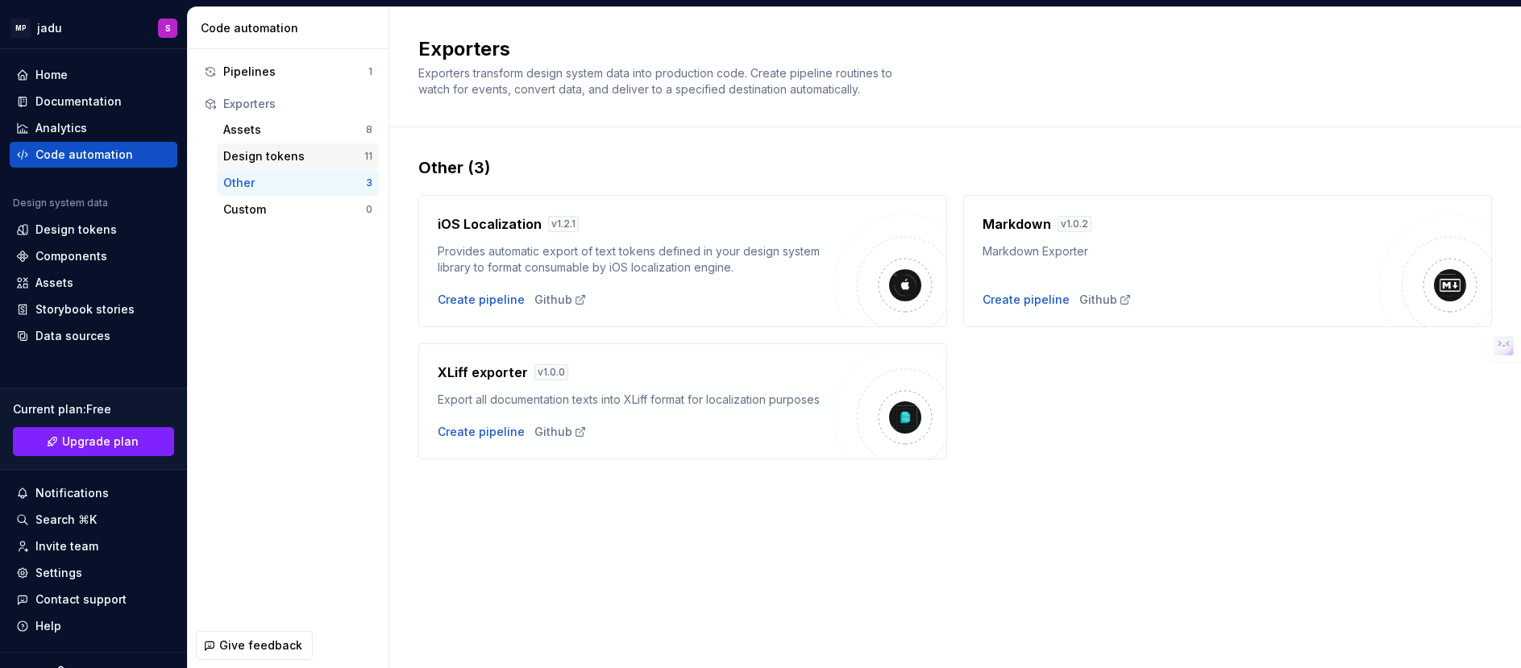
click at [310, 154] on div "Design tokens" at bounding box center [293, 156] width 141 height 16
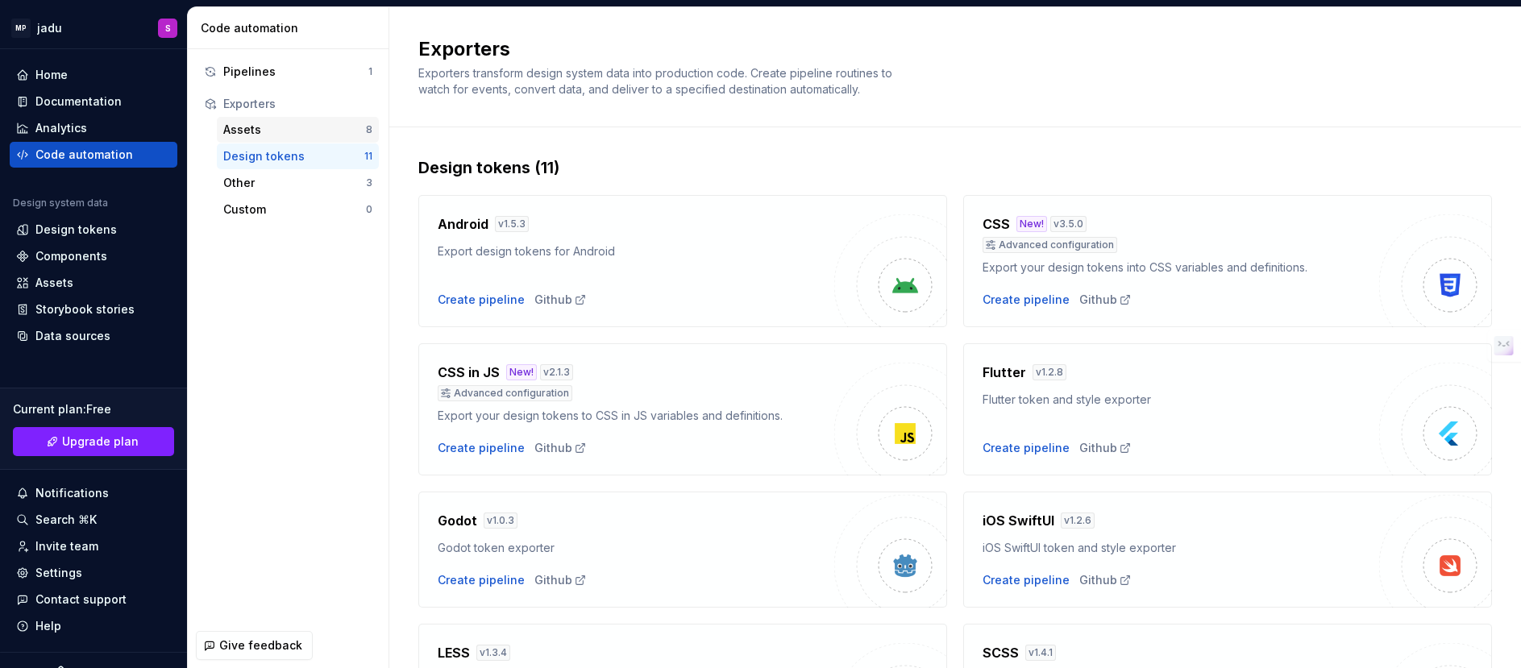
click at [315, 132] on div "Assets" at bounding box center [294, 130] width 143 height 16
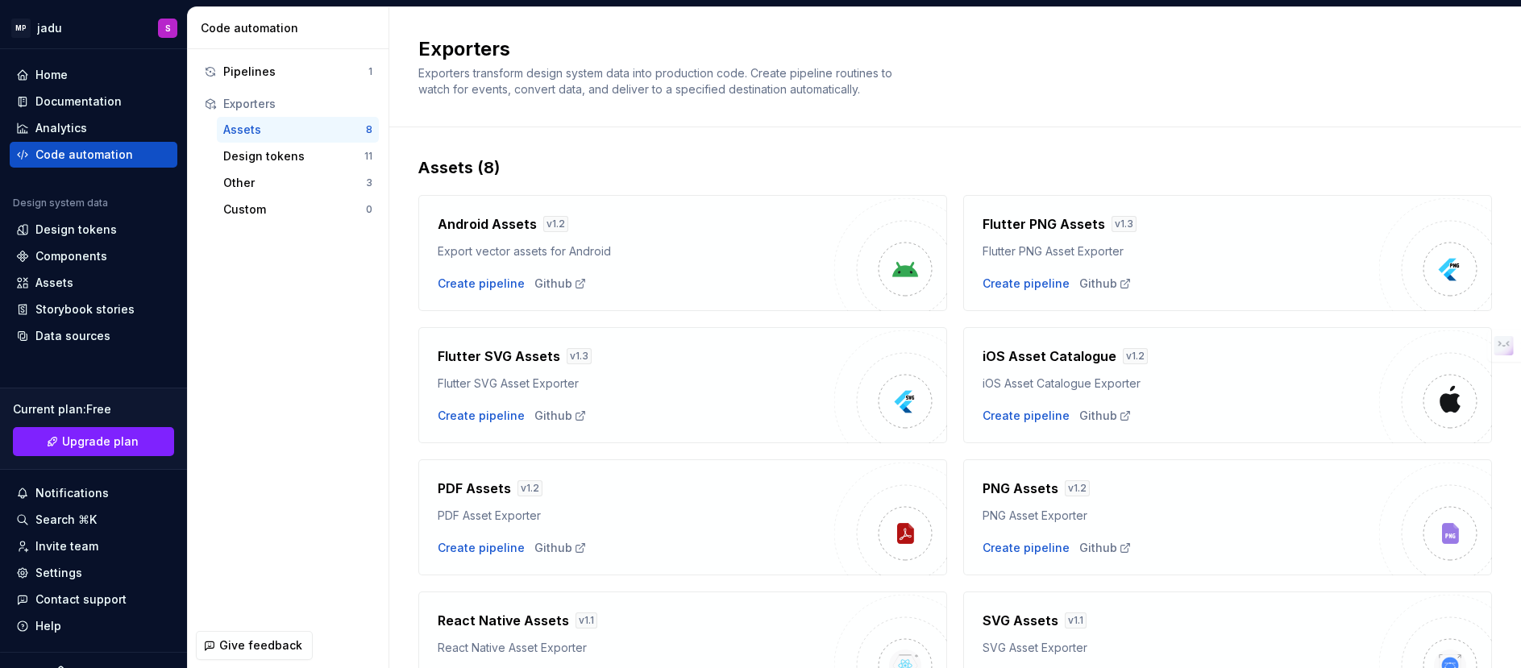
scroll to position [99, 0]
